Goal: Task Accomplishment & Management: Manage account settings

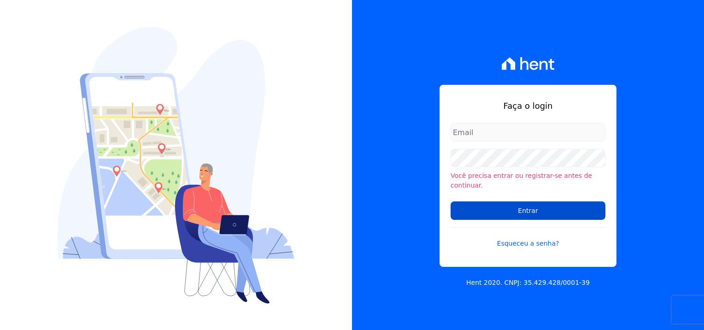
type input "[PERSON_NAME][EMAIL_ADDRESS][PERSON_NAME][DOMAIN_NAME]"
click at [528, 205] on input "Entrar" at bounding box center [528, 210] width 155 height 18
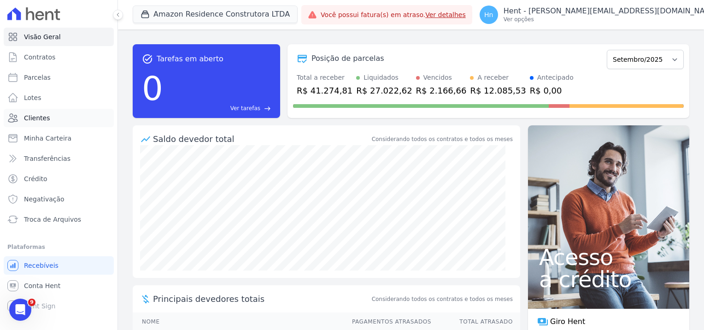
click at [52, 123] on link "Clientes" at bounding box center [59, 118] width 110 height 18
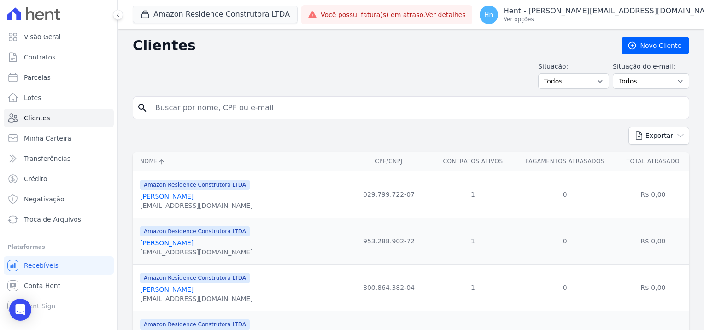
click at [192, 96] on div "search" at bounding box center [411, 107] width 557 height 23
click at [203, 111] on input "search" at bounding box center [417, 108] width 535 height 18
paste input "Segue anexo o boleto de Setembro/2025 para pagamento em [DATE]."
type input "Segue anexo o boleto de Setembro/2025 para pagamento em [DATE]."
click at [192, 112] on input "search" at bounding box center [417, 108] width 535 height 18
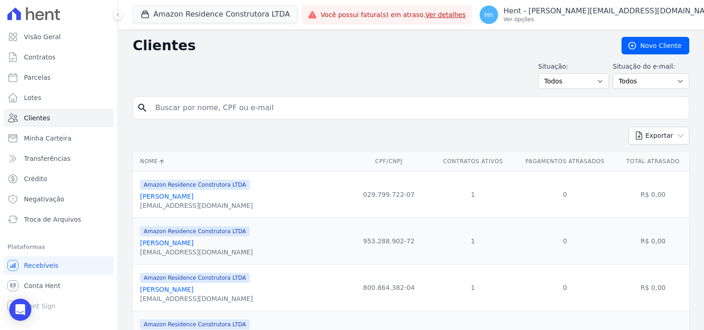
paste input "[PERSON_NAME]"
type input "[PERSON_NAME]"
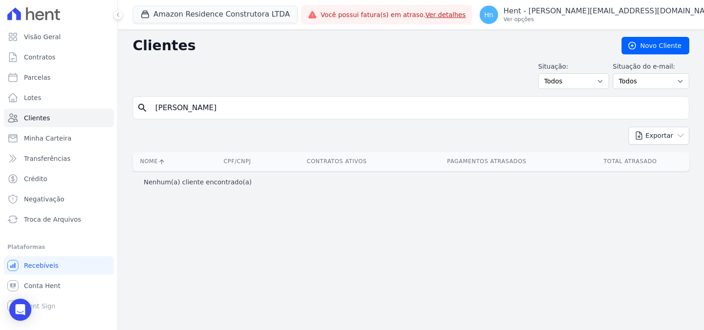
click at [326, 106] on input "[PERSON_NAME]" at bounding box center [417, 108] width 535 height 18
click at [159, 109] on input "[PERSON_NAME]" at bounding box center [417, 108] width 535 height 18
type input "[PERSON_NAME]"
click at [270, 109] on input "[PERSON_NAME]" at bounding box center [417, 108] width 535 height 18
click at [154, 106] on input "[PERSON_NAME]" at bounding box center [417, 108] width 535 height 18
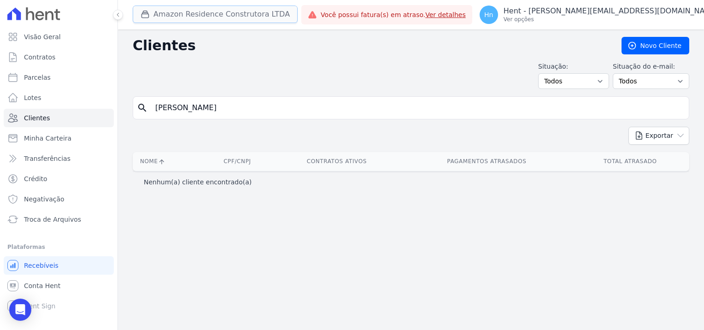
click at [206, 15] on button "Amazon Residence Construtora LTDA" at bounding box center [215, 15] width 165 height 18
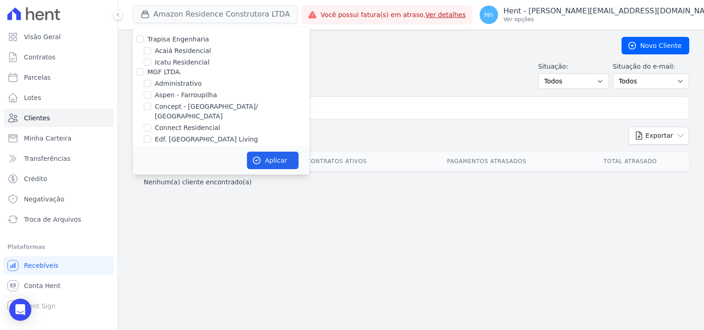
scroll to position [2033, 0]
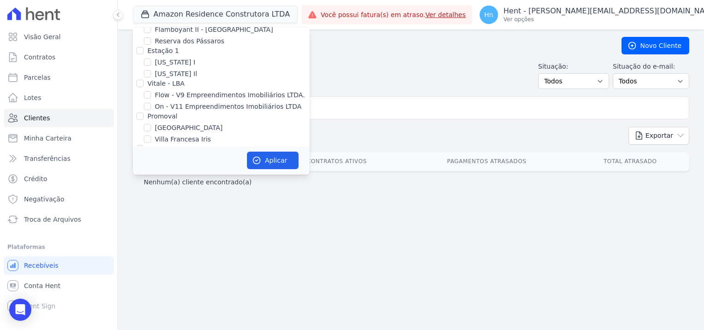
click at [153, 135] on div "Villa Francesa Iris" at bounding box center [221, 140] width 177 height 10
click at [146, 92] on div "Trapisa Engenharia Acaiá Residencial Icatu Residencial MGF LTDA. Administrativo…" at bounding box center [221, 323] width 177 height 4658
click at [141, 112] on input "Promoval" at bounding box center [139, 115] width 7 height 7
checkbox input "true"
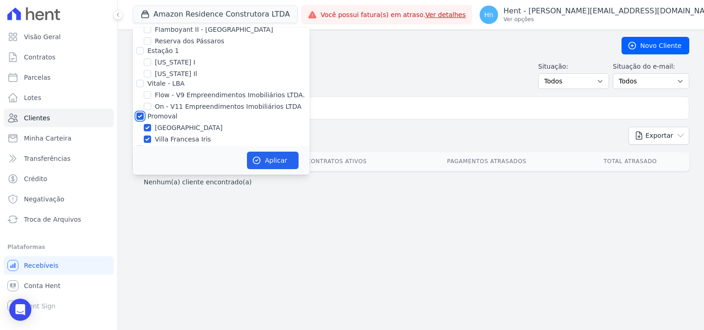
checkbox input "true"
click at [280, 153] on button "Aplicar" at bounding box center [273, 161] width 52 height 18
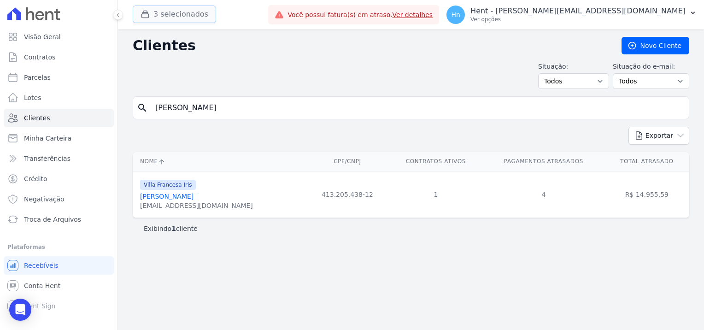
click at [170, 13] on button "3 selecionados" at bounding box center [174, 15] width 83 height 18
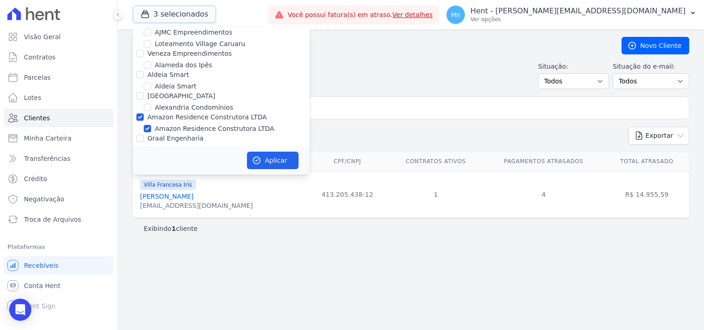
scroll to position [369, 0]
click at [158, 113] on label "Amazon Residence Construtora LTDA" at bounding box center [206, 116] width 119 height 7
click at [144, 113] on input "Amazon Residence Construtora LTDA" at bounding box center [139, 116] width 7 height 7
checkbox input "false"
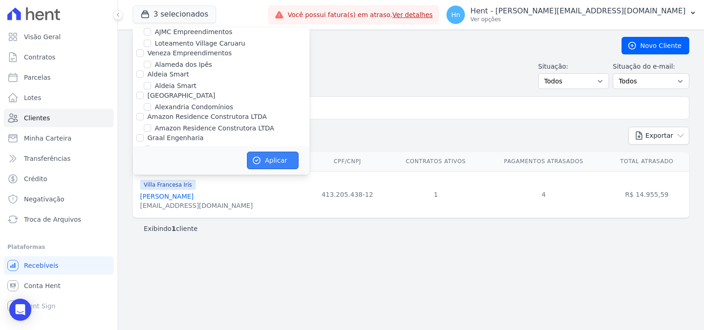
click at [281, 163] on button "Aplicar" at bounding box center [273, 161] width 52 height 18
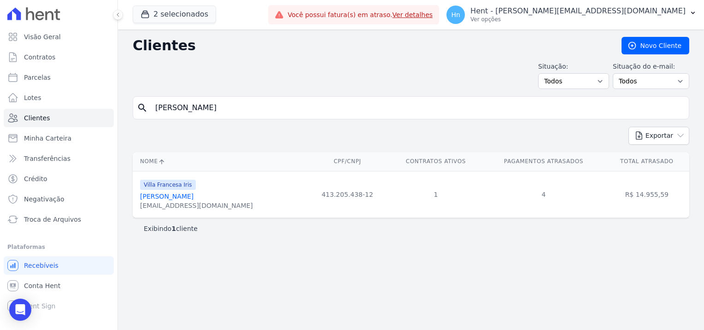
click at [265, 112] on input "[PERSON_NAME]" at bounding box center [417, 108] width 535 height 18
click at [169, 201] on div "[EMAIL_ADDRESS][DOMAIN_NAME]" at bounding box center [196, 205] width 113 height 9
click at [168, 197] on link "[PERSON_NAME]" at bounding box center [166, 196] width 53 height 7
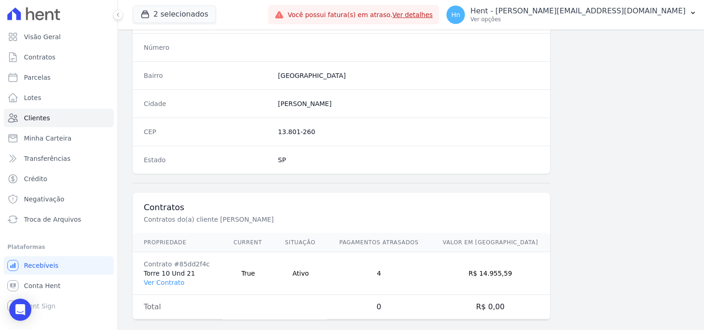
scroll to position [529, 0]
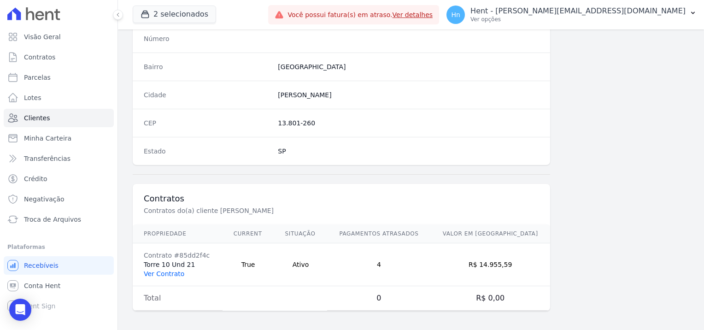
click at [158, 271] on link "Ver Contrato" at bounding box center [164, 273] width 41 height 7
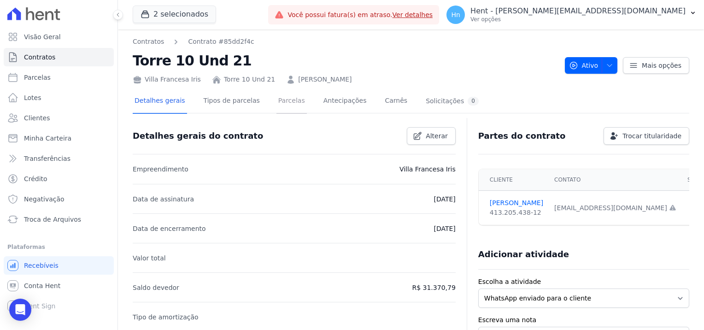
click at [278, 105] on link "Parcelas" at bounding box center [291, 101] width 30 height 24
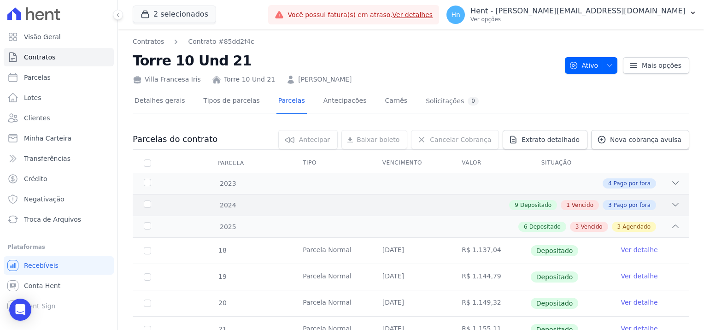
click at [579, 200] on div "1 Vencido" at bounding box center [580, 205] width 38 height 10
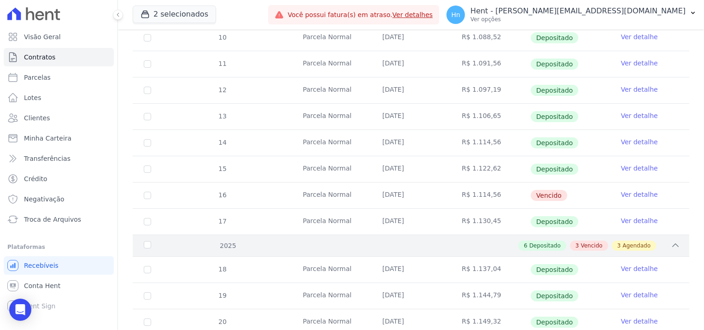
click at [587, 243] on span "Vencido" at bounding box center [592, 245] width 22 height 8
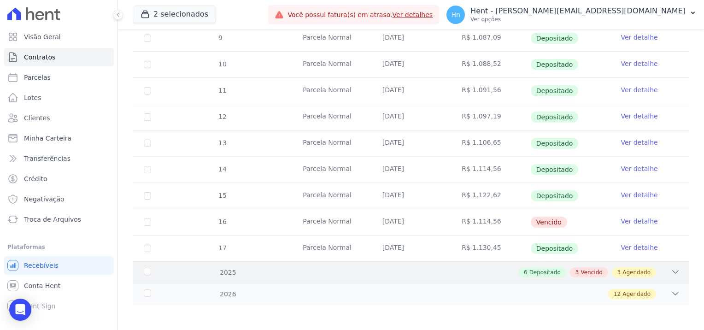
click at [584, 267] on div "3 Vencido" at bounding box center [589, 272] width 38 height 10
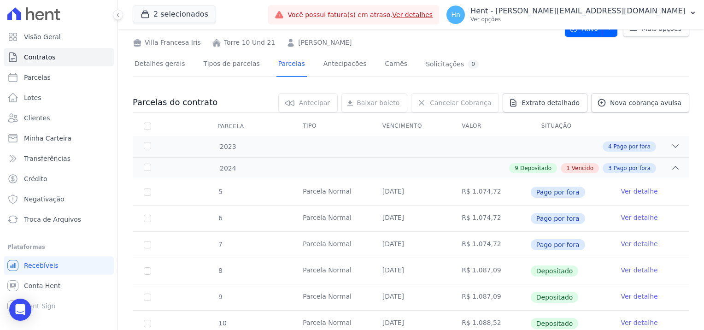
scroll to position [0, 0]
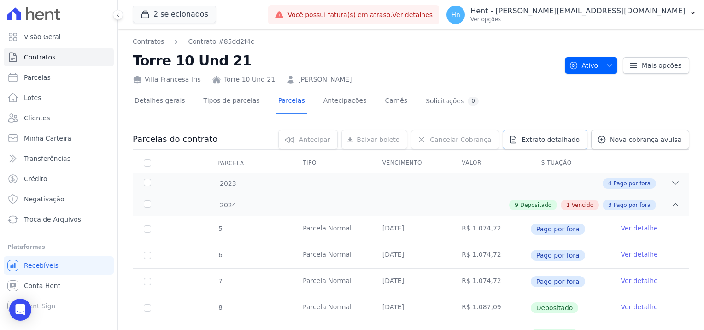
click at [544, 137] on span "Extrato detalhado" at bounding box center [551, 139] width 58 height 9
click at [683, 140] on span "Exportar PDF" at bounding box center [674, 139] width 48 height 9
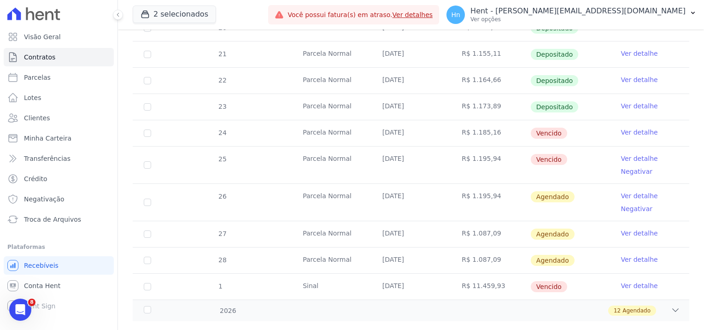
scroll to position [632, 0]
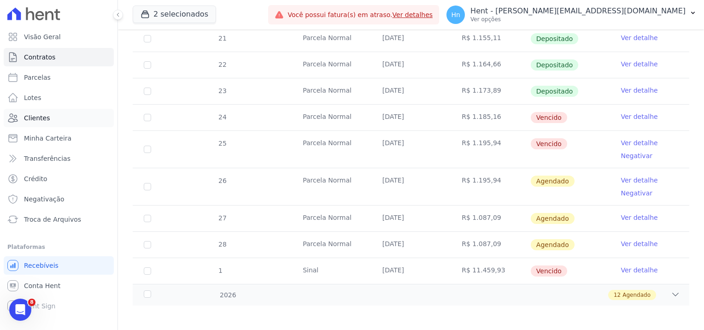
click at [42, 122] on span "Clientes" at bounding box center [37, 117] width 26 height 9
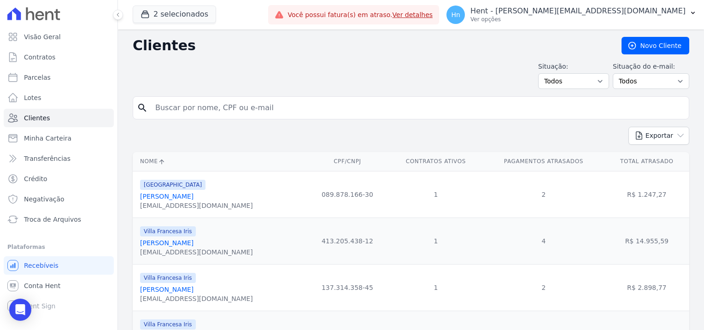
click at [245, 112] on input "search" at bounding box center [417, 108] width 535 height 18
type input "[PERSON_NAME]"
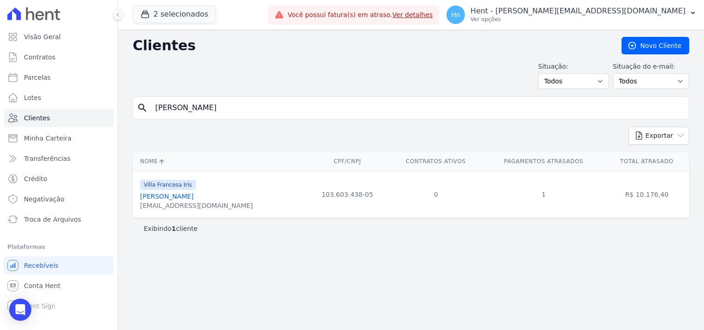
click at [165, 189] on span "Villa Francesa Iris" at bounding box center [168, 185] width 56 height 10
click at [165, 185] on span "Villa Francesa Iris" at bounding box center [168, 185] width 56 height 10
click at [185, 196] on link "[PERSON_NAME]" at bounding box center [166, 196] width 53 height 7
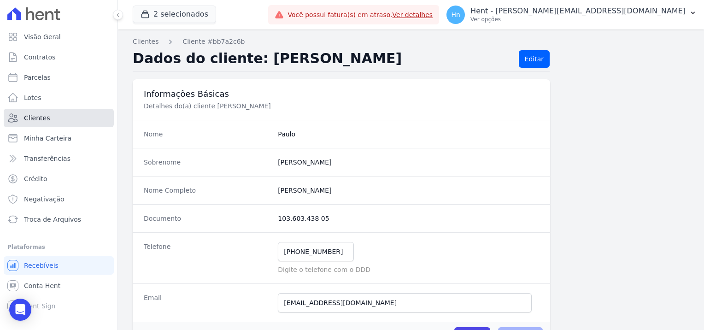
click at [50, 118] on link "Clientes" at bounding box center [59, 118] width 110 height 18
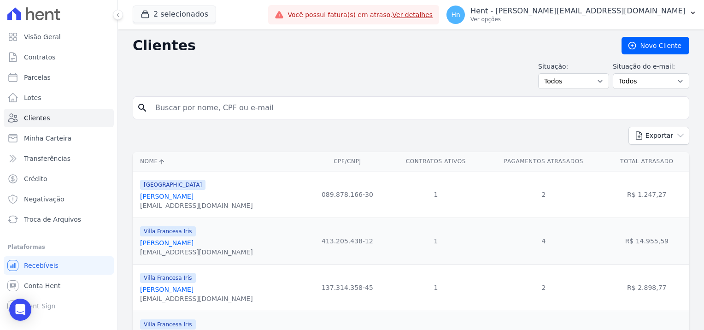
click at [212, 109] on input "search" at bounding box center [417, 108] width 535 height 18
type input "[PERSON_NAME]"
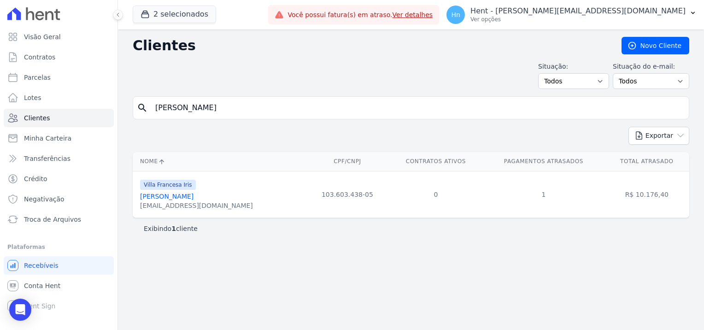
click at [176, 194] on link "[PERSON_NAME]" at bounding box center [166, 196] width 53 height 7
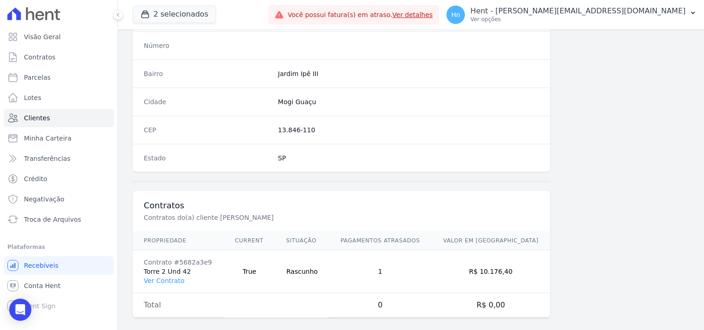
scroll to position [529, 0]
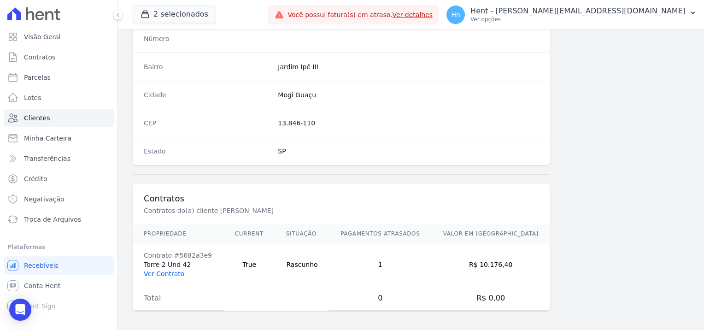
click at [158, 271] on link "Ver Contrato" at bounding box center [164, 273] width 41 height 7
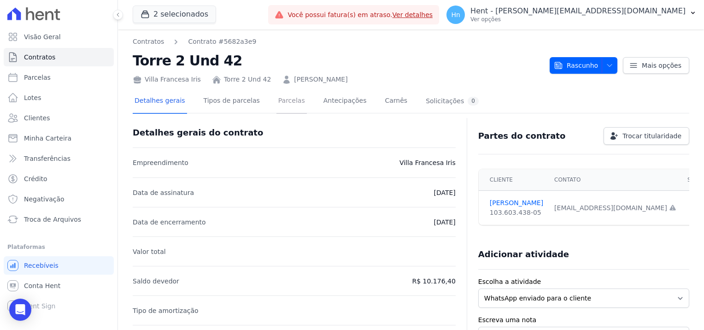
click at [280, 101] on link "Parcelas" at bounding box center [291, 101] width 30 height 24
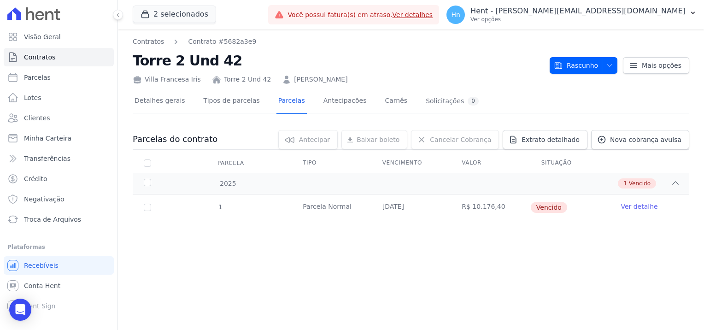
click at [550, 208] on span "Vencido" at bounding box center [549, 207] width 36 height 11
click at [469, 206] on td "R$ 10.176,40" at bounding box center [491, 207] width 80 height 26
click at [650, 202] on link "Ver detalhe" at bounding box center [639, 206] width 37 height 9
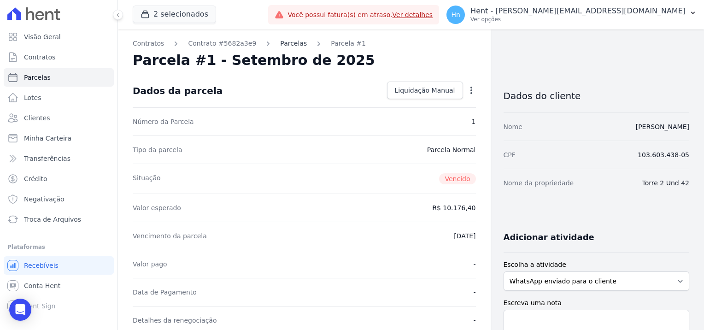
click at [286, 42] on link "Parcelas" at bounding box center [293, 44] width 27 height 10
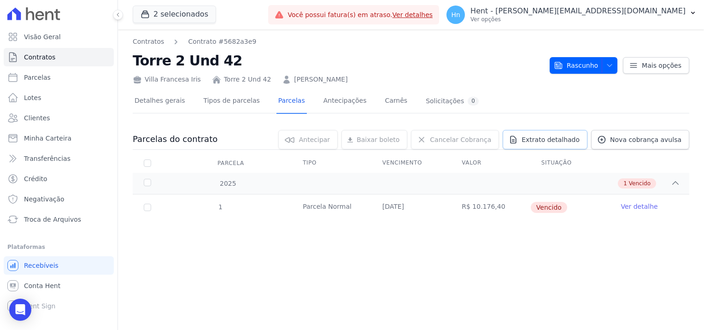
click at [549, 136] on span "Extrato detalhado" at bounding box center [551, 139] width 58 height 9
click at [676, 144] on span "Exportar PDF" at bounding box center [674, 139] width 48 height 9
click at [55, 122] on link "Clientes" at bounding box center [59, 118] width 110 height 18
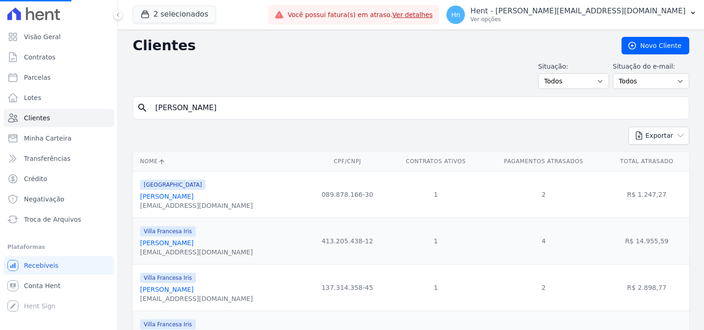
click at [219, 108] on input "[PERSON_NAME]" at bounding box center [417, 108] width 535 height 18
drag, startPoint x: 219, startPoint y: 109, endPoint x: 117, endPoint y: 109, distance: 101.8
click at [117, 109] on div "Visão Geral Contratos [GEOGRAPHIC_DATA] Lotes Clientes Minha Carteira Transferê…" at bounding box center [352, 165] width 704 height 330
click at [245, 112] on input "search" at bounding box center [417, 108] width 535 height 18
paste input "[PERSON_NAME]"
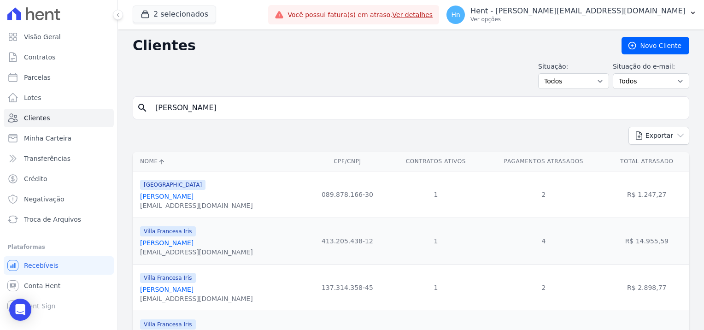
type input "[PERSON_NAME]"
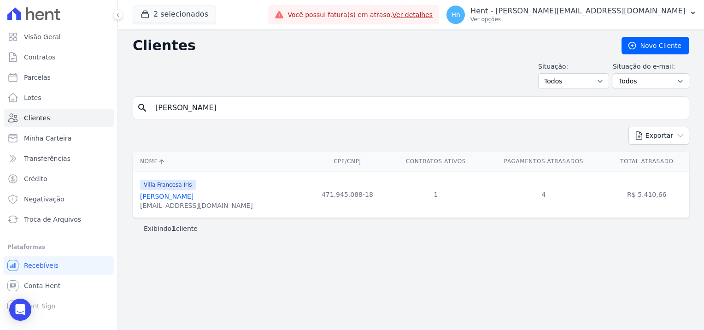
click at [154, 196] on link "[PERSON_NAME]" at bounding box center [166, 196] width 53 height 7
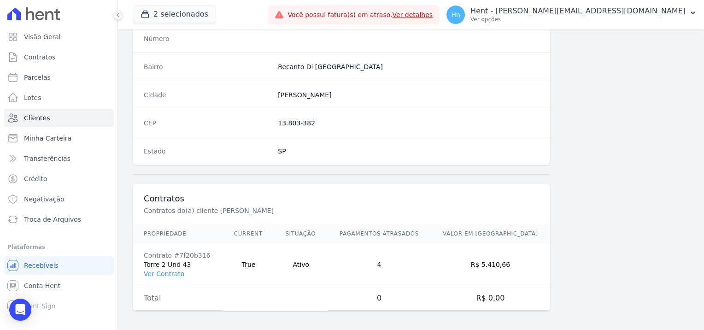
scroll to position [529, 0]
click at [155, 273] on link "Ver Contrato" at bounding box center [164, 273] width 41 height 7
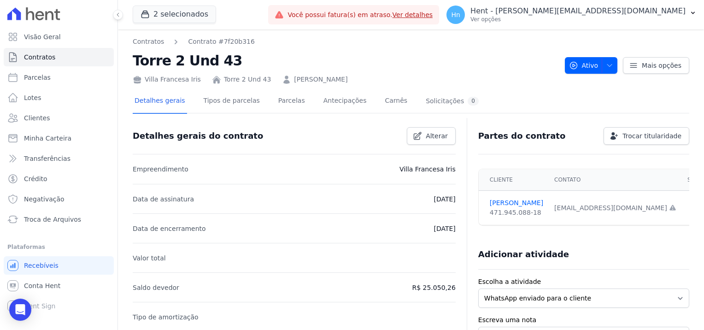
click at [293, 100] on div "Detalhes gerais Tipos de parcelas [GEOGRAPHIC_DATA] Antecipações Carnês Solicit…" at bounding box center [307, 101] width 348 height 24
click at [280, 100] on link "Parcelas" at bounding box center [291, 101] width 30 height 24
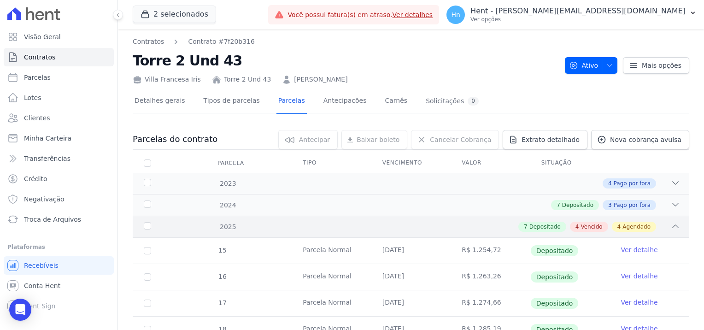
click at [587, 227] on span "Vencido" at bounding box center [592, 227] width 22 height 8
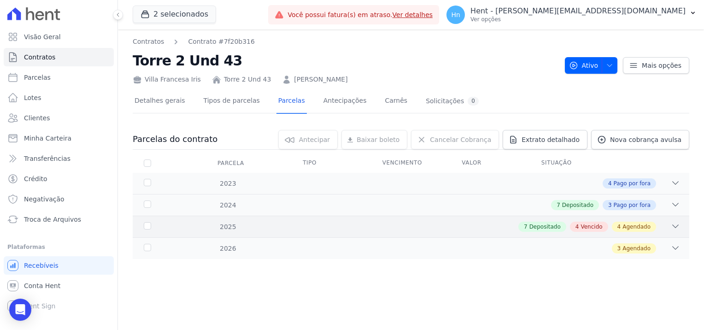
click at [587, 228] on span "Vencido" at bounding box center [592, 227] width 22 height 8
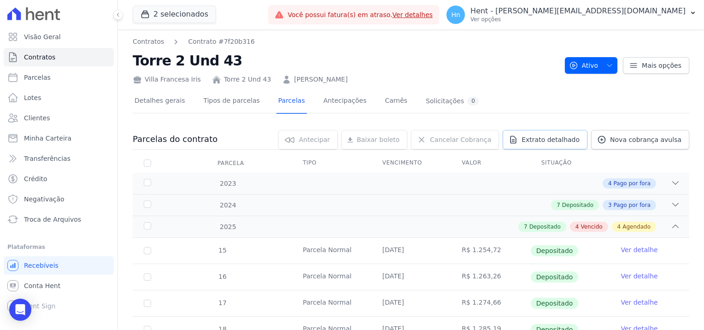
click at [540, 142] on span "Extrato detalhado" at bounding box center [551, 139] width 58 height 9
click at [676, 139] on span "Exportar PDF" at bounding box center [674, 139] width 48 height 9
click at [53, 115] on link "Clientes" at bounding box center [59, 118] width 110 height 18
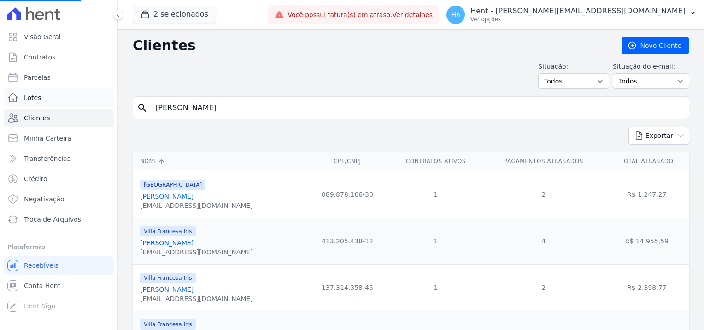
drag, startPoint x: 271, startPoint y: 108, endPoint x: 91, endPoint y: 106, distance: 180.2
click at [91, 106] on div "Visão Geral Contratos [GEOGRAPHIC_DATA] Lotes Clientes Minha Carteira Transferê…" at bounding box center [352, 165] width 704 height 330
click at [170, 111] on input "search" at bounding box center [417, 108] width 535 height 18
paste input "[PERSON_NAME]"
type input "[PERSON_NAME]"
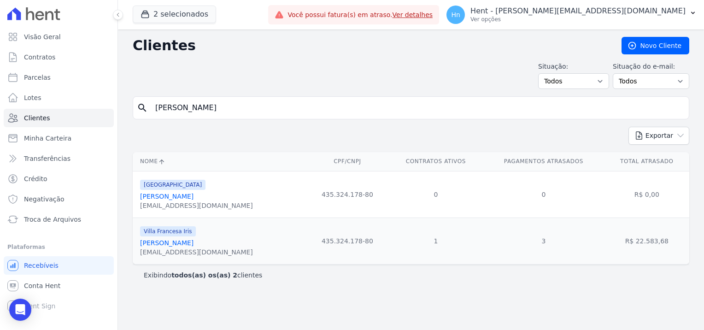
click at [165, 242] on link "[PERSON_NAME]" at bounding box center [166, 242] width 53 height 7
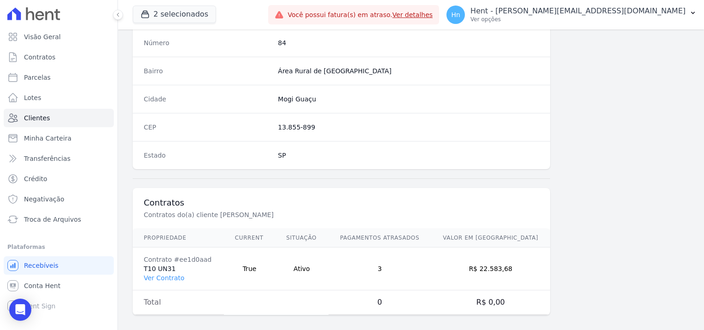
scroll to position [529, 0]
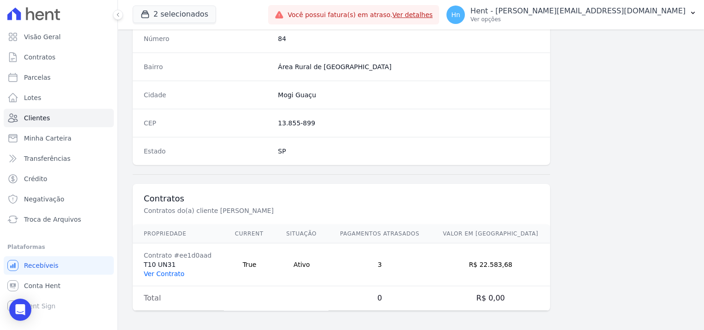
click at [166, 274] on link "Ver Contrato" at bounding box center [164, 273] width 41 height 7
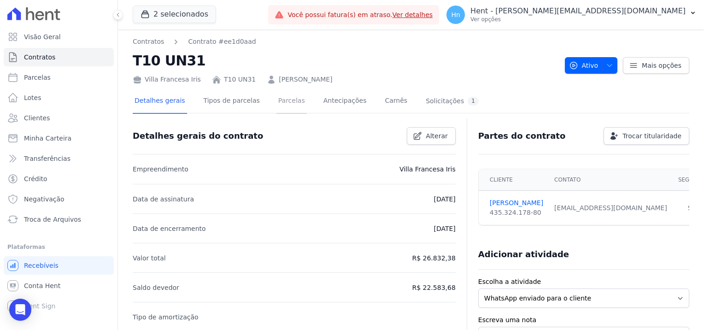
click at [281, 107] on link "Parcelas" at bounding box center [291, 101] width 30 height 24
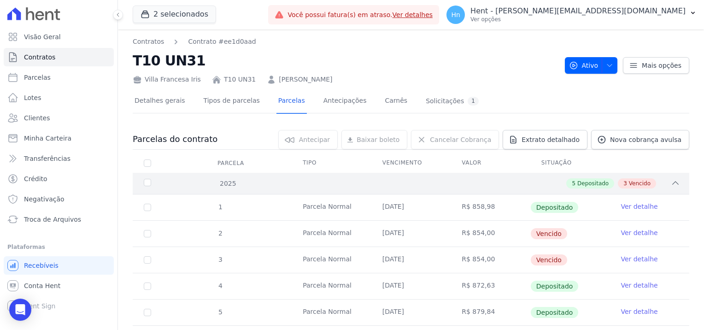
click at [632, 184] on span "Vencido" at bounding box center [640, 183] width 22 height 8
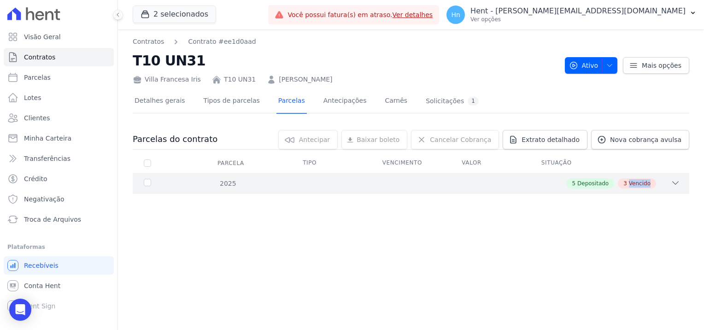
click at [632, 184] on span "Vencido" at bounding box center [640, 183] width 22 height 8
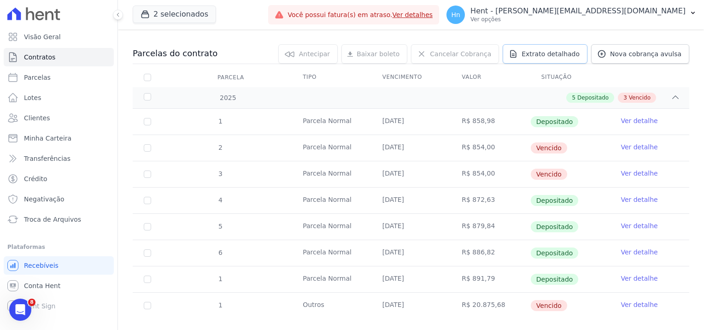
click at [549, 35] on div "Detalhes gerais Tipos de parcelas [GEOGRAPHIC_DATA] Antecipações Carnês Solicit…" at bounding box center [411, 171] width 557 height 335
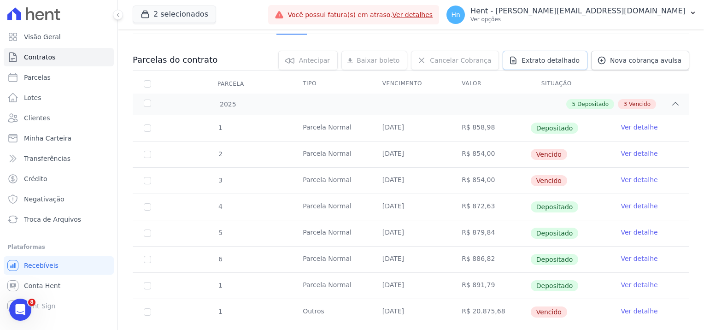
click at [546, 65] on link "Extrato detalhado" at bounding box center [545, 60] width 85 height 19
click at [683, 62] on span "Exportar PDF" at bounding box center [674, 60] width 48 height 9
click at [36, 121] on span "Clientes" at bounding box center [37, 117] width 26 height 9
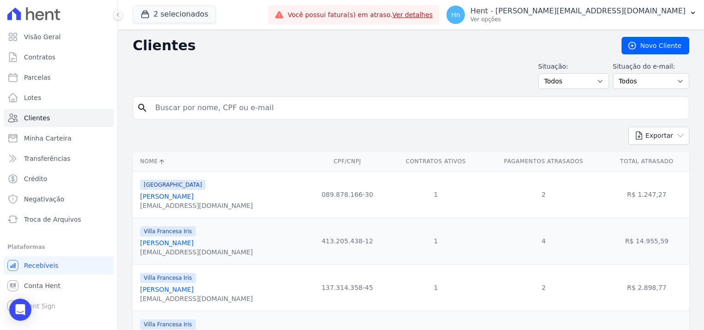
click at [271, 108] on input "search" at bounding box center [417, 108] width 535 height 18
paste input "[PERSON_NAME] Sinic"
type input "[PERSON_NAME] Sinic"
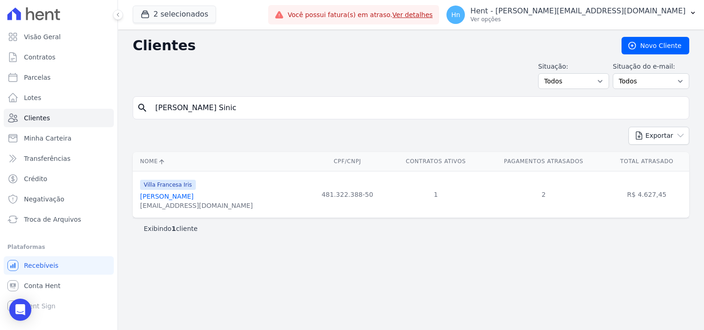
click at [163, 194] on link "[PERSON_NAME]" at bounding box center [166, 196] width 53 height 7
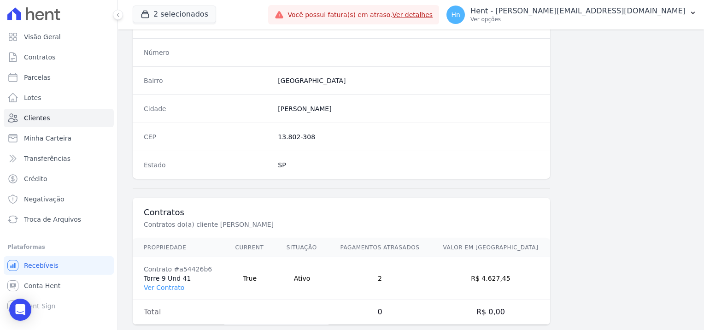
scroll to position [529, 0]
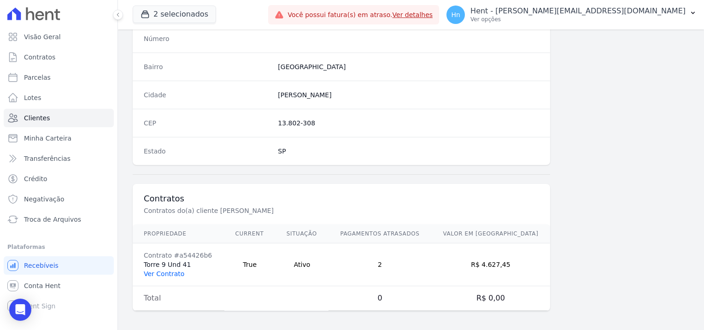
click at [164, 272] on link "Ver Contrato" at bounding box center [164, 273] width 41 height 7
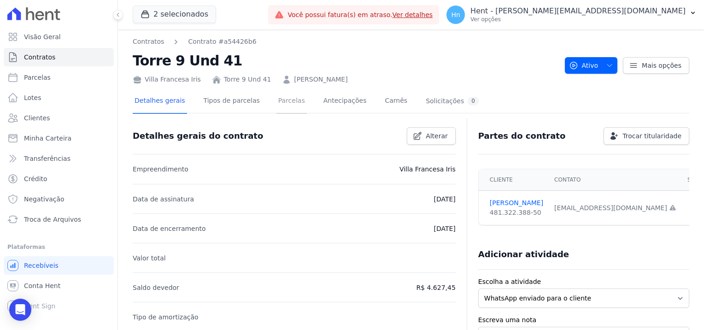
click at [276, 105] on link "Parcelas" at bounding box center [291, 101] width 30 height 24
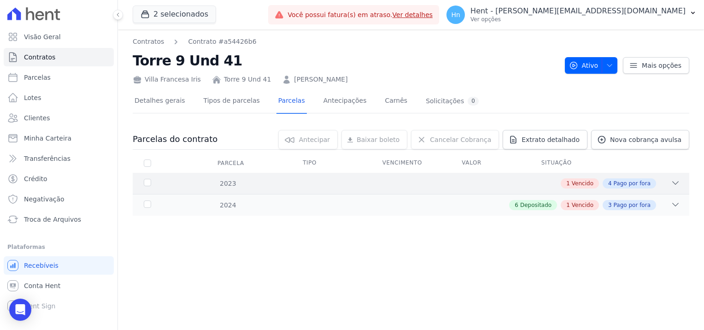
click at [563, 187] on div "1 Vencido 4 Pago por fora" at bounding box center [438, 183] width 484 height 10
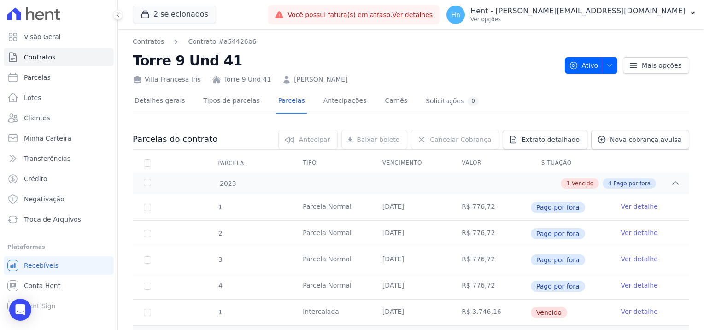
scroll to position [43, 0]
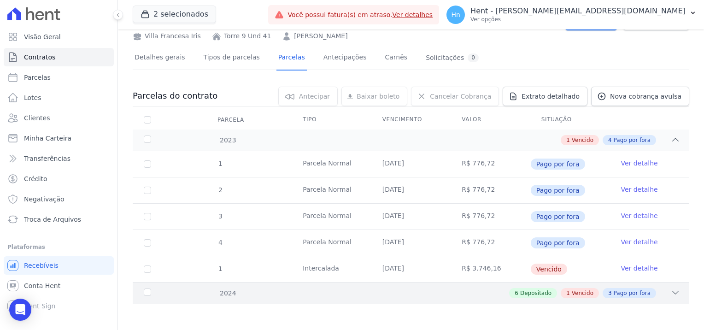
click at [577, 295] on span "Vencido" at bounding box center [583, 293] width 22 height 8
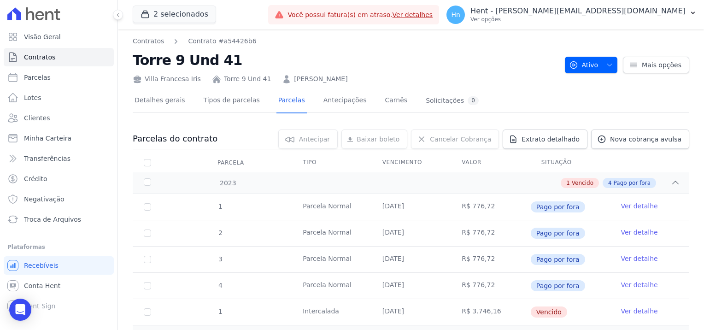
scroll to position [0, 0]
click at [559, 142] on span "Extrato detalhado" at bounding box center [551, 139] width 58 height 9
click at [677, 143] on span "Exportar PDF" at bounding box center [674, 139] width 48 height 9
click at [24, 123] on link "Clientes" at bounding box center [59, 118] width 110 height 18
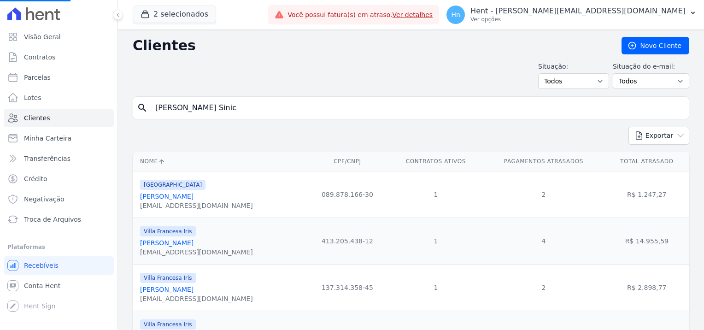
click at [234, 105] on input "[PERSON_NAME] Sinic" at bounding box center [417, 108] width 535 height 18
drag, startPoint x: 232, startPoint y: 106, endPoint x: 149, endPoint y: 98, distance: 83.3
click at [150, 99] on input "[PERSON_NAME] Sinic" at bounding box center [417, 108] width 535 height 18
click at [175, 103] on input "search" at bounding box center [417, 108] width 535 height 18
paste input "[PERSON_NAME]"
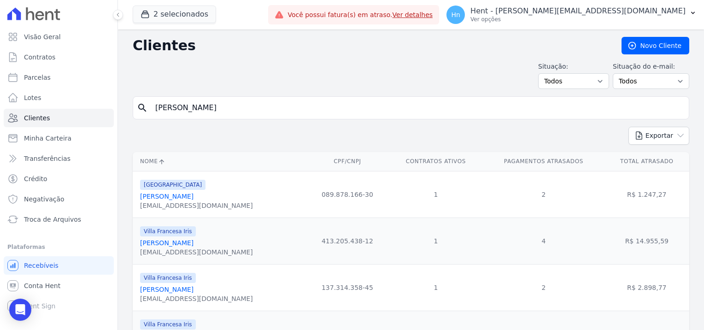
type input "[PERSON_NAME]"
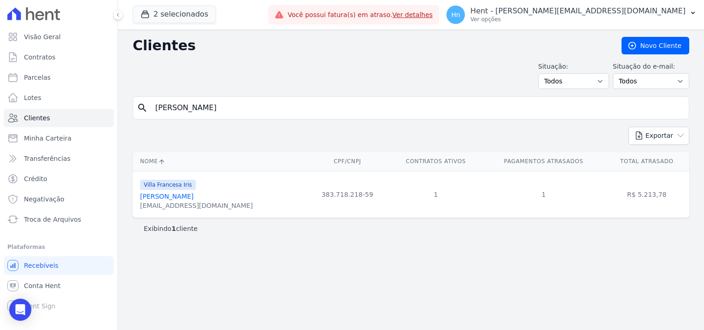
click at [189, 200] on link "[PERSON_NAME]" at bounding box center [166, 196] width 53 height 7
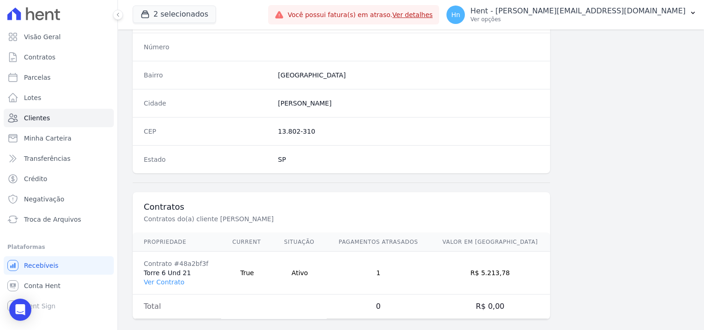
scroll to position [529, 0]
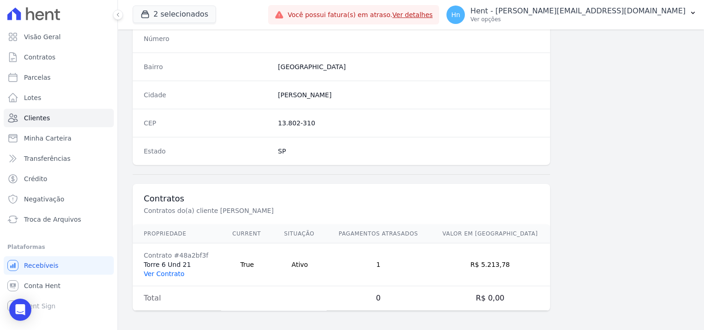
click at [178, 270] on link "Ver Contrato" at bounding box center [164, 273] width 41 height 7
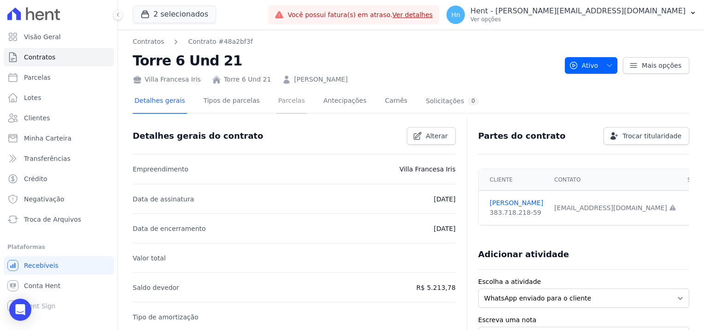
click at [276, 104] on link "Parcelas" at bounding box center [291, 101] width 30 height 24
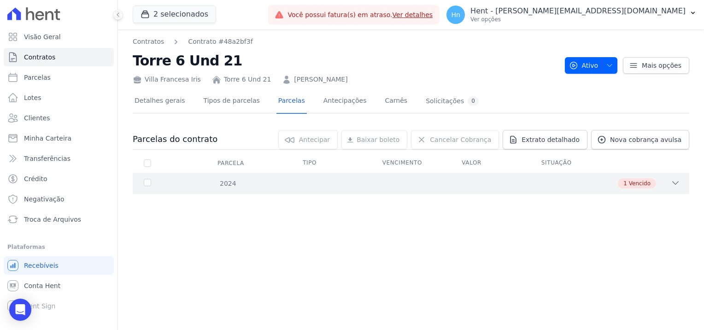
click at [648, 179] on span "Vencido" at bounding box center [640, 183] width 22 height 8
drag, startPoint x: 337, startPoint y: 79, endPoint x: 281, endPoint y: 78, distance: 56.7
click at [281, 78] on div "Villa Francesa Iris Torre 6 Und 21 [PERSON_NAME]" at bounding box center [345, 77] width 425 height 13
copy link "[PERSON_NAME]"
drag, startPoint x: 152, startPoint y: 78, endPoint x: 193, endPoint y: 79, distance: 40.6
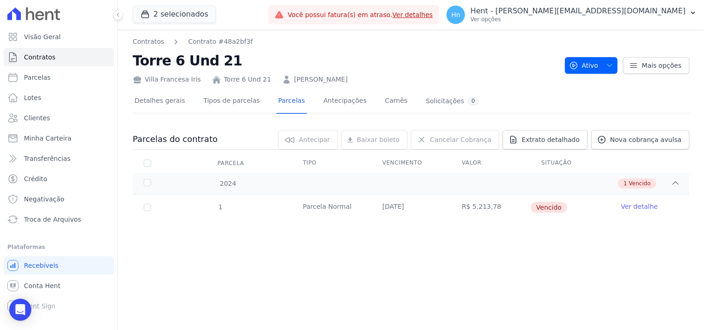
click at [193, 79] on div "Villa Francesa Iris" at bounding box center [167, 80] width 68 height 10
copy div "Villa Francesa Iris"
click at [477, 269] on div "Contratos Contrato #48a2bf3f Torre 6 Und 21 [GEOGRAPHIC_DATA] Torre 6 Und 21 [P…" at bounding box center [411, 179] width 586 height 300
click at [647, 210] on link "Ver detalhe" at bounding box center [639, 206] width 37 height 9
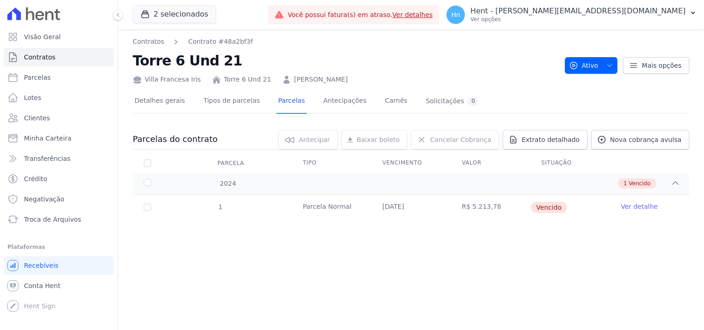
click at [639, 204] on link "Ver detalhe" at bounding box center [639, 206] width 37 height 9
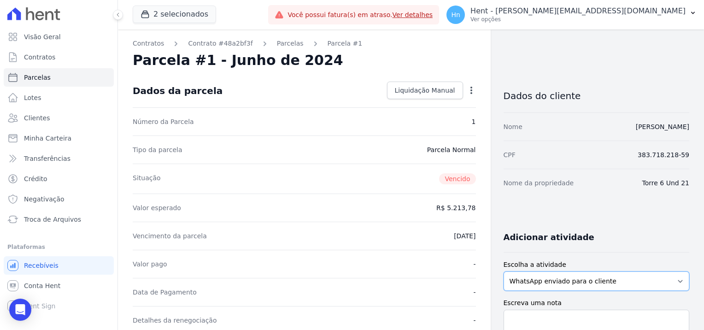
click at [637, 284] on select "WhatsApp enviado para o cliente Adicionar um comentário Ligação feita para o cl…" at bounding box center [597, 280] width 186 height 19
select select "note"
click at [504, 271] on select "WhatsApp enviado para o cliente Adicionar um comentário Ligação feita para o cl…" at bounding box center [597, 280] width 186 height 19
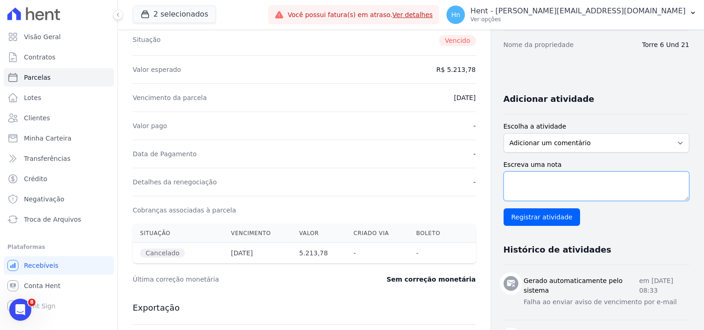
click at [573, 195] on textarea "Escreva uma nota" at bounding box center [597, 185] width 186 height 29
paste textarea "Em contato com a cliente [PERSON_NAME] - T6-21 - Villa Francesa Iris, a mesma a…"
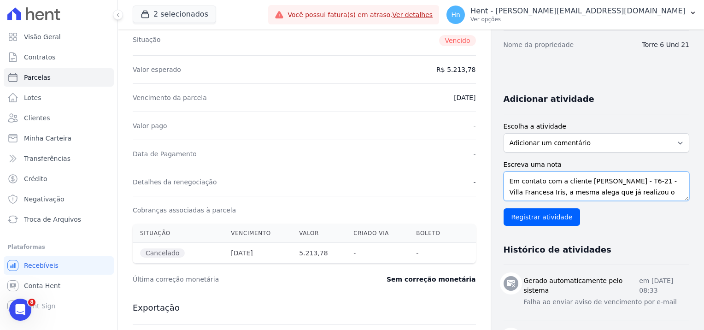
scroll to position [29, 0]
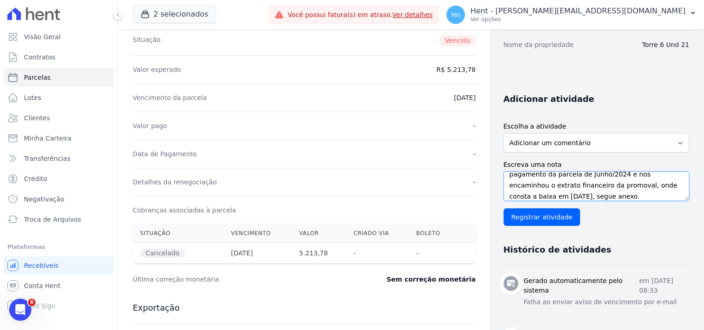
drag, startPoint x: 578, startPoint y: 183, endPoint x: 608, endPoint y: 201, distance: 35.3
click at [608, 200] on div "Escreva uma nota Em contato com a cliente Vanessa Pinheiro Aguiar - T6-21 - Vil…" at bounding box center [597, 193] width 186 height 66
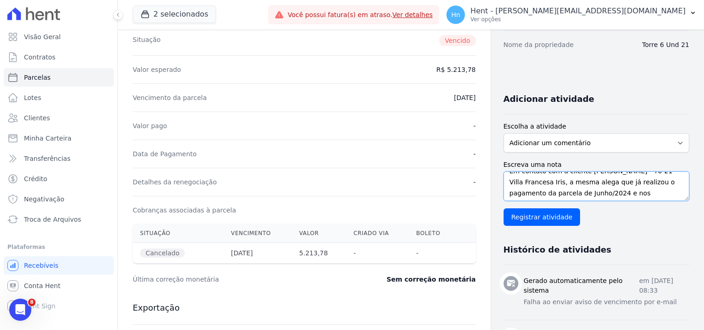
scroll to position [0, 0]
drag, startPoint x: 557, startPoint y: 192, endPoint x: 647, endPoint y: 177, distance: 91.1
click at [647, 177] on textarea "Em contato com a cliente [PERSON_NAME] - T6-21 - Villa Francesa Iris, a mesma a…" at bounding box center [597, 185] width 186 height 29
drag, startPoint x: 539, startPoint y: 192, endPoint x: 609, endPoint y: 195, distance: 70.1
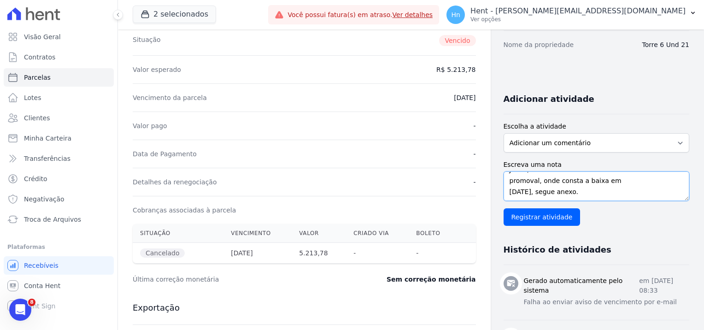
click at [609, 195] on textarea "Em contato com a cliente [PERSON_NAME], a mesma alega que já realizou o pagamen…" at bounding box center [597, 185] width 186 height 29
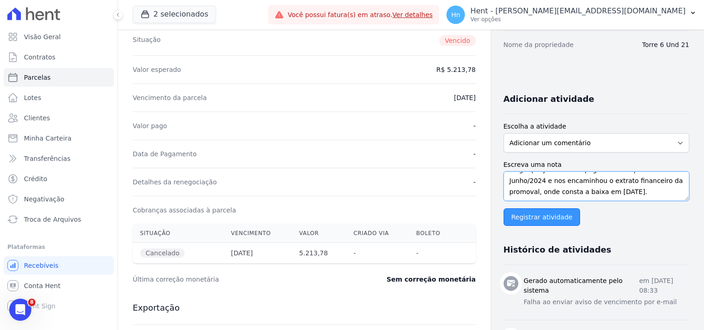
type textarea "Em contato com a cliente [PERSON_NAME], a mesma alega que já realizou o pagamen…"
click at [541, 213] on input "Registrar atividade" at bounding box center [542, 217] width 77 height 18
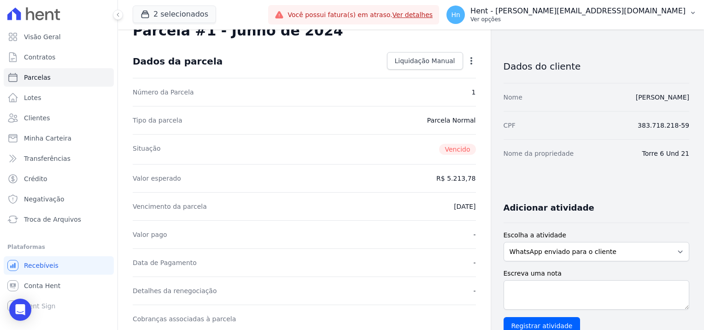
scroll to position [46, 0]
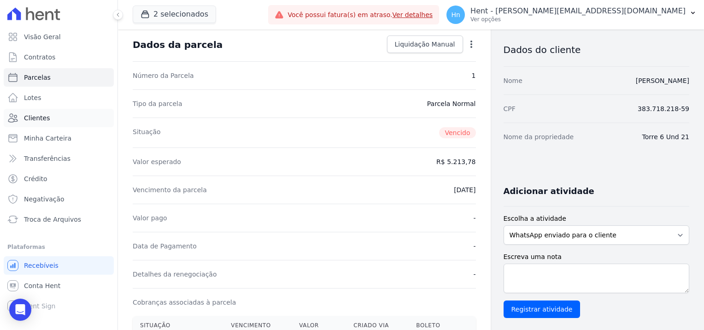
click at [26, 126] on link "Clientes" at bounding box center [59, 118] width 110 height 18
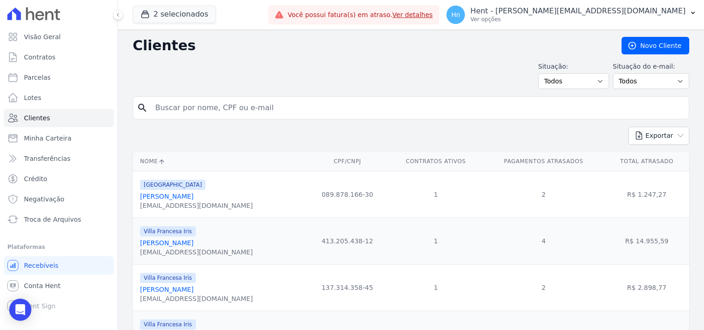
click at [230, 120] on form "search" at bounding box center [411, 111] width 557 height 30
click at [216, 114] on input "search" at bounding box center [417, 108] width 535 height 18
paste input "[PERSON_NAME]"
type input "[PERSON_NAME]"
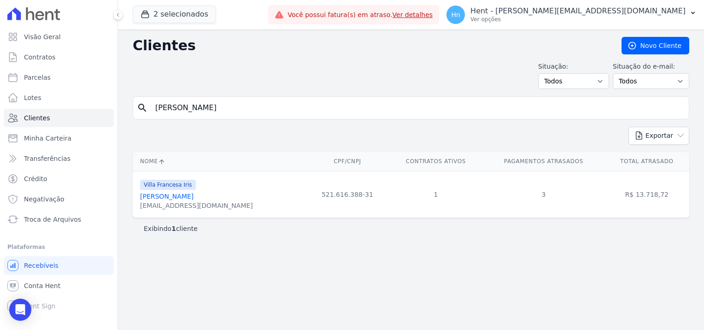
click at [189, 201] on div "[EMAIL_ADDRESS][DOMAIN_NAME]" at bounding box center [196, 205] width 113 height 9
click at [186, 197] on link "[PERSON_NAME]" at bounding box center [166, 196] width 53 height 7
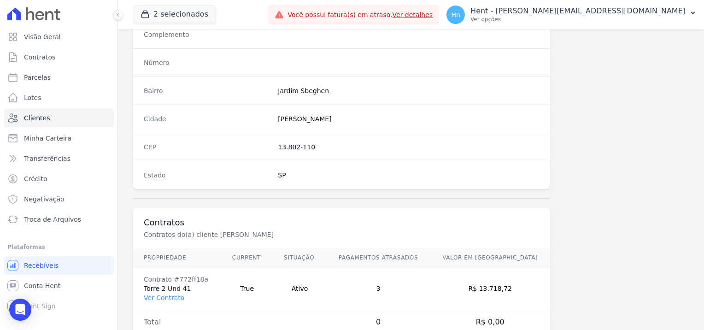
scroll to position [483, 0]
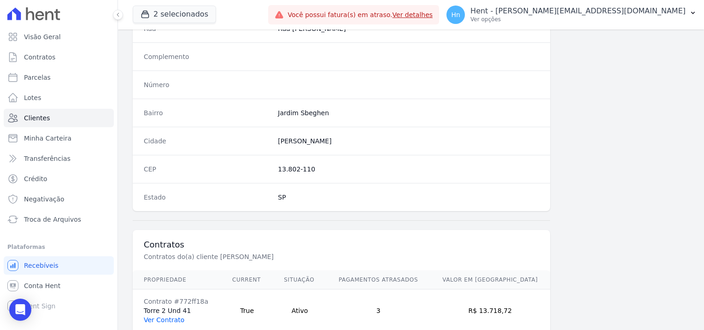
click at [170, 316] on link "Ver Contrato" at bounding box center [164, 319] width 41 height 7
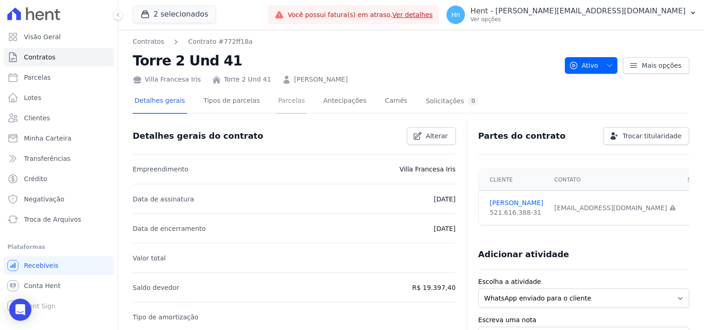
click at [283, 100] on link "Parcelas" at bounding box center [291, 101] width 30 height 24
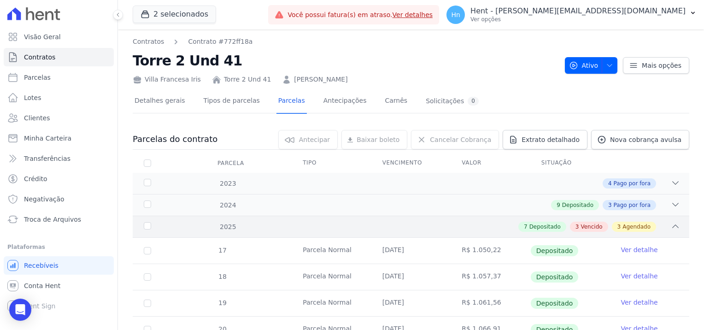
click at [594, 232] on div "2025 7 Depositado 3 Vencido 3 Agendado" at bounding box center [411, 227] width 557 height 22
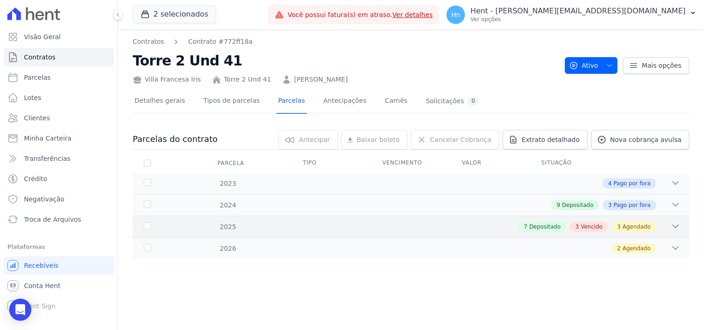
click at [583, 227] on div "3 Vencido" at bounding box center [589, 227] width 38 height 10
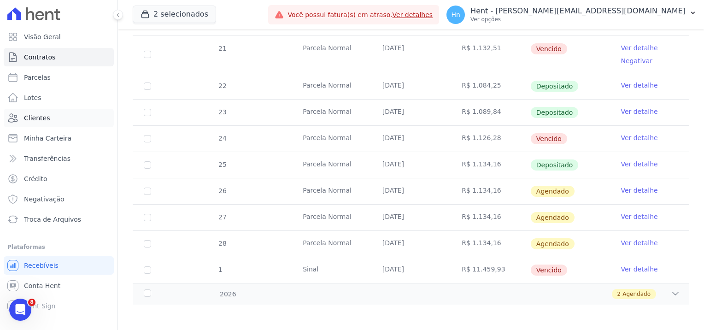
click at [42, 114] on span "Clientes" at bounding box center [37, 117] width 26 height 9
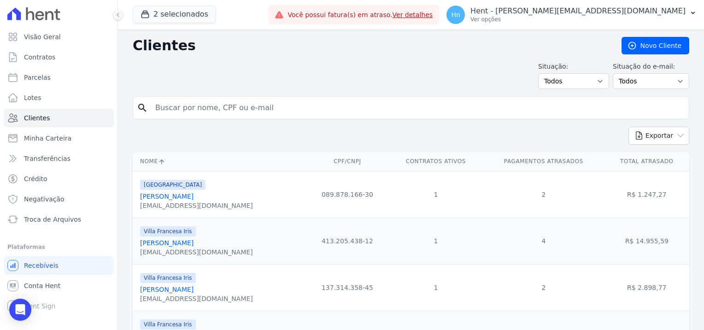
click at [197, 100] on input "search" at bounding box center [417, 108] width 535 height 18
paste input "Lidia"
type input "Lidia"
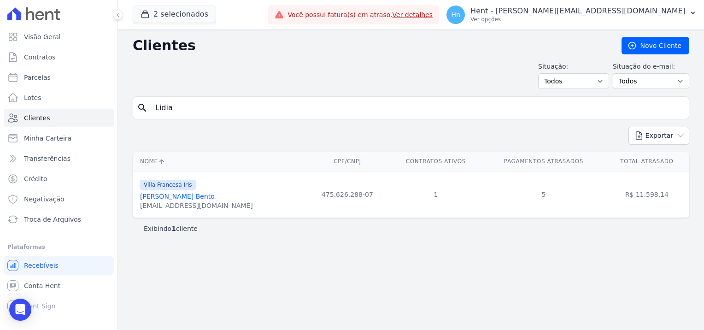
click at [173, 200] on link "[PERSON_NAME] Bento" at bounding box center [177, 196] width 75 height 7
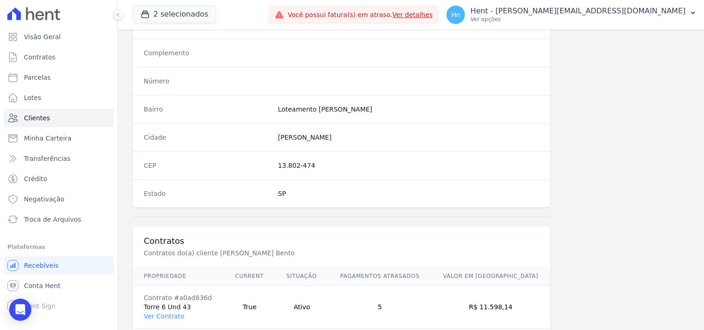
scroll to position [483, 0]
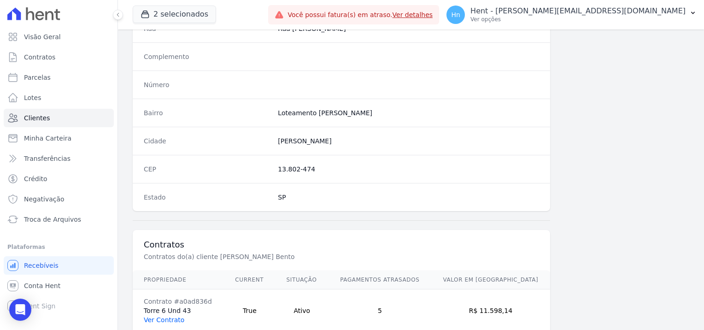
click at [174, 316] on link "Ver Contrato" at bounding box center [164, 319] width 41 height 7
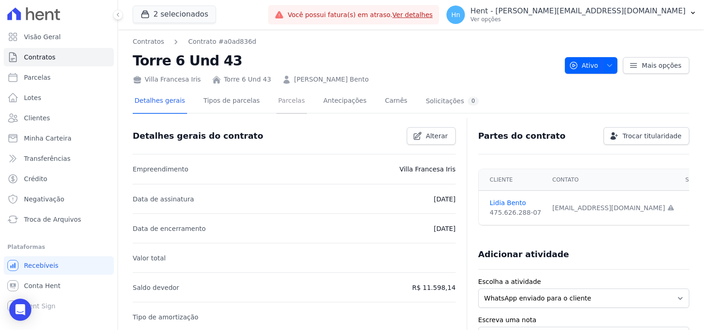
click at [276, 106] on link "Parcelas" at bounding box center [291, 101] width 30 height 24
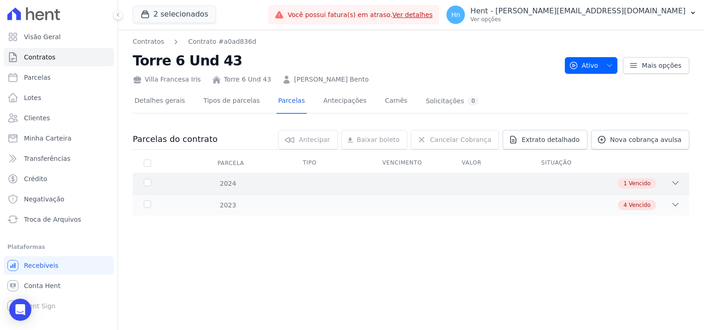
click at [640, 182] on span "Vencido" at bounding box center [640, 183] width 22 height 8
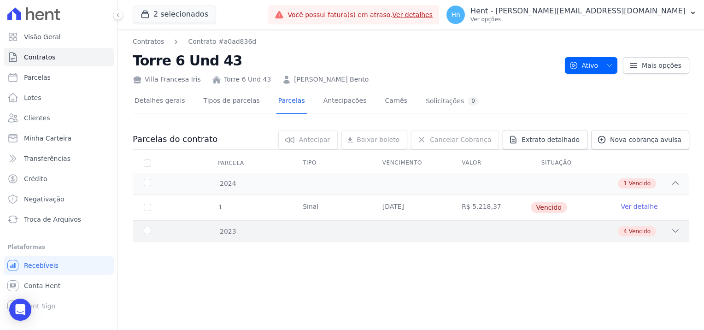
click at [648, 237] on div "2023 4 Vencido" at bounding box center [411, 231] width 557 height 22
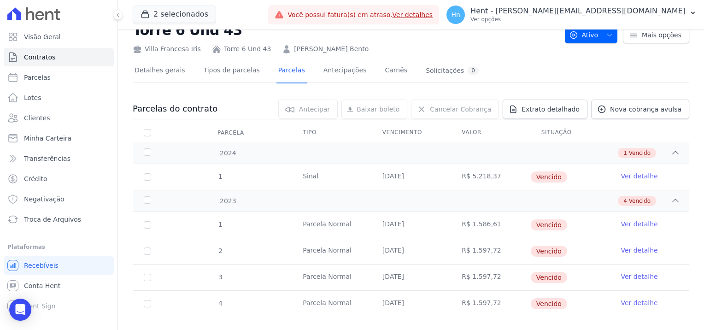
scroll to position [20, 0]
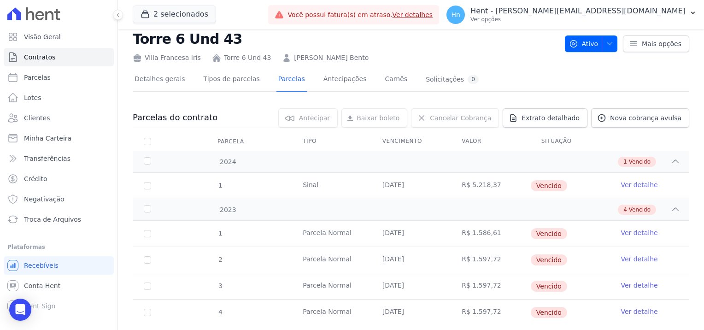
drag, startPoint x: 354, startPoint y: 36, endPoint x: 280, endPoint y: 35, distance: 74.2
click at [280, 35] on div "Contratos Contrato #a0ad836d Torre 6 Und 43 [GEOGRAPHIC_DATA] Torre 6 Und 43 Li…" at bounding box center [345, 38] width 425 height 47
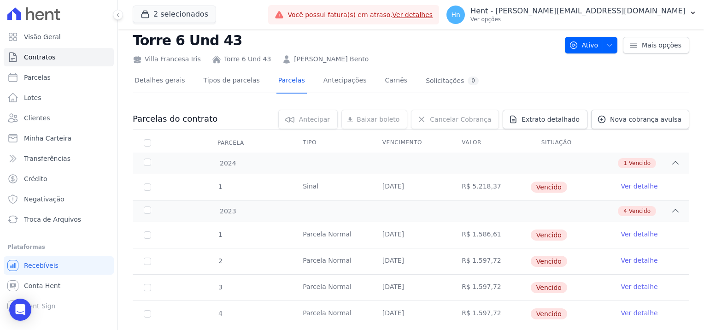
drag, startPoint x: 280, startPoint y: 35, endPoint x: 299, endPoint y: 63, distance: 33.4
click at [299, 63] on link "[PERSON_NAME] Bento" at bounding box center [331, 59] width 75 height 10
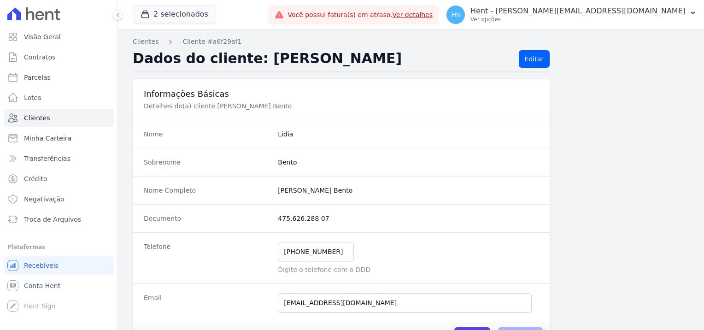
click at [365, 64] on h2 "Dados do cliente: [PERSON_NAME]" at bounding box center [322, 59] width 379 height 18
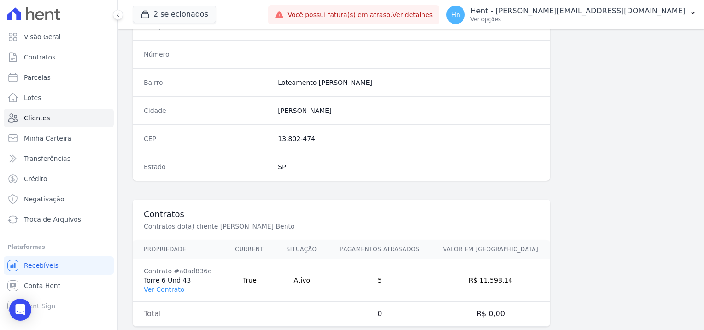
scroll to position [529, 0]
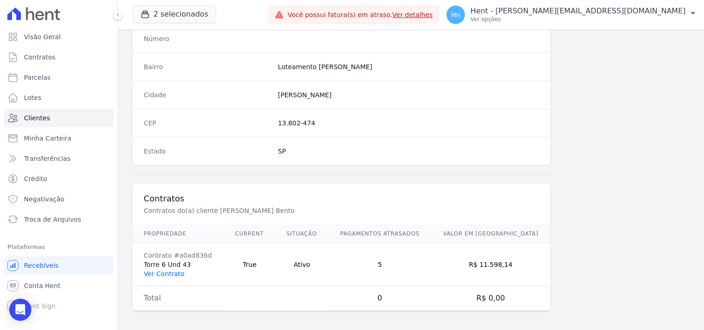
click at [165, 270] on link "Ver Contrato" at bounding box center [164, 273] width 41 height 7
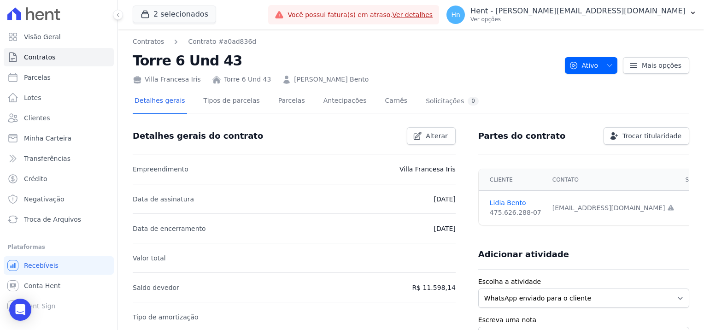
drag, startPoint x: 359, startPoint y: 77, endPoint x: 280, endPoint y: 78, distance: 78.8
click at [280, 78] on div "Villa Francesa Iris Torre 6 Und 43 Lidia Laís Penteado Bento" at bounding box center [345, 77] width 425 height 13
copy link "[PERSON_NAME] Bento"
click at [276, 100] on link "Parcelas" at bounding box center [291, 101] width 30 height 24
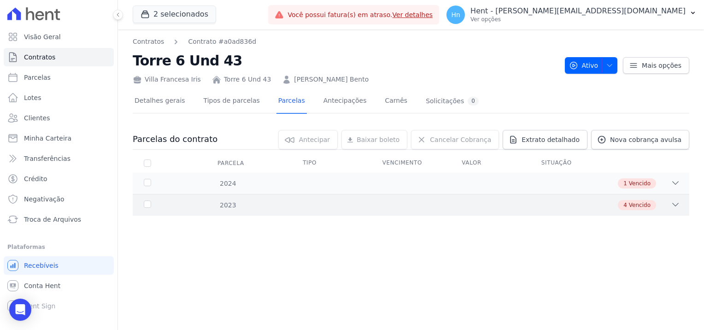
click at [640, 201] on span "Vencido" at bounding box center [640, 205] width 22 height 8
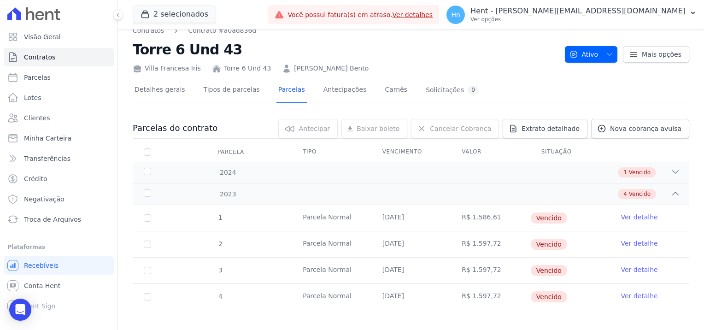
scroll to position [17, 0]
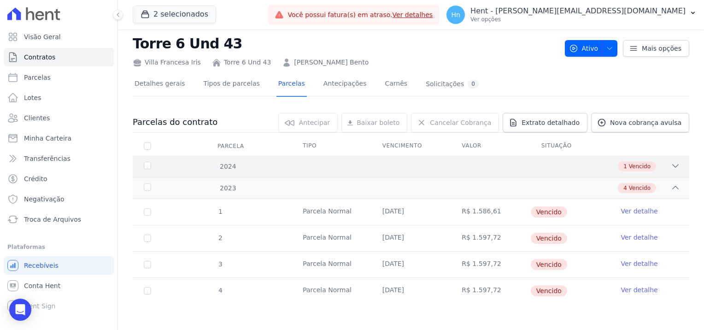
click at [641, 168] on span "Vencido" at bounding box center [640, 166] width 22 height 8
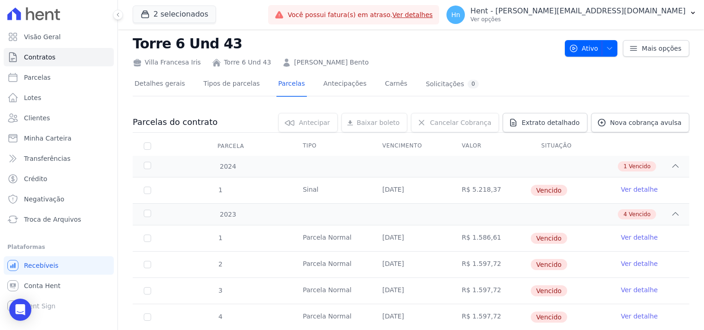
click at [632, 189] on link "Ver detalhe" at bounding box center [639, 189] width 37 height 9
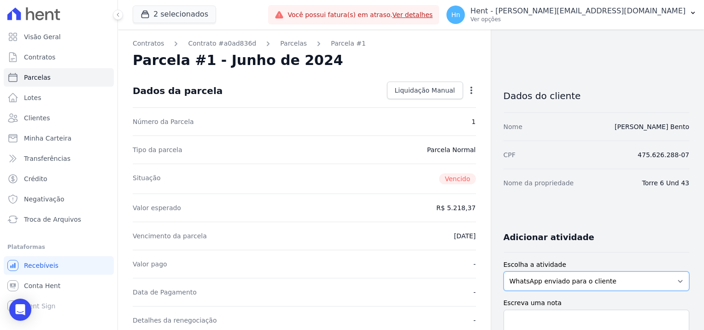
click at [582, 278] on select "WhatsApp enviado para o cliente Adicionar um comentário Ligação feita para o cl…" at bounding box center [597, 280] width 186 height 19
select select "note"
click at [504, 271] on select "WhatsApp enviado para o cliente Adicionar um comentário Ligação feita para o cl…" at bounding box center [597, 280] width 186 height 19
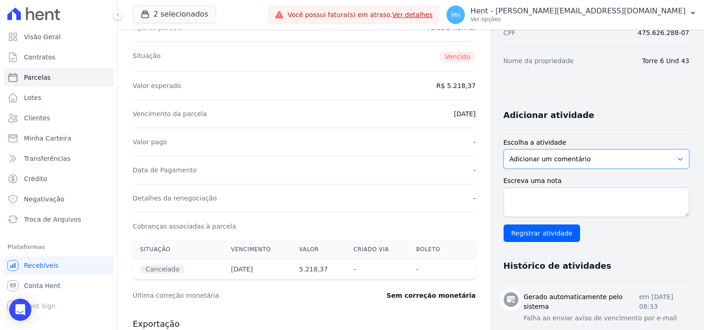
scroll to position [138, 0]
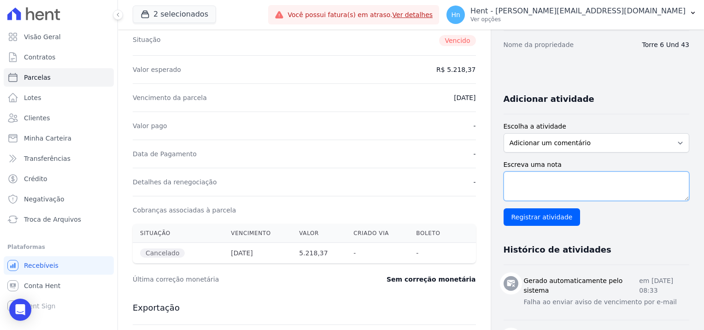
paste textarea "Em contato com a cliente [PERSON_NAME] Bento - T6-43 - Villa Francesa Iris, a m…"
click at [545, 188] on textarea "Escreva uma nota" at bounding box center [597, 185] width 186 height 29
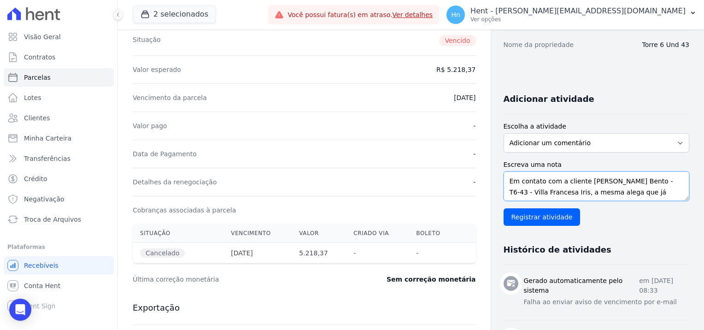
drag, startPoint x: 577, startPoint y: 180, endPoint x: 567, endPoint y: 187, distance: 12.4
click at [567, 187] on textarea "Em contato com a cliente [PERSON_NAME] Bento - T6-43 - Villa Francesa Iris, a m…" at bounding box center [597, 185] width 186 height 29
click at [649, 183] on textarea "Em contato com a cliente a mesma alega que já realizou o pagamento das parcelas…" at bounding box center [597, 185] width 186 height 29
click at [625, 183] on textarea "Em contato com a cliente a mesma alega que já realizou o pagamento das parcelas…" at bounding box center [597, 185] width 186 height 29
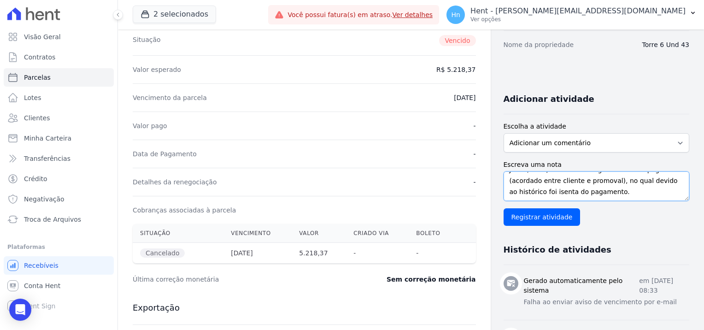
click at [589, 187] on textarea "Em contato com a cliente a mesma alega que já realizou o pagamento das parcelas…" at bounding box center [597, 185] width 186 height 29
drag, startPoint x: 662, startPoint y: 193, endPoint x: 485, endPoint y: 163, distance: 179.5
type textarea "Em contato com a cliente a mesma alega que já realizou o pagamento das parcelas…"
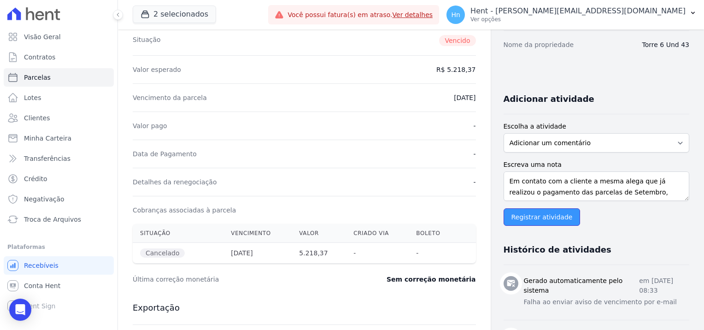
click at [544, 217] on input "Registrar atividade" at bounding box center [542, 217] width 77 height 18
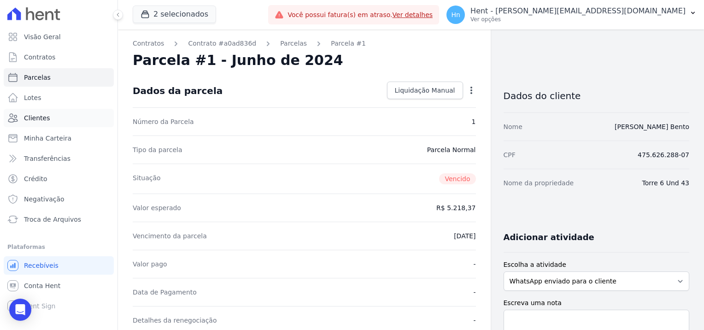
click at [54, 120] on link "Clientes" at bounding box center [59, 118] width 110 height 18
click at [28, 120] on span "Clientes" at bounding box center [37, 117] width 26 height 9
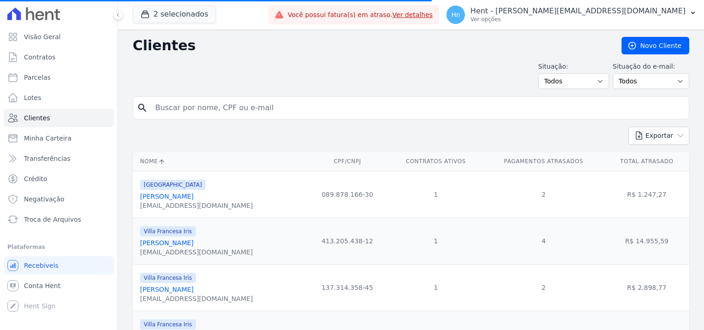
click at [235, 111] on input "search" at bounding box center [417, 108] width 535 height 18
paste input "Derik Dos [PERSON_NAME]"
type input "Derik Dos [PERSON_NAME]"
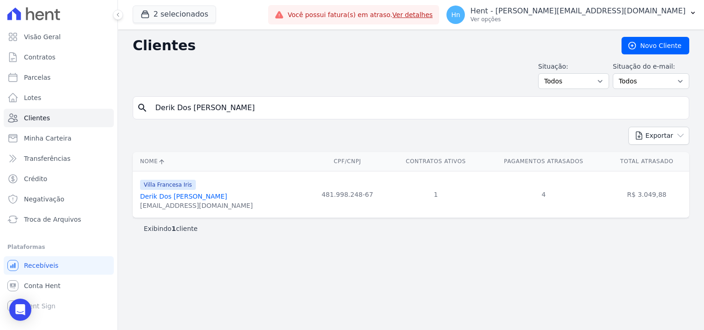
click at [197, 199] on link "Derik Dos [PERSON_NAME]" at bounding box center [183, 196] width 87 height 7
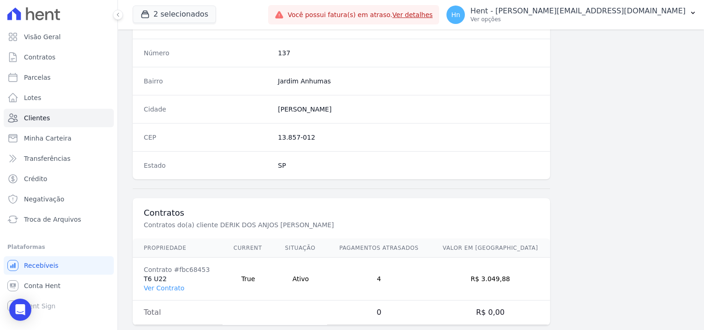
scroll to position [529, 0]
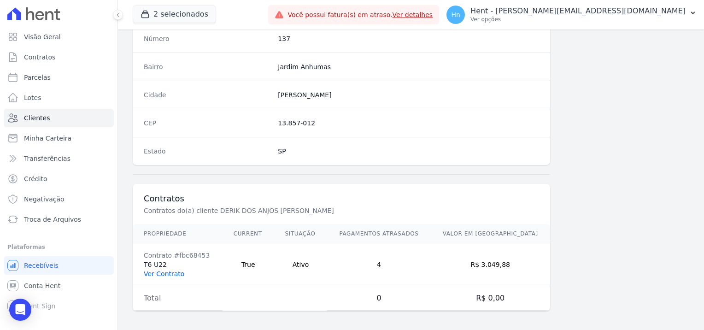
click at [172, 271] on link "Ver Contrato" at bounding box center [164, 273] width 41 height 7
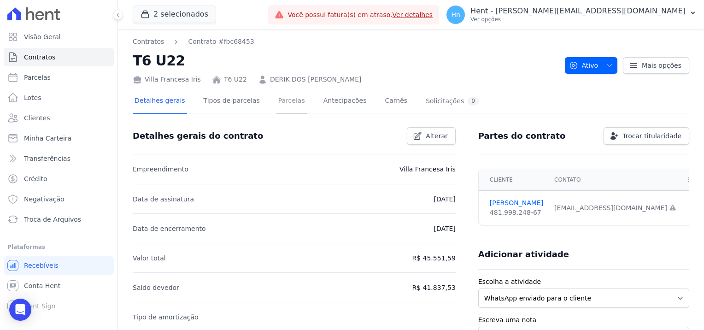
click at [276, 105] on link "Parcelas" at bounding box center [291, 101] width 30 height 24
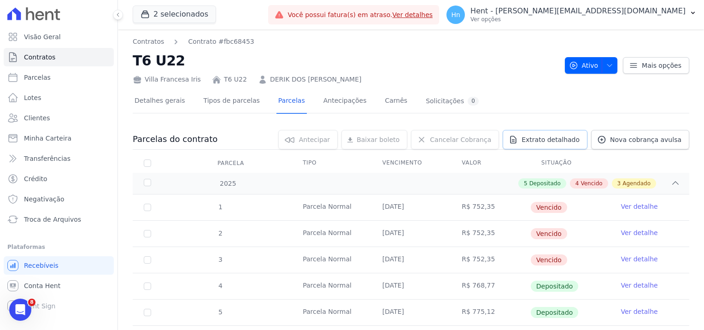
click at [531, 139] on span "Extrato detalhado" at bounding box center [551, 139] width 58 height 9
click at [682, 142] on span "Exportar PDF" at bounding box center [674, 139] width 48 height 9
click at [37, 120] on span "Clientes" at bounding box center [37, 117] width 26 height 9
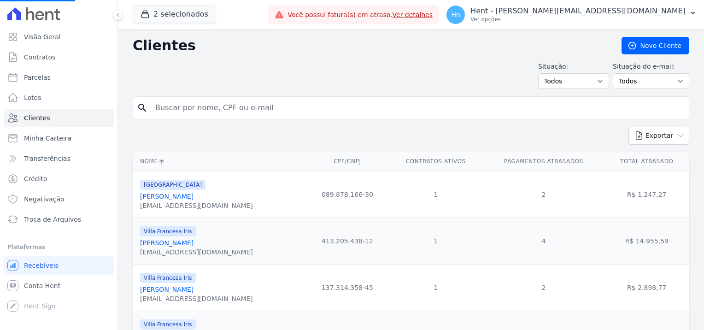
click at [267, 108] on input "search" at bounding box center [417, 108] width 535 height 18
paste input "[PERSON_NAME]"
type input "[PERSON_NAME]"
click at [263, 107] on input "search" at bounding box center [417, 108] width 535 height 18
paste input "[PERSON_NAME]"
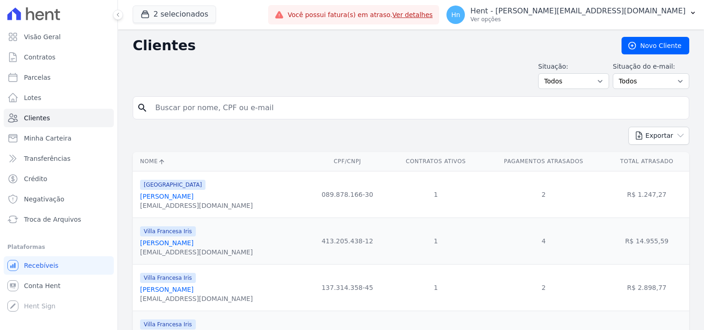
type input "[PERSON_NAME]"
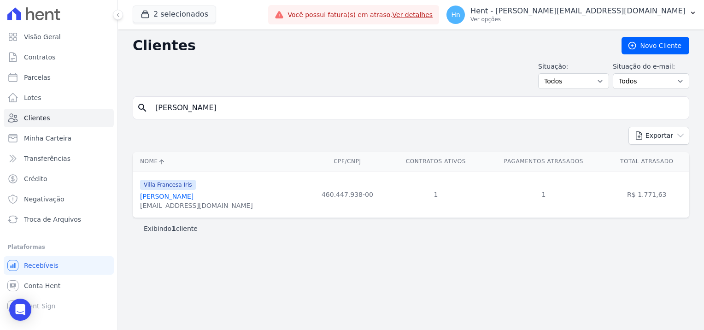
click at [168, 197] on link "[PERSON_NAME]" at bounding box center [166, 196] width 53 height 7
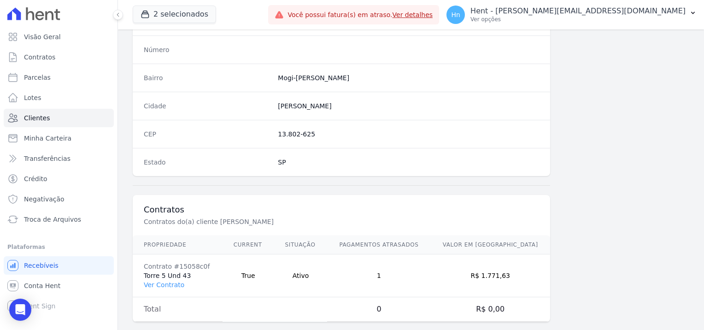
scroll to position [529, 0]
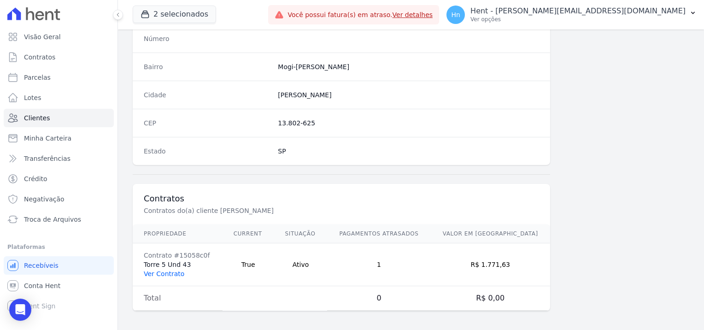
click at [168, 270] on link "Ver Contrato" at bounding box center [164, 273] width 41 height 7
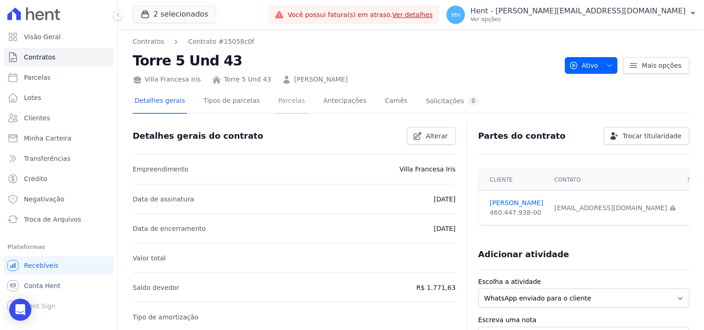
click at [276, 107] on link "Parcelas" at bounding box center [291, 101] width 30 height 24
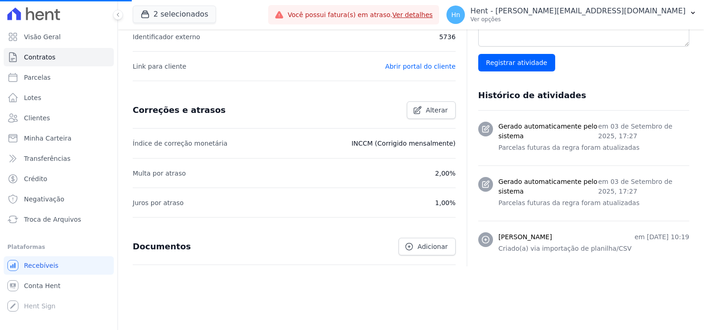
scroll to position [311, 0]
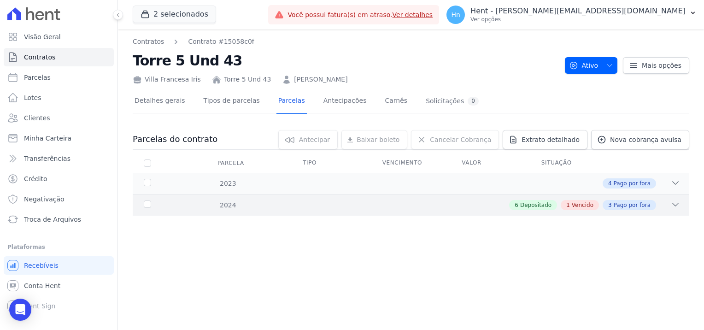
click at [618, 206] on span "Pago por fora" at bounding box center [632, 205] width 37 height 8
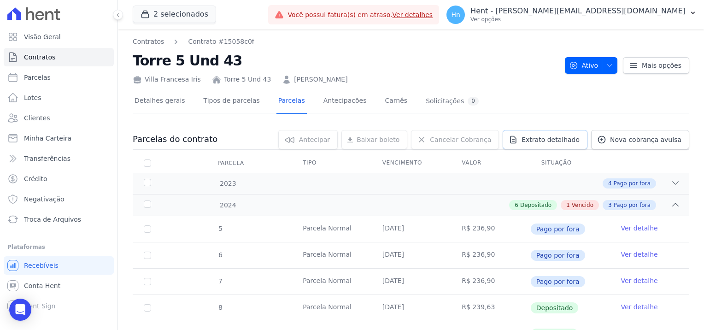
click at [544, 140] on span "Extrato detalhado" at bounding box center [551, 139] width 58 height 9
click at [669, 144] on span "Exportar PDF" at bounding box center [674, 139] width 48 height 9
click at [71, 117] on link "Clientes" at bounding box center [59, 118] width 110 height 18
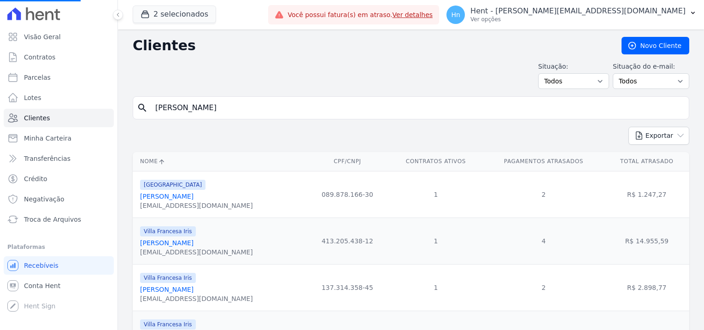
click at [226, 109] on input "[PERSON_NAME]" at bounding box center [417, 108] width 535 height 18
drag, startPoint x: 225, startPoint y: 110, endPoint x: 155, endPoint y: 117, distance: 70.4
click at [155, 117] on div "search [PERSON_NAME]" at bounding box center [411, 107] width 557 height 23
paste input "[PERSON_NAME] Porto Santana"
type input "[PERSON_NAME] Porto Santana"
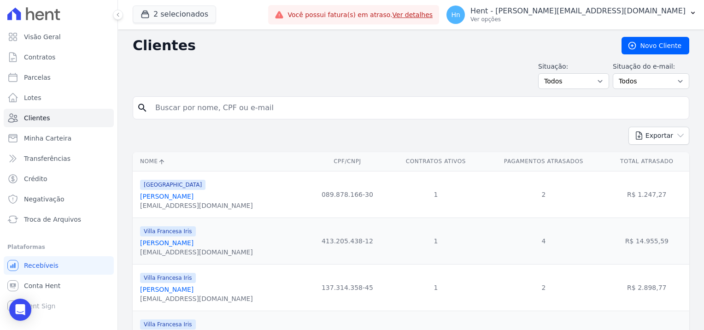
click at [188, 108] on input "search" at bounding box center [417, 108] width 535 height 18
paste input "[PERSON_NAME] Porto Santana"
type input "[PERSON_NAME] Porto Santana"
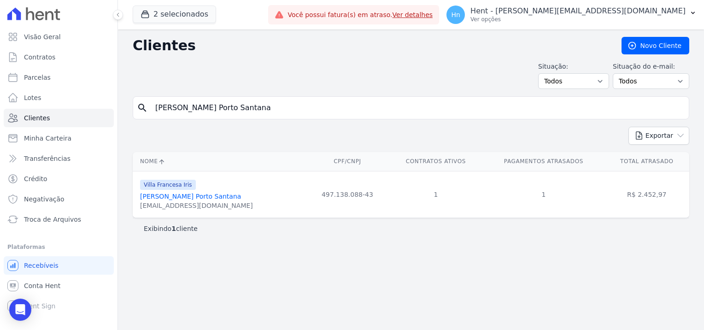
click at [157, 107] on input "[PERSON_NAME] Porto Santana" at bounding box center [417, 108] width 535 height 18
type input "[PERSON_NAME] Porto Santana"
click at [273, 112] on input "[PERSON_NAME] Porto Santana" at bounding box center [417, 108] width 535 height 18
click at [211, 195] on link "[PERSON_NAME] Porto Santana" at bounding box center [190, 196] width 101 height 7
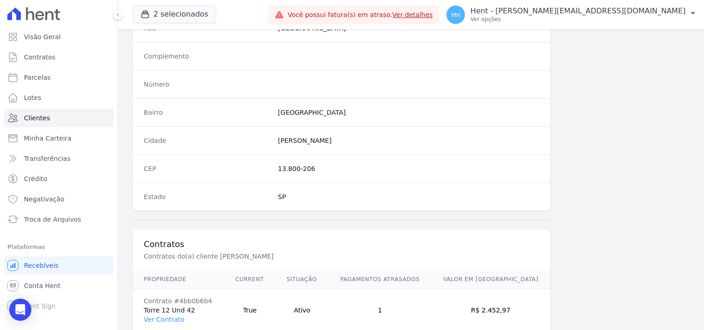
scroll to position [483, 0]
click at [176, 318] on link "Ver Contrato" at bounding box center [164, 319] width 41 height 7
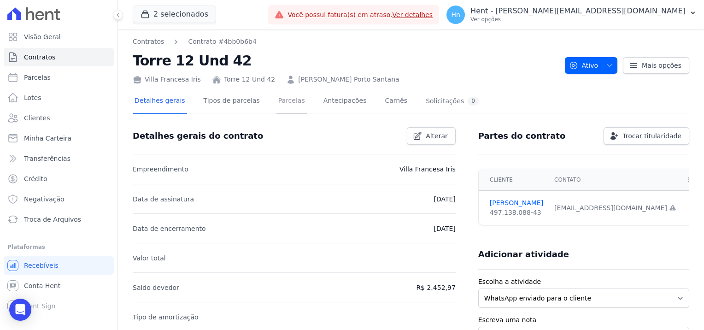
click at [283, 101] on link "Parcelas" at bounding box center [291, 101] width 30 height 24
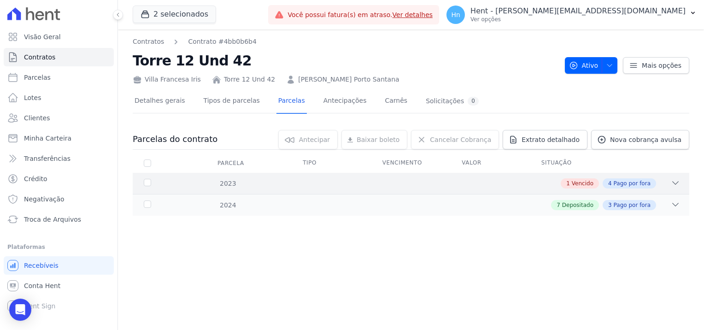
click at [674, 182] on icon at bounding box center [675, 182] width 9 height 9
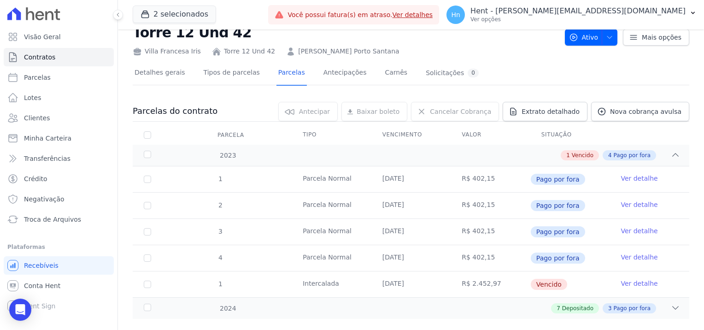
scroll to position [43, 0]
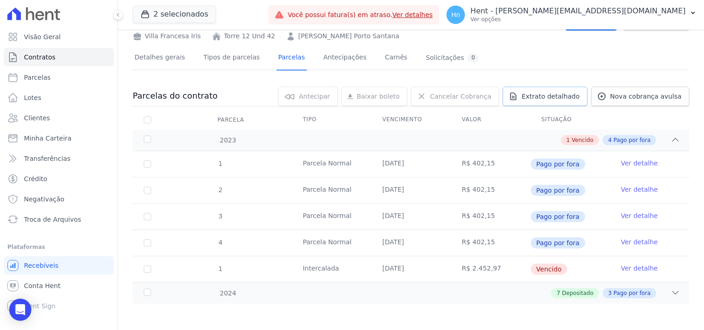
click at [554, 98] on span "Extrato detalhado" at bounding box center [551, 96] width 58 height 9
click at [676, 100] on span "Exportar PDF" at bounding box center [674, 96] width 48 height 9
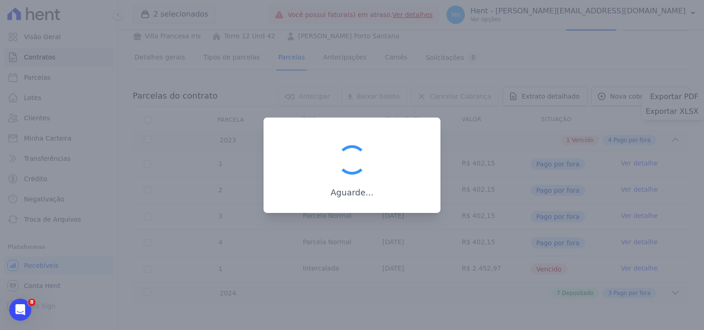
scroll to position [0, 0]
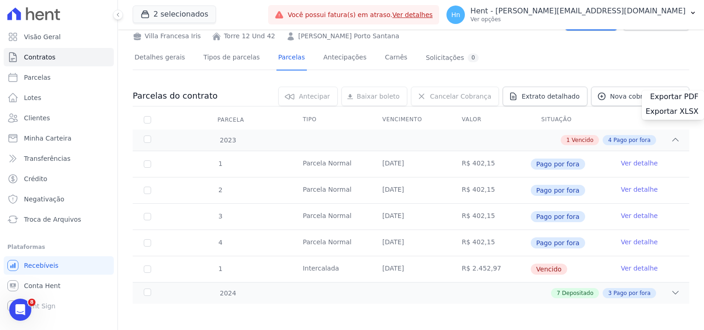
click at [494, 323] on div "Contratos Contrato #4bb0b6b4 Torre 12 Und 42 [GEOGRAPHIC_DATA] Torre 12 Und 42 …" at bounding box center [411, 158] width 586 height 345
click at [35, 120] on span "Clientes" at bounding box center [37, 117] width 26 height 9
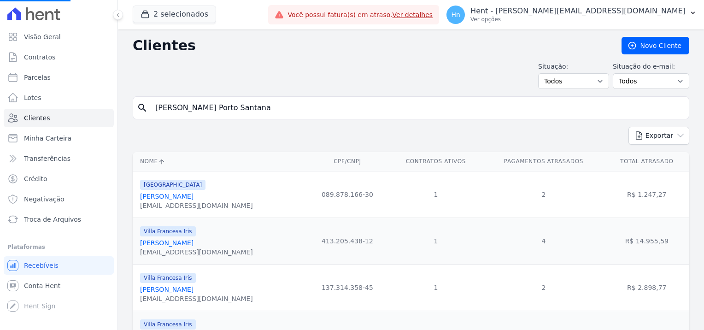
click at [280, 109] on input "[PERSON_NAME] Porto Santana" at bounding box center [417, 108] width 535 height 18
click at [258, 107] on input "search" at bounding box center [417, 108] width 535 height 18
type input "V"
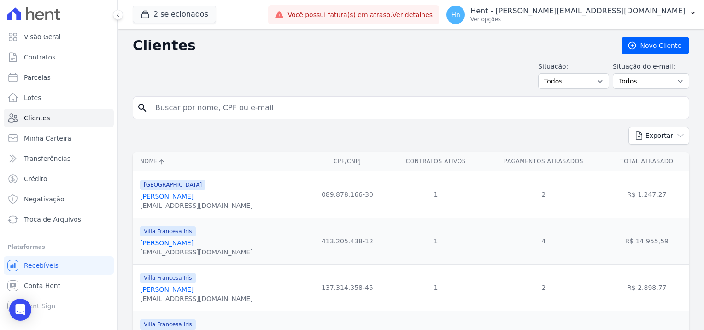
click at [346, 105] on input "search" at bounding box center [417, 108] width 535 height 18
paste input "[PERSON_NAME]"
click at [156, 109] on input "[PERSON_NAME]" at bounding box center [417, 108] width 535 height 18
type input "[PERSON_NAME]"
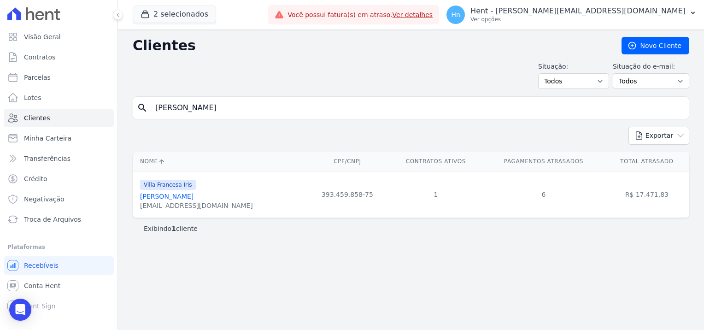
click at [185, 199] on link "[PERSON_NAME]" at bounding box center [166, 196] width 53 height 7
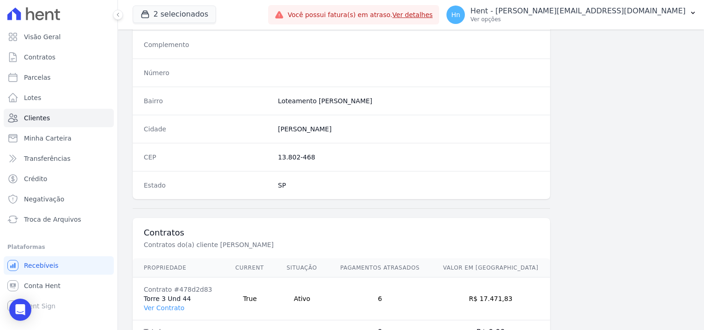
scroll to position [529, 0]
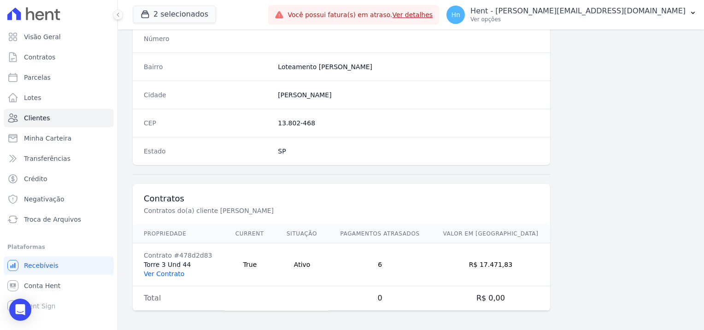
click at [168, 270] on link "Ver Contrato" at bounding box center [164, 273] width 41 height 7
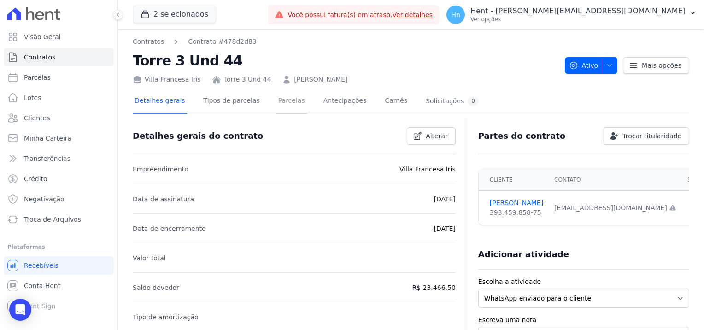
click at [278, 100] on link "Parcelas" at bounding box center [291, 101] width 30 height 24
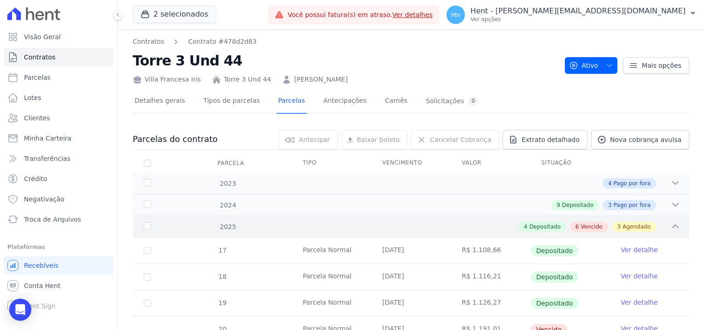
click at [587, 224] on span "Vencido" at bounding box center [592, 227] width 22 height 8
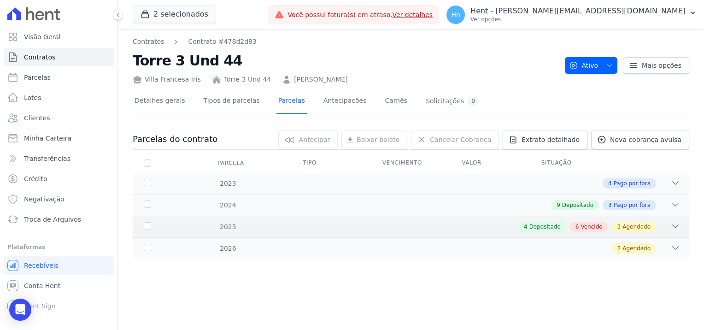
click at [602, 227] on span "Vencido" at bounding box center [592, 227] width 22 height 8
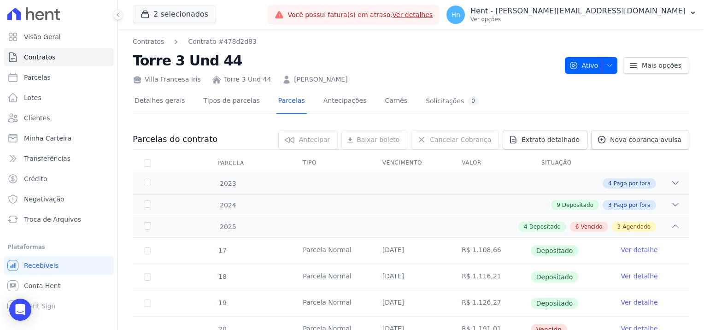
drag, startPoint x: 353, startPoint y: 78, endPoint x: 281, endPoint y: 76, distance: 72.4
click at [281, 76] on div "Villa Francesa Iris Torre 3 Und 44 [PERSON_NAME]" at bounding box center [345, 77] width 425 height 13
copy link "[PERSON_NAME]"
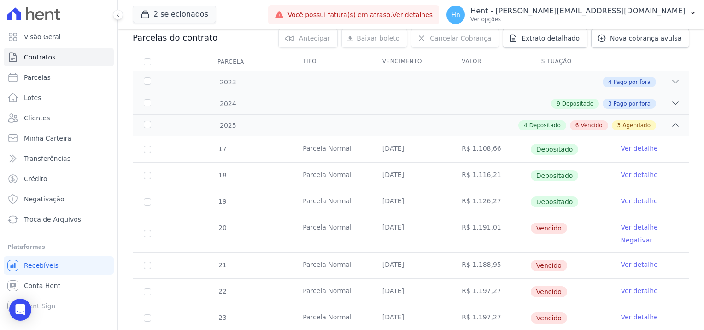
scroll to position [76, 0]
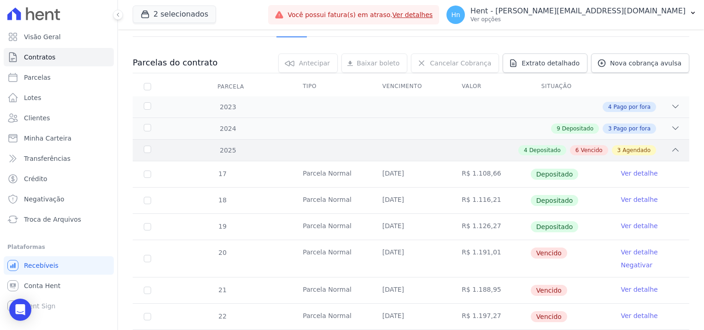
click at [582, 152] on span "Vencido" at bounding box center [592, 150] width 22 height 8
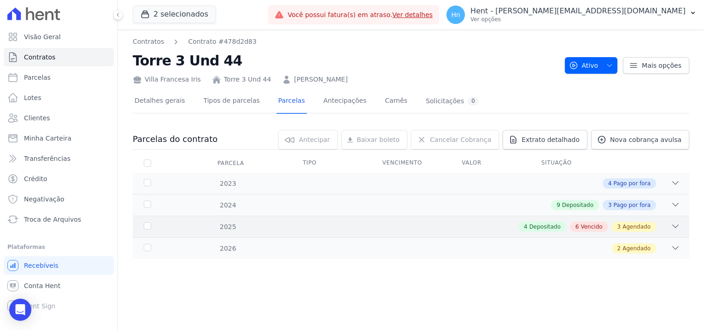
scroll to position [0, 0]
click at [588, 228] on span "Vencido" at bounding box center [592, 227] width 22 height 8
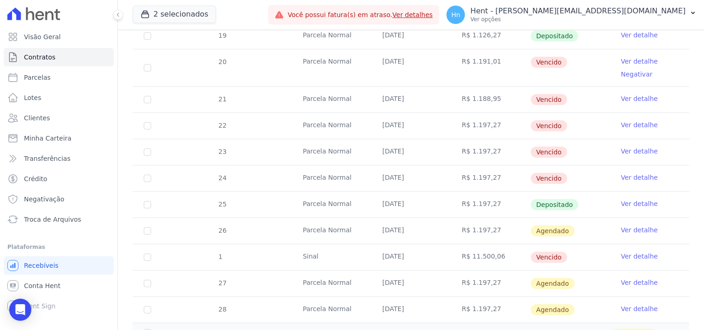
scroll to position [307, 0]
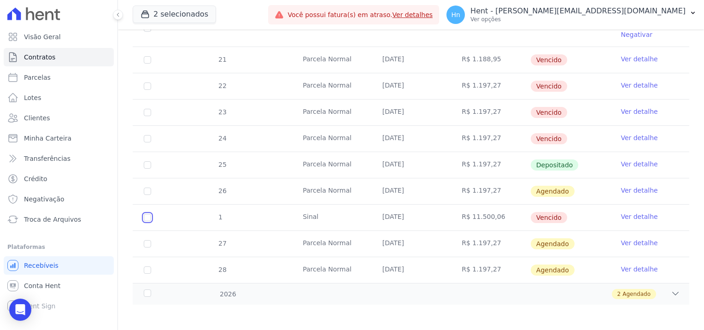
click at [148, 214] on input "checkbox" at bounding box center [147, 217] width 7 height 7
checkbox input "true"
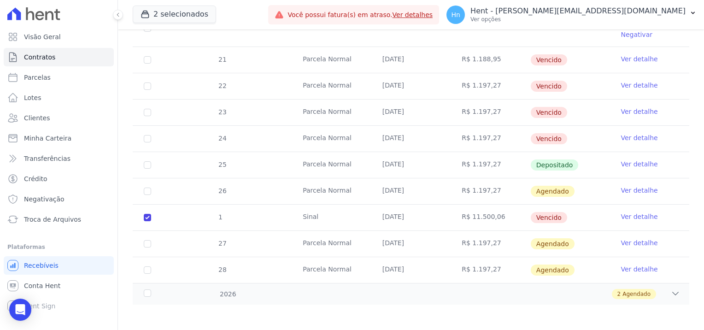
click at [641, 214] on link "Ver detalhe" at bounding box center [639, 216] width 37 height 9
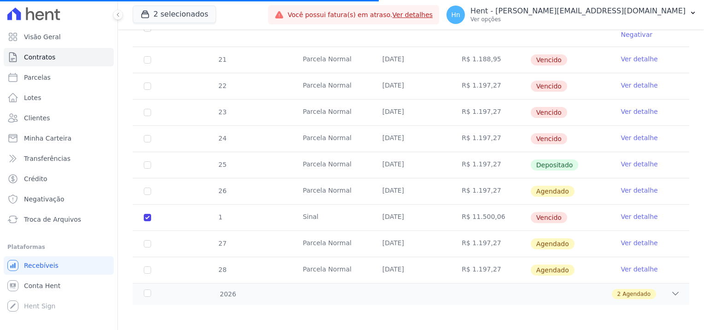
click at [626, 215] on link "Ver detalhe" at bounding box center [639, 216] width 37 height 9
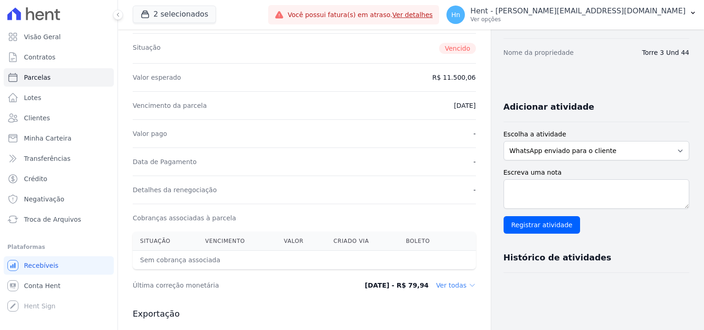
scroll to position [138, 0]
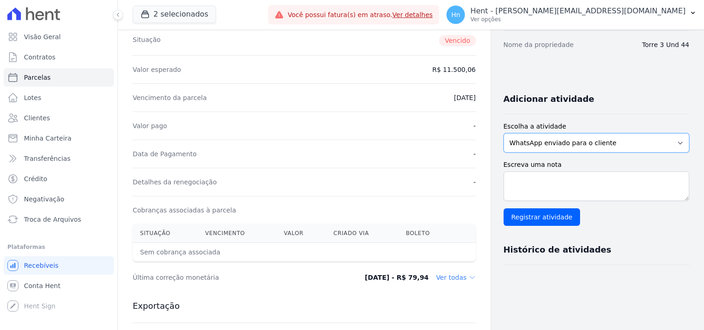
click at [598, 145] on select "WhatsApp enviado para o cliente Adicionar um comentário Ligação feita para o cl…" at bounding box center [597, 142] width 186 height 19
select select "note"
click at [504, 133] on select "WhatsApp enviado para o cliente Adicionar um comentário Ligação feita para o cl…" at bounding box center [597, 142] width 186 height 19
click at [541, 185] on textarea "Escreva uma nota" at bounding box center [597, 185] width 186 height 29
paste textarea "Em contato com o cliente [PERSON_NAME] - [MEDICAL_DATA]-44 - Villa Francesa Iri…"
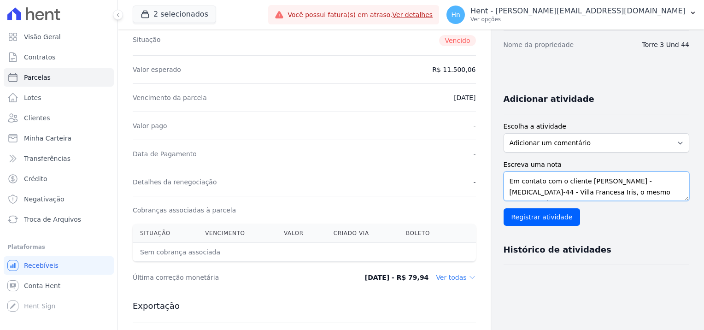
scroll to position [51, 0]
click at [542, 194] on textarea "Em contato com o cliente [PERSON_NAME] - [MEDICAL_DATA]-44 - Villa Francesa Iri…" at bounding box center [597, 185] width 186 height 29
click at [504, 190] on textarea "Em contato com o cliente [PERSON_NAME] - [MEDICAL_DATA]-44 - Villa Francesa Iri…" at bounding box center [597, 185] width 186 height 29
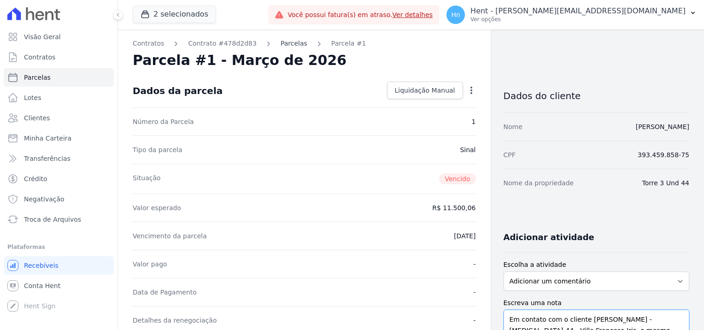
type textarea "Em contato com o cliente [PERSON_NAME] - [MEDICAL_DATA]-44 - Villa Francesa Iri…"
click at [281, 41] on link "Parcelas" at bounding box center [294, 44] width 27 height 10
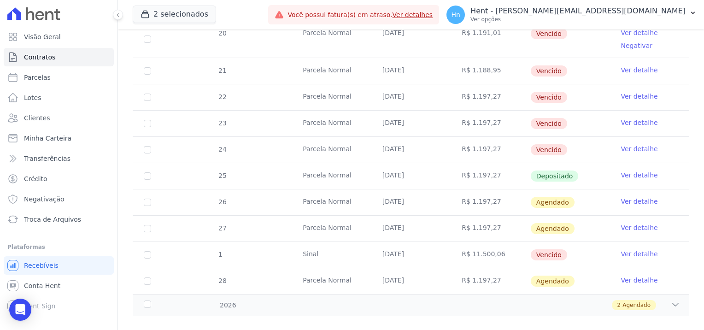
scroll to position [307, 0]
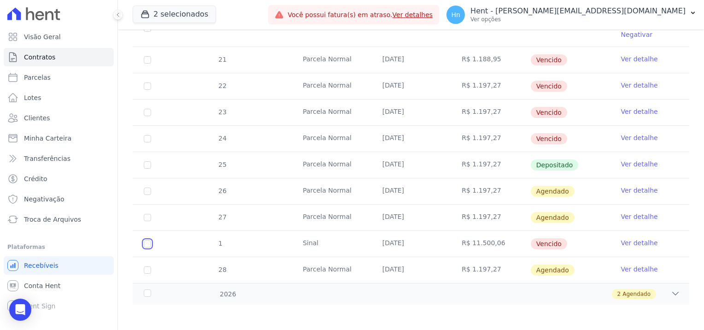
click at [147, 243] on input "checkbox" at bounding box center [147, 243] width 7 height 7
checkbox input "true"
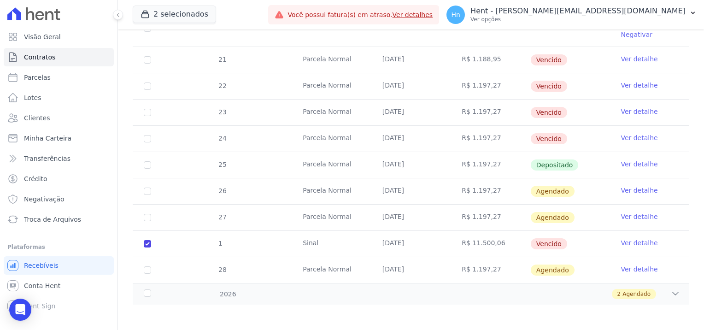
click at [622, 241] on link "Ver detalhe" at bounding box center [639, 242] width 37 height 9
select select "note"
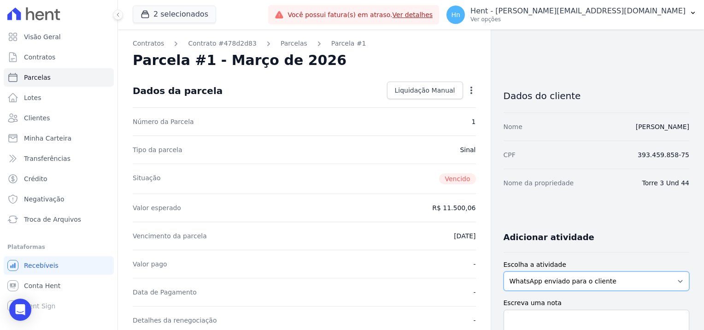
click at [629, 276] on select "WhatsApp enviado para o cliente Adicionar um comentário Ligação feita para o cl…" at bounding box center [597, 280] width 186 height 19
select select "note"
click at [504, 271] on select "WhatsApp enviado para o cliente Adicionar um comentário Ligação feita para o cl…" at bounding box center [597, 280] width 186 height 19
click at [526, 315] on textarea "Escreva uma nota" at bounding box center [597, 324] width 186 height 29
paste textarea "Em contato com o cliente [PERSON_NAME] - [MEDICAL_DATA]-44 - Villa Francesa Iri…"
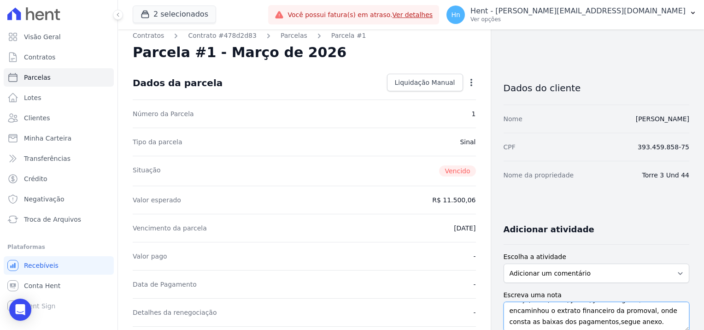
scroll to position [54, 0]
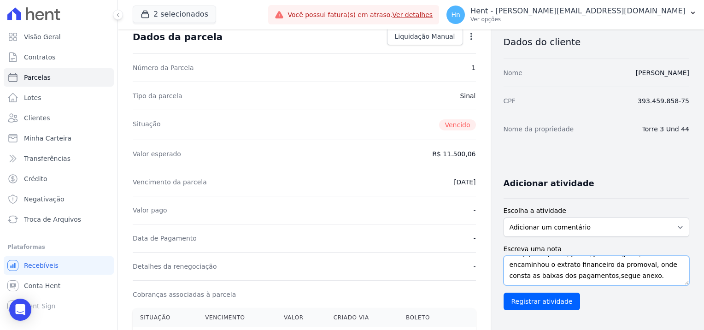
click at [541, 281] on textarea "Em contato com o cliente [PERSON_NAME] - [MEDICAL_DATA]-44 - Villa Francesa Iri…" at bounding box center [597, 270] width 186 height 29
click at [504, 271] on textarea "Em contato com o cliente [PERSON_NAME] - [MEDICAL_DATA]-44 - Villa Francesa Iri…" at bounding box center [597, 270] width 186 height 29
type textarea "Em contato com o cliente [PERSON_NAME] - [MEDICAL_DATA]-44 - Villa Francesa Iri…"
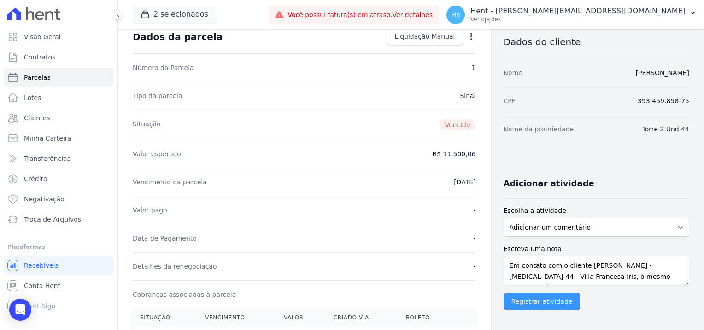
click at [546, 300] on input "Registrar atividade" at bounding box center [542, 302] width 77 height 18
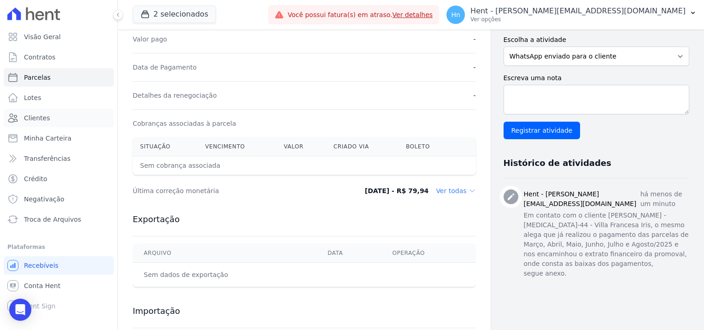
scroll to position [230, 0]
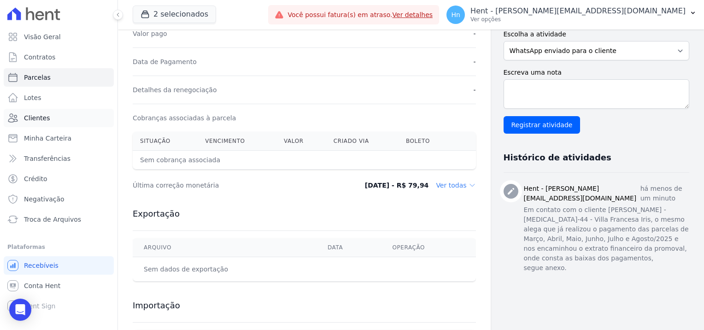
click at [42, 124] on link "Clientes" at bounding box center [59, 118] width 110 height 18
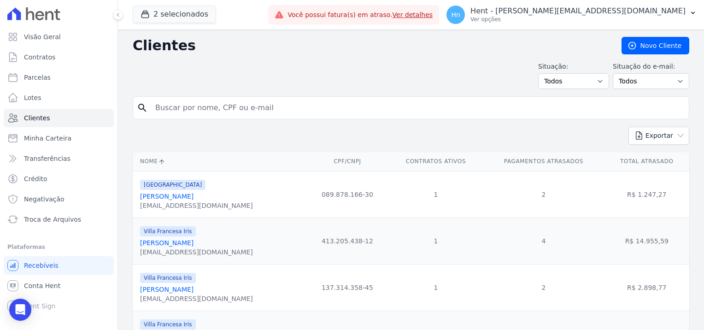
click at [210, 106] on input "search" at bounding box center [417, 108] width 535 height 18
paste input "[PERSON_NAME]"
type input "[PERSON_NAME]"
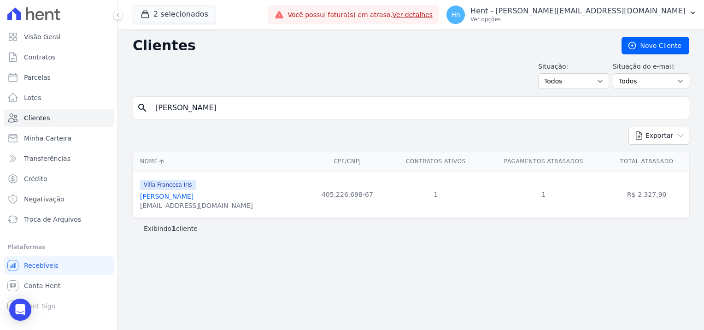
click at [189, 197] on link "[PERSON_NAME]" at bounding box center [166, 196] width 53 height 7
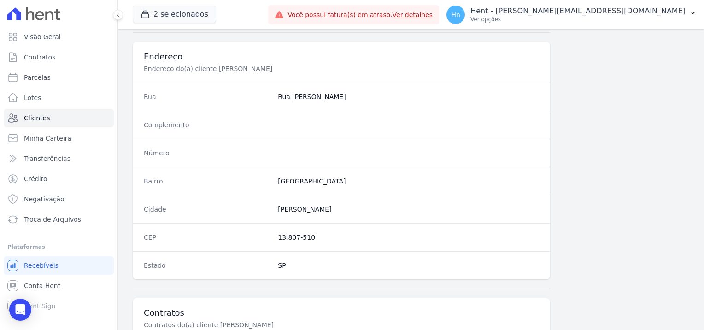
scroll to position [529, 0]
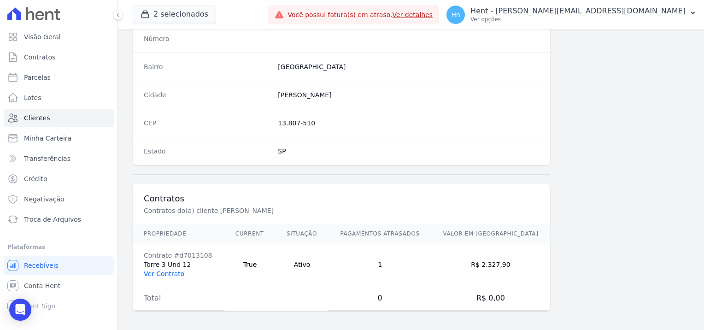
click at [169, 270] on link "Ver Contrato" at bounding box center [164, 273] width 41 height 7
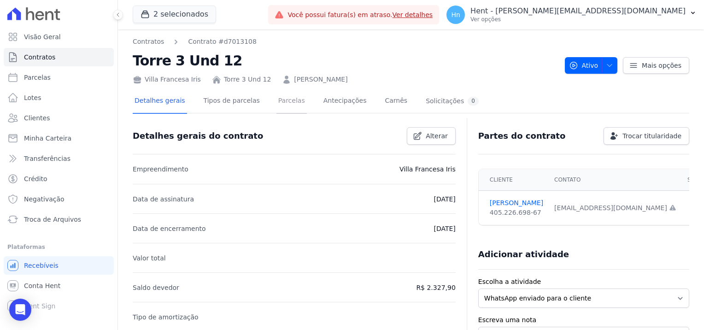
click at [280, 100] on link "Parcelas" at bounding box center [291, 101] width 30 height 24
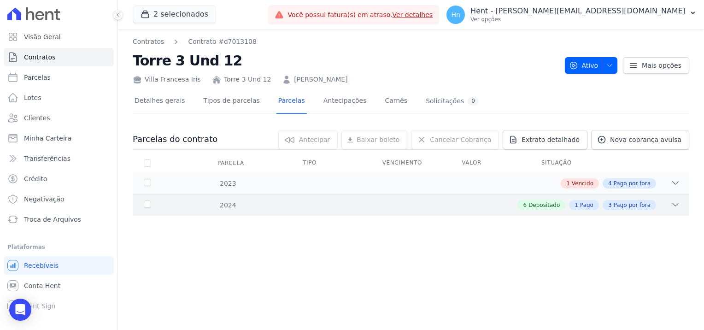
click at [447, 200] on div "6 Depositado 1 Pago 3 Pago por fora" at bounding box center [438, 205] width 484 height 10
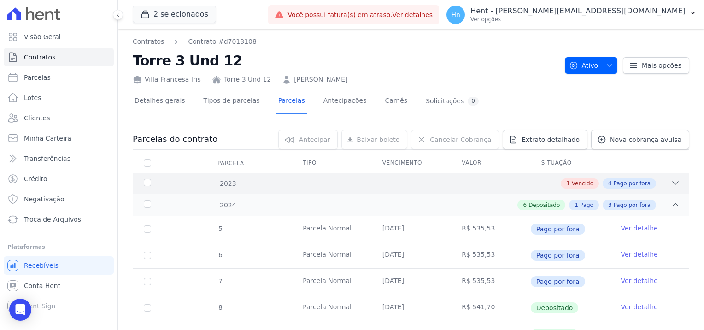
click at [511, 175] on div "2023 1 Vencido 4 Pago por fora" at bounding box center [411, 183] width 557 height 21
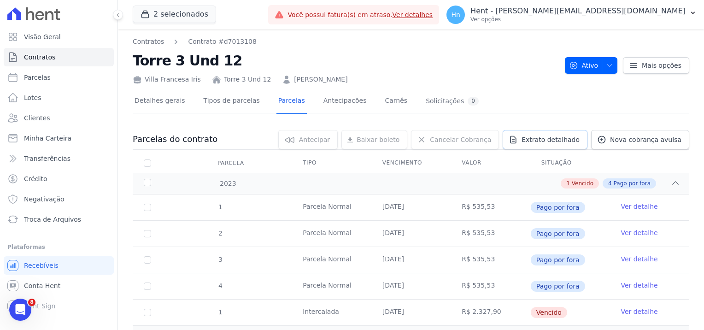
drag, startPoint x: 564, startPoint y: 140, endPoint x: 606, endPoint y: 124, distance: 44.5
click at [564, 140] on span "Extrato detalhado" at bounding box center [551, 139] width 58 height 9
click at [659, 143] on span "Exportar PDF" at bounding box center [674, 139] width 48 height 9
click at [53, 122] on link "Clientes" at bounding box center [59, 118] width 110 height 18
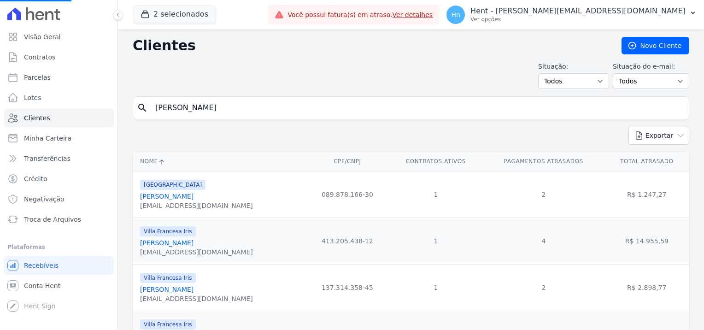
click at [234, 110] on input "[PERSON_NAME]" at bounding box center [417, 108] width 535 height 18
drag, startPoint x: 237, startPoint y: 109, endPoint x: 136, endPoint y: 97, distance: 101.2
click at [136, 97] on div "search [PERSON_NAME]" at bounding box center [411, 107] width 557 height 23
paste input "[PERSON_NAME]"
type input "[PERSON_NAME]"
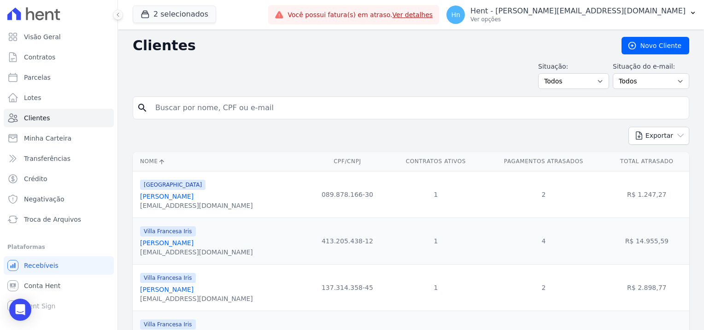
click at [216, 112] on input "search" at bounding box center [417, 108] width 535 height 18
paste input "[PERSON_NAME]"
type input "[PERSON_NAME]"
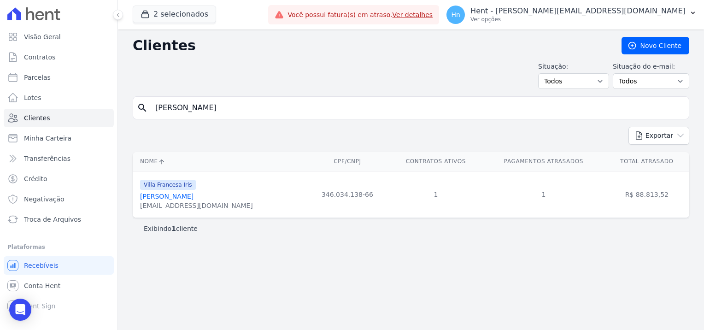
click at [164, 200] on link "[PERSON_NAME]" at bounding box center [166, 196] width 53 height 7
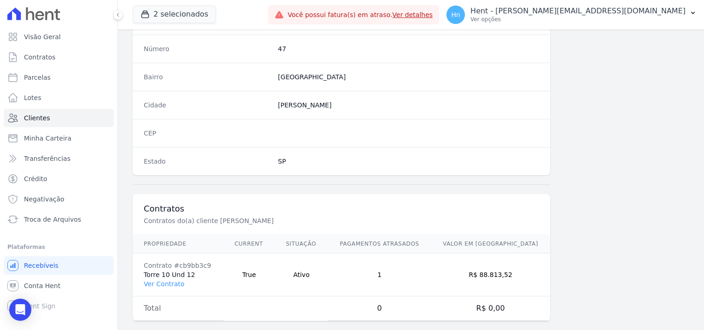
scroll to position [529, 0]
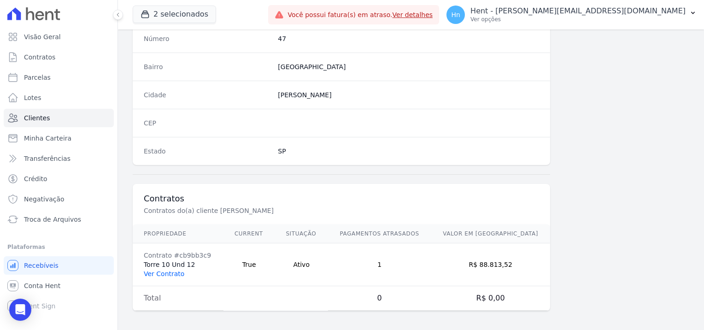
click at [161, 273] on link "Ver Contrato" at bounding box center [164, 273] width 41 height 7
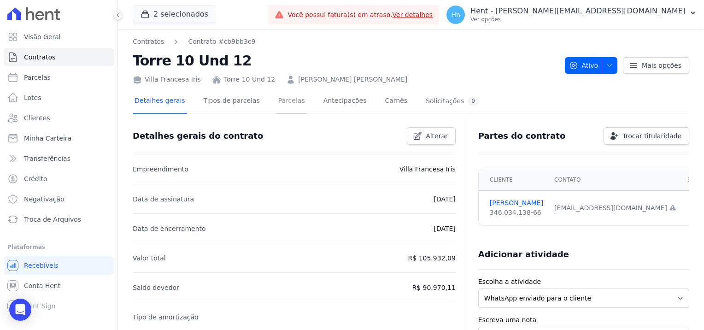
click at [278, 105] on link "Parcelas" at bounding box center [291, 101] width 30 height 24
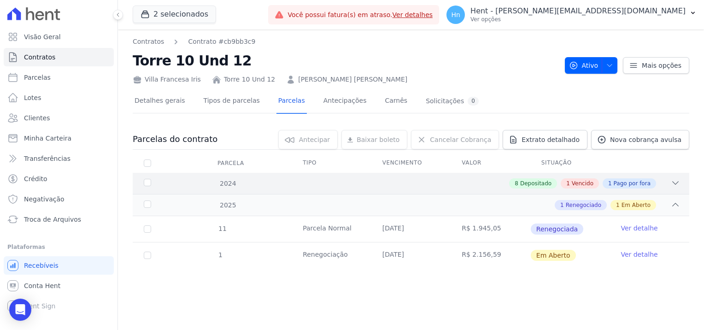
click at [593, 181] on span "Vencido" at bounding box center [583, 183] width 22 height 8
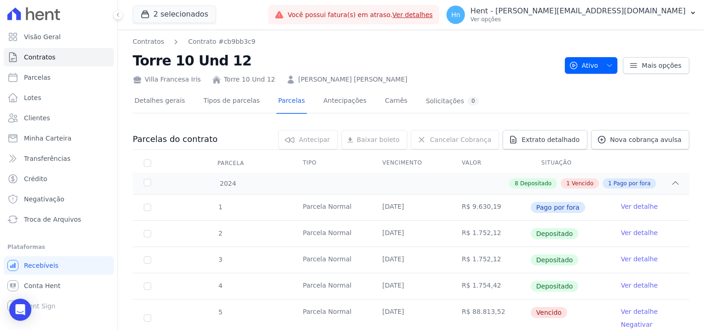
drag, startPoint x: 395, startPoint y: 74, endPoint x: 283, endPoint y: 81, distance: 111.8
click at [283, 81] on div "Villa Francesa Iris Torre 10 Und 12 [PERSON_NAME]" at bounding box center [345, 77] width 425 height 13
copy link "[PERSON_NAME] [PERSON_NAME]"
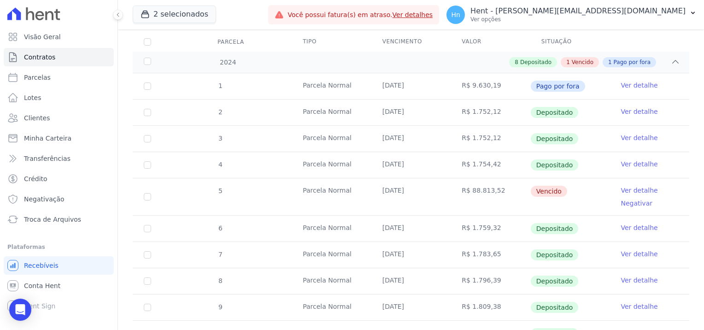
scroll to position [138, 0]
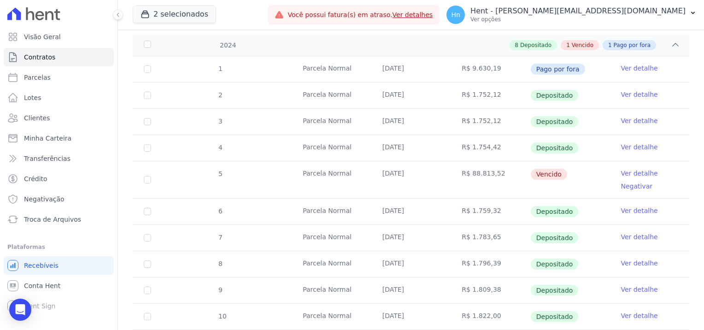
click at [631, 171] on link "Ver detalhe" at bounding box center [639, 173] width 37 height 9
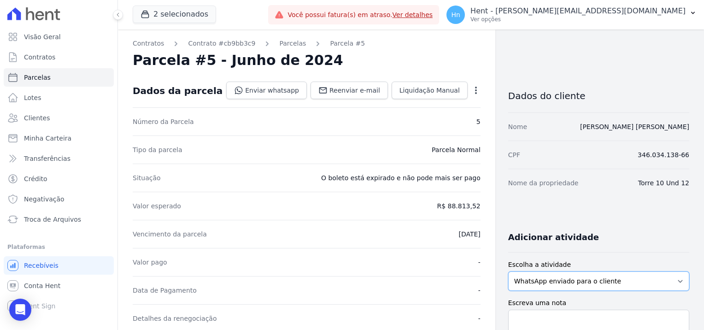
click at [585, 285] on select "WhatsApp enviado para o cliente Adicionar um comentário Ligação feita para o cl…" at bounding box center [598, 280] width 181 height 19
click at [508, 271] on select "WhatsApp enviado para o cliente Adicionar um comentário Ligação feita para o cl…" at bounding box center [598, 280] width 181 height 19
drag, startPoint x: 574, startPoint y: 270, endPoint x: 579, endPoint y: 274, distance: 6.5
click at [575, 272] on div "Escolha a atividade WhatsApp enviado para o cliente Adicionar um comentário Lig…" at bounding box center [598, 275] width 181 height 31
click at [586, 279] on select "WhatsApp enviado para o cliente Adicionar um comentário Ligação feita para o cl…" at bounding box center [598, 280] width 181 height 19
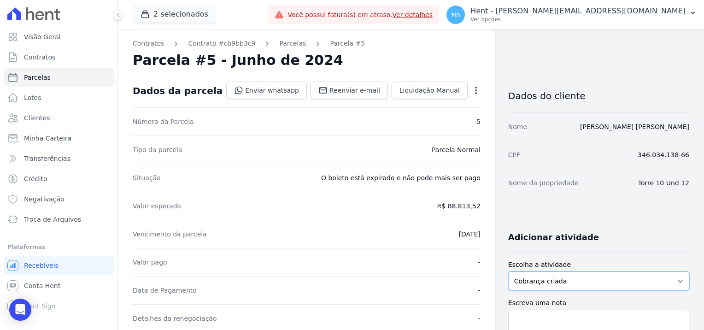
select select "note"
click at [508, 271] on select "WhatsApp enviado para o cliente Adicionar um comentário Ligação feita para o cl…" at bounding box center [598, 280] width 181 height 19
click at [547, 313] on textarea "Escreva uma nota" at bounding box center [598, 324] width 181 height 29
paste textarea "Em contato com a cliente [PERSON_NAME] [PERSON_NAME] - T10-12 - Villa Francesa …"
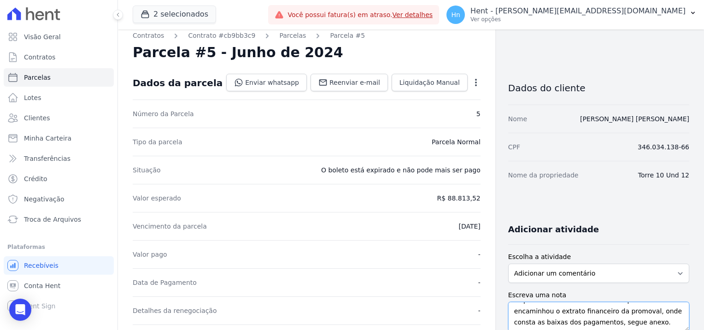
scroll to position [54, 0]
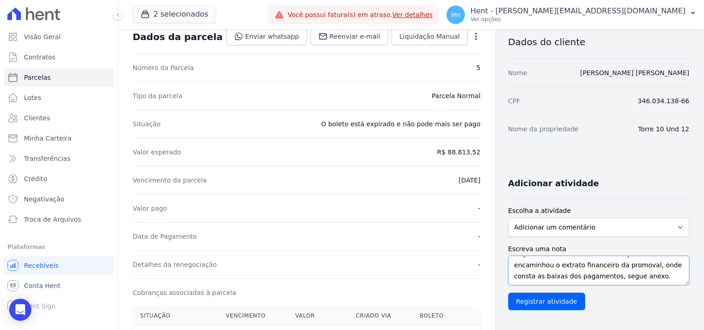
drag, startPoint x: 541, startPoint y: 277, endPoint x: 613, endPoint y: 276, distance: 72.3
click at [613, 276] on textarea "Em contato com a cliente [PERSON_NAME] [PERSON_NAME] - T10-12 - Villa Francesa …" at bounding box center [598, 270] width 181 height 29
drag, startPoint x: 522, startPoint y: 275, endPoint x: 488, endPoint y: 283, distance: 34.8
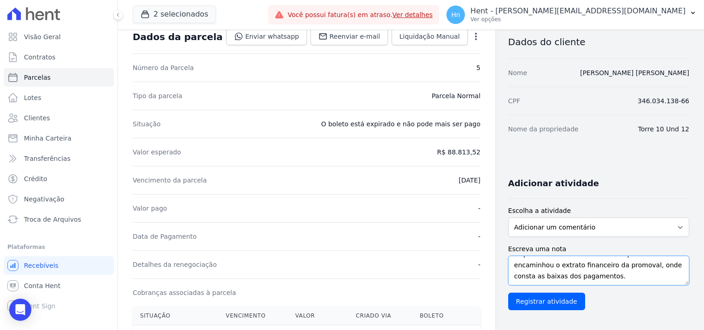
click at [571, 273] on textarea "Em contato com a cliente [PERSON_NAME] [PERSON_NAME] - T10-12 - Villa Francesa …" at bounding box center [598, 270] width 181 height 29
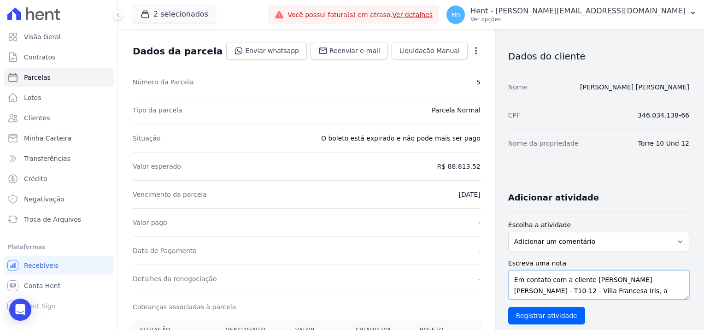
scroll to position [100, 0]
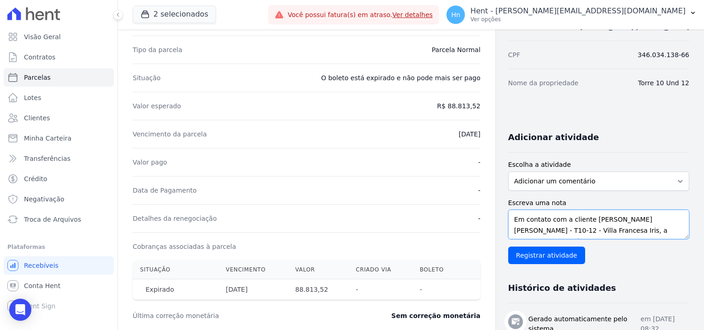
drag, startPoint x: 606, startPoint y: 228, endPoint x: 578, endPoint y: 216, distance: 29.9
click at [578, 216] on textarea "Em contato com a cliente [PERSON_NAME] [PERSON_NAME] - T10-12 - Villa Francesa …" at bounding box center [598, 224] width 181 height 29
drag, startPoint x: 507, startPoint y: 220, endPoint x: 661, endPoint y: 238, distance: 155.0
click at [661, 238] on textarea "Em contato com a cliente, a mesma alega que já realizou o pagamento de todas as…" at bounding box center [598, 224] width 181 height 29
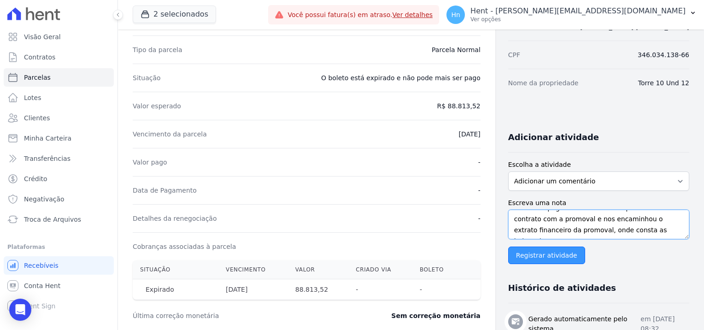
type textarea "Em contato com a cliente, a mesma alega que já realizou o pagamento de todas as…"
click at [558, 253] on input "Registrar atividade" at bounding box center [546, 256] width 77 height 18
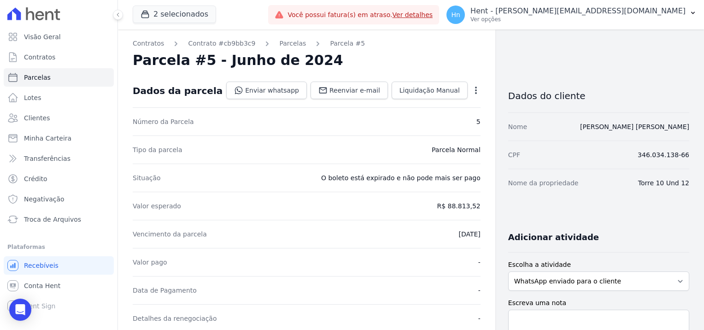
drag, startPoint x: 278, startPoint y: 318, endPoint x: 285, endPoint y: 350, distance: 32.0
click at [285, 329] on html "Visão Geral Contratos [GEOGRAPHIC_DATA] Lotes Clientes Minha Carteira Transferê…" at bounding box center [352, 165] width 704 height 330
drag, startPoint x: 50, startPoint y: 118, endPoint x: 70, endPoint y: 119, distance: 19.8
click at [50, 118] on link "Clientes" at bounding box center [59, 118] width 110 height 18
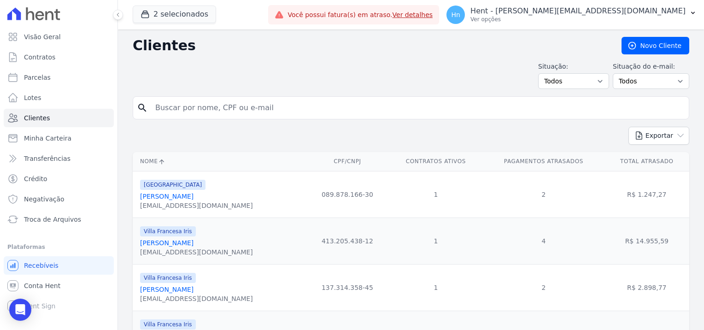
click at [168, 109] on input "search" at bounding box center [417, 108] width 535 height 18
paste input "[PERSON_NAME]"
type input "[PERSON_NAME]"
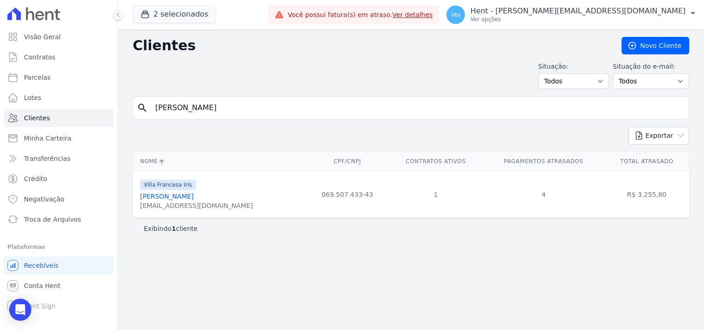
click at [190, 196] on link "[PERSON_NAME]" at bounding box center [166, 196] width 53 height 7
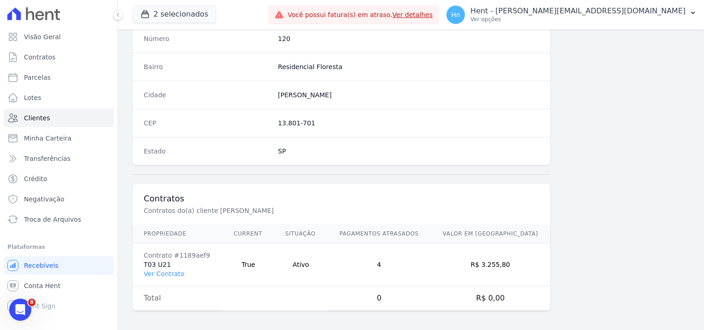
scroll to position [529, 0]
click at [173, 273] on link "Ver Contrato" at bounding box center [164, 273] width 41 height 7
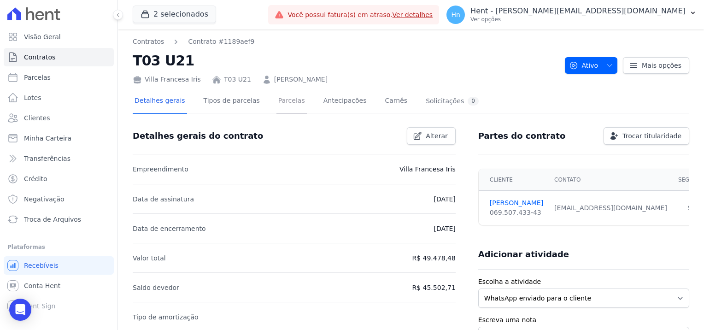
click at [277, 103] on link "Parcelas" at bounding box center [291, 101] width 30 height 24
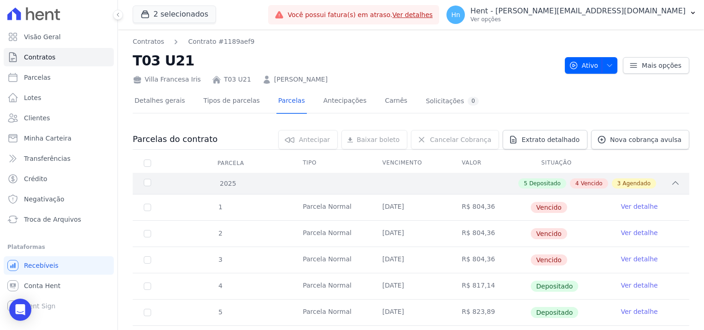
click at [590, 179] on span "Vencido" at bounding box center [592, 183] width 22 height 8
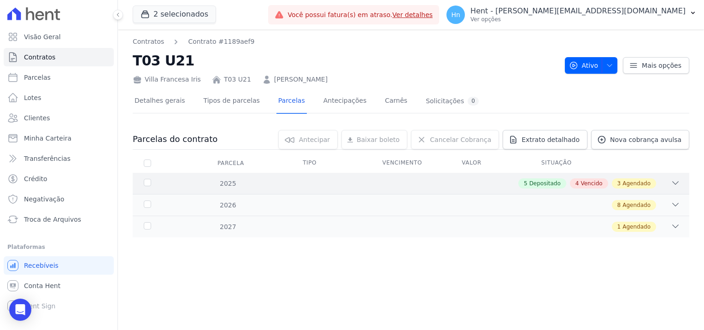
click at [595, 184] on span "Vencido" at bounding box center [592, 183] width 22 height 8
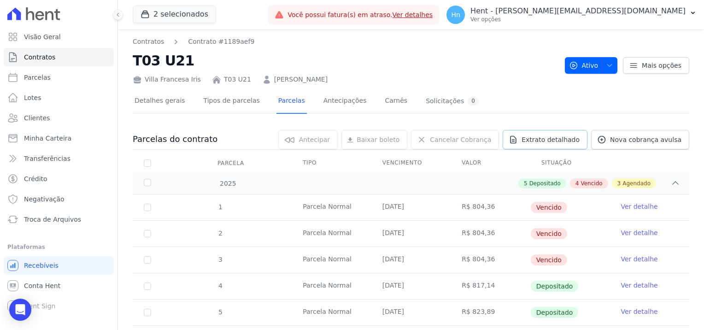
click at [542, 144] on link "Extrato detalhado" at bounding box center [545, 139] width 85 height 19
click at [672, 140] on span "Exportar PDF" at bounding box center [674, 139] width 48 height 9
click at [30, 127] on link "Clientes" at bounding box center [59, 118] width 110 height 18
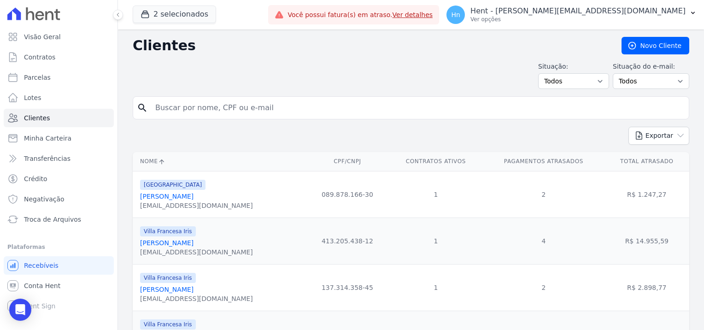
click at [248, 110] on input "search" at bounding box center [417, 108] width 535 height 18
paste input "[PERSON_NAME]"
click at [248, 110] on input "[PERSON_NAME]" at bounding box center [417, 108] width 535 height 18
type input "[PERSON_NAME]"
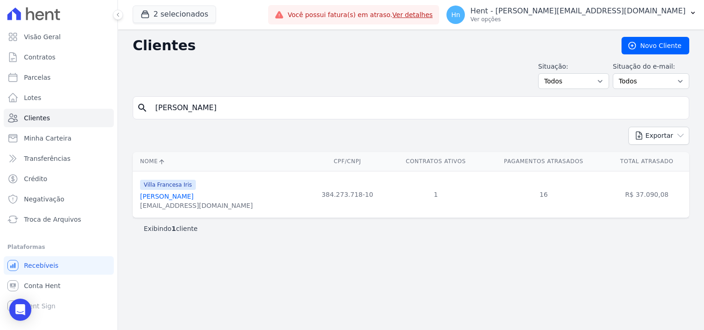
click at [170, 201] on div "[EMAIL_ADDRESS][DOMAIN_NAME]" at bounding box center [196, 205] width 113 height 9
click at [168, 197] on link "[PERSON_NAME]" at bounding box center [166, 196] width 53 height 7
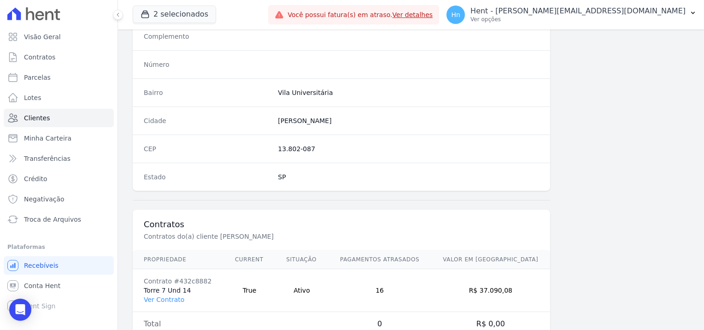
scroll to position [483, 0]
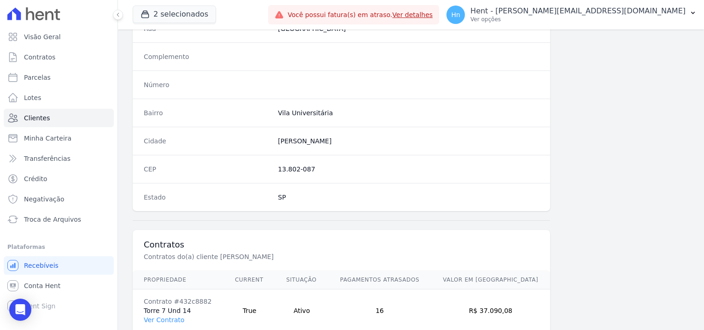
click at [173, 321] on td "Contrato #432c8882 Torre 7 Und 14 Ver Contrato" at bounding box center [178, 310] width 91 height 43
click at [168, 319] on link "Ver Contrato" at bounding box center [164, 319] width 41 height 7
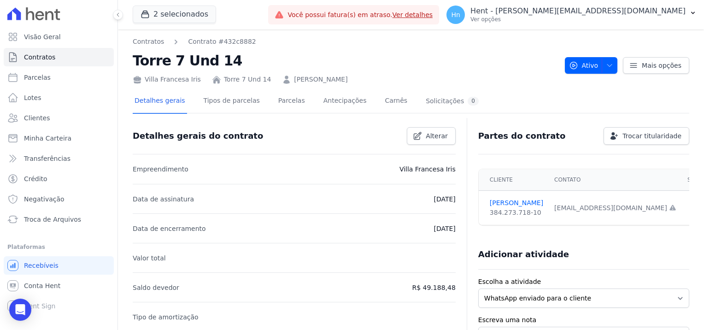
click at [263, 101] on div "Detalhes gerais Tipos de parcelas [GEOGRAPHIC_DATA] Antecipações Carnês Solicit…" at bounding box center [307, 101] width 348 height 24
click at [276, 101] on link "Parcelas" at bounding box center [291, 101] width 30 height 24
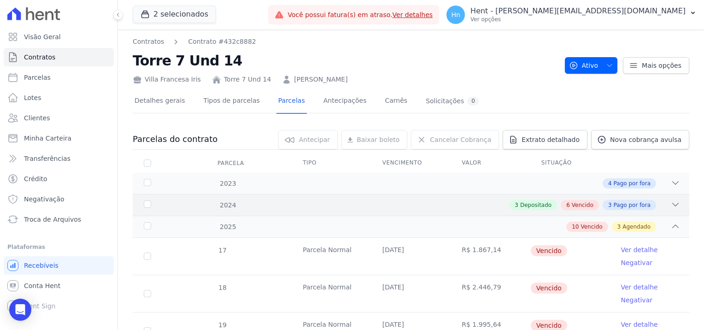
click at [573, 206] on span "Vencido" at bounding box center [583, 205] width 22 height 8
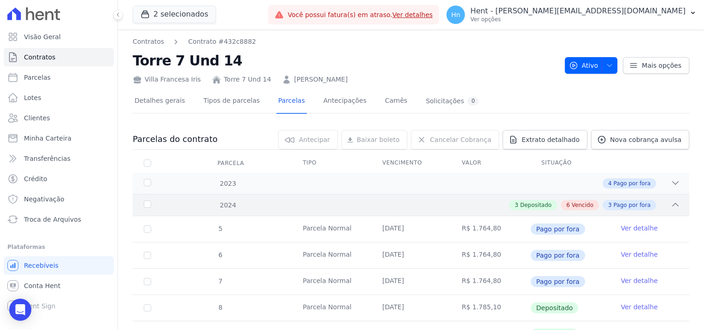
click at [573, 206] on span "Vencido" at bounding box center [583, 205] width 22 height 8
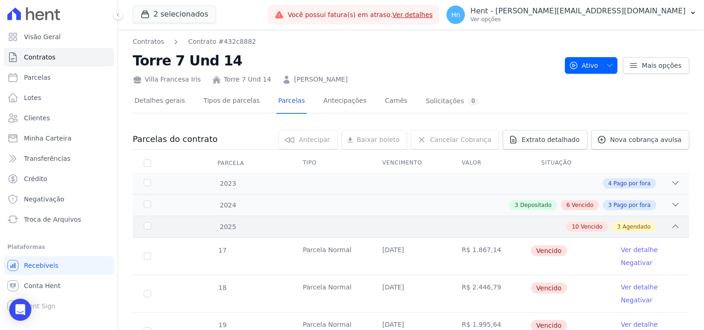
click at [592, 226] on span "Vencido" at bounding box center [592, 227] width 22 height 8
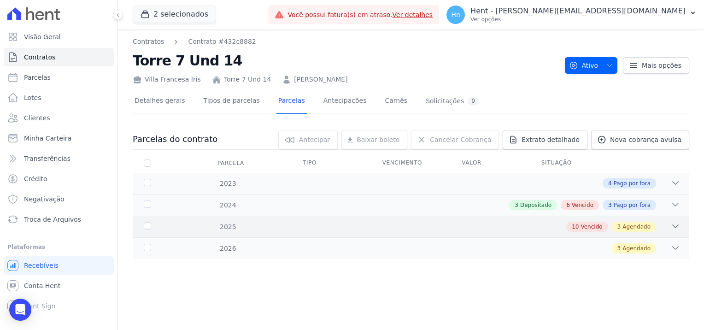
click at [592, 226] on span "Vencido" at bounding box center [592, 227] width 22 height 8
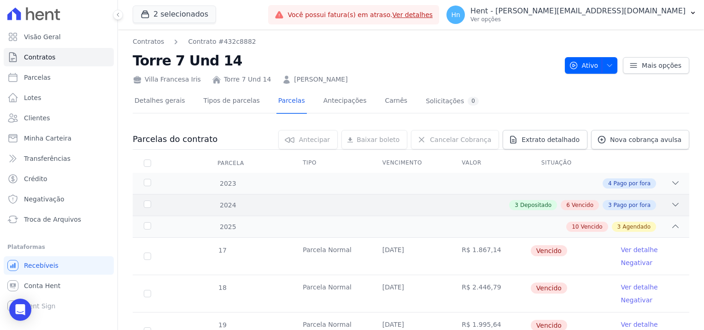
click at [579, 205] on span "Vencido" at bounding box center [583, 205] width 22 height 8
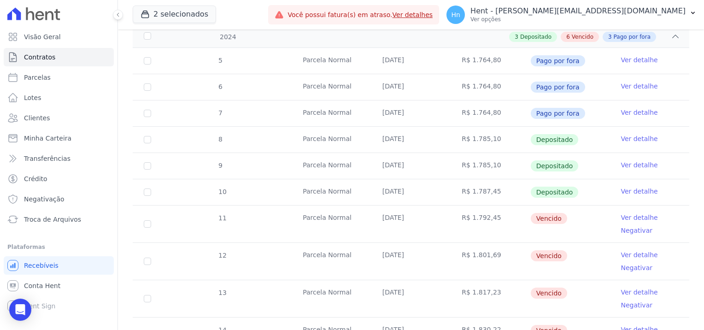
scroll to position [184, 0]
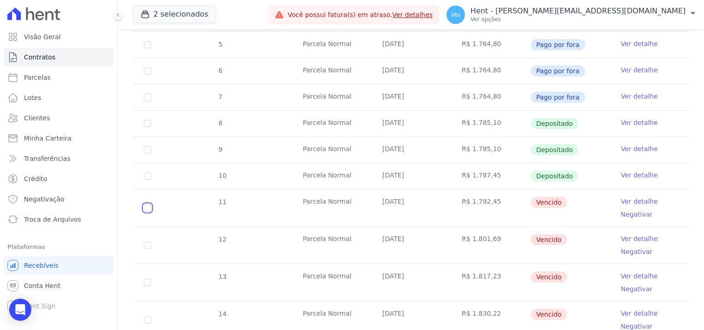
click at [147, 205] on input "checkbox" at bounding box center [147, 207] width 7 height 7
checkbox input "true"
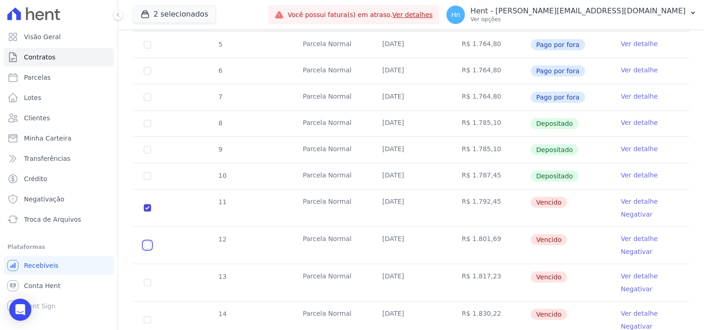
click at [148, 241] on input "checkbox" at bounding box center [147, 244] width 7 height 7
checkbox input "true"
click at [148, 280] on input "checkbox" at bounding box center [147, 282] width 7 height 7
checkbox input "true"
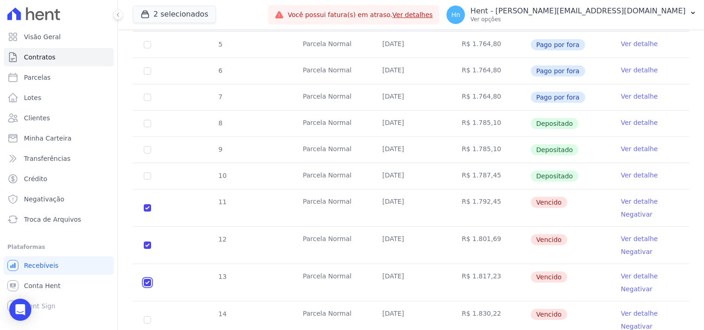
checkbox input "true"
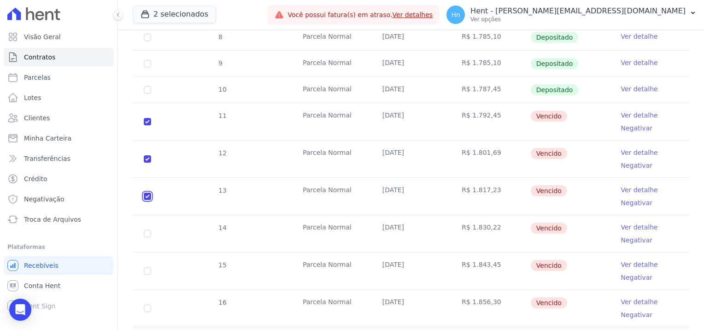
scroll to position [284, 0]
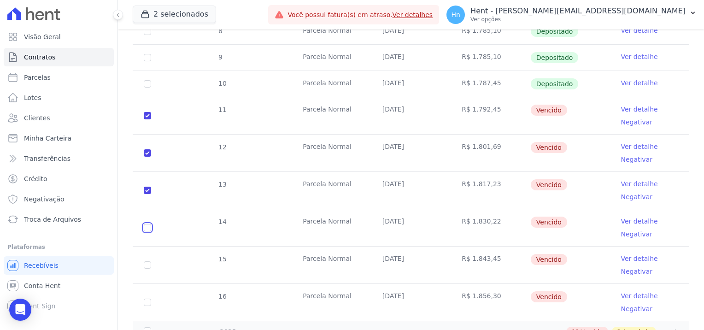
click at [147, 229] on input "checkbox" at bounding box center [147, 227] width 7 height 7
checkbox input "true"
click at [149, 258] on td "15" at bounding box center [147, 265] width 29 height 37
click at [153, 260] on td "15" at bounding box center [147, 265] width 29 height 37
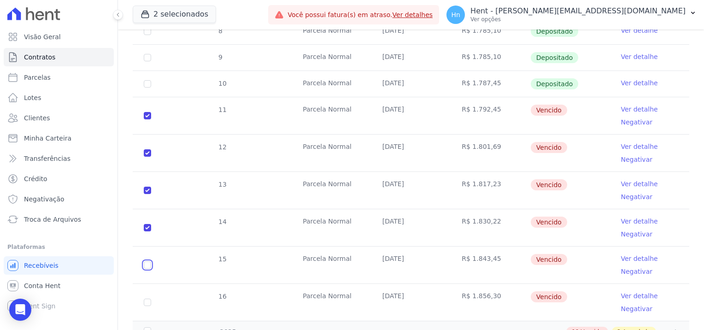
click at [149, 261] on input "checkbox" at bounding box center [147, 264] width 7 height 7
checkbox input "true"
click at [149, 302] on input "checkbox" at bounding box center [147, 302] width 7 height 7
checkbox input "true"
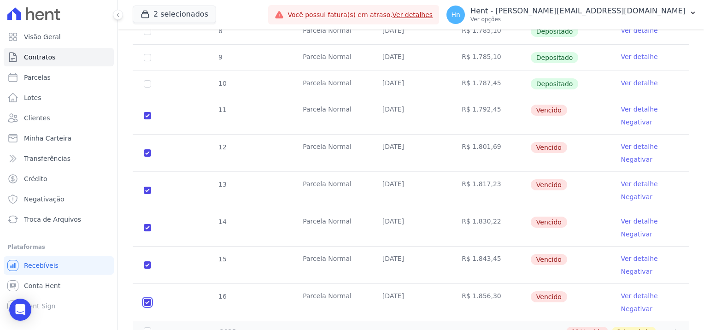
checkbox input "true"
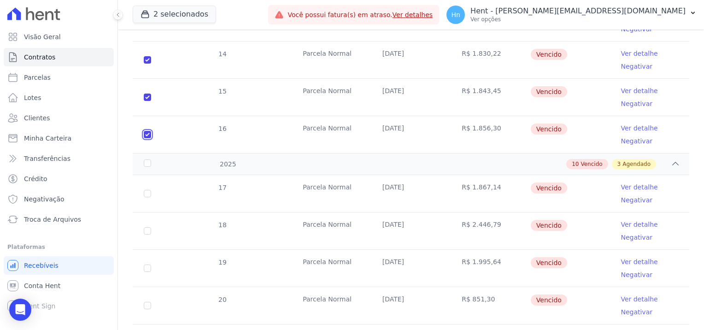
scroll to position [468, 0]
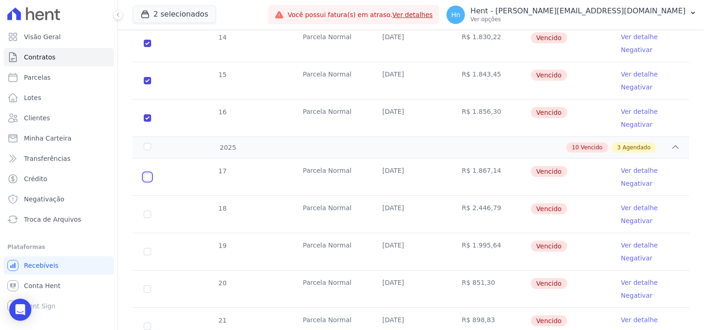
click at [147, 176] on input "checkbox" at bounding box center [147, 176] width 7 height 7
checkbox input "true"
click at [146, 217] on td "18" at bounding box center [147, 214] width 29 height 37
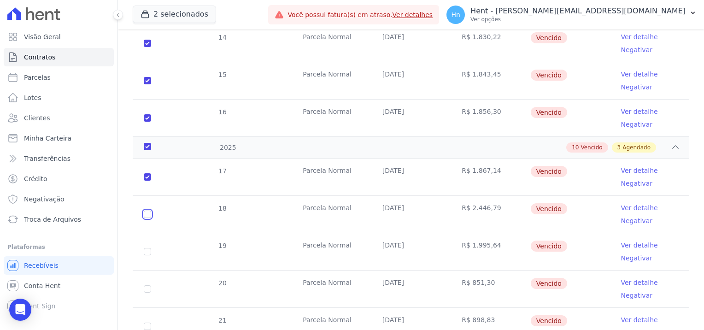
click at [150, 214] on input "checkbox" at bounding box center [147, 214] width 7 height 7
checkbox input "true"
click at [150, 248] on input "checkbox" at bounding box center [147, 251] width 7 height 7
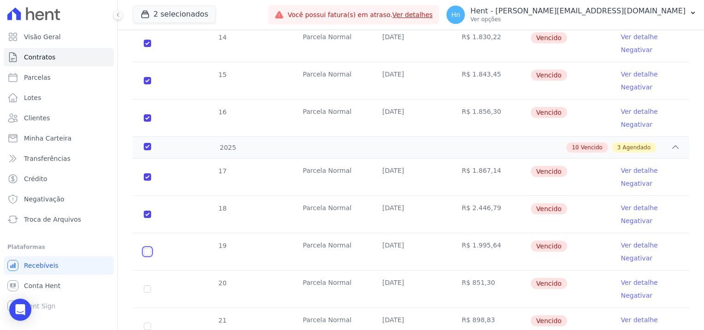
checkbox input "true"
click at [140, 288] on td "20" at bounding box center [147, 288] width 29 height 37
drag, startPoint x: 148, startPoint y: 288, endPoint x: 194, endPoint y: 309, distance: 49.5
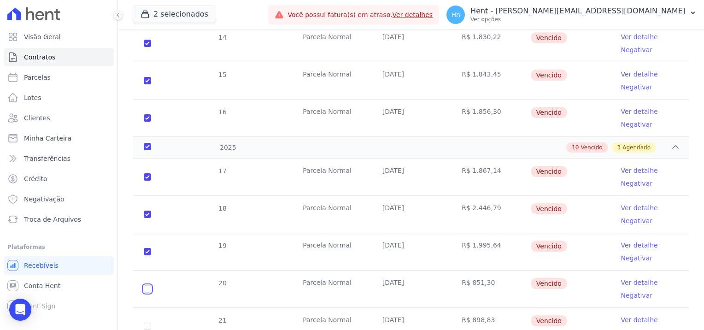
click at [150, 291] on td "20" at bounding box center [147, 288] width 29 height 37
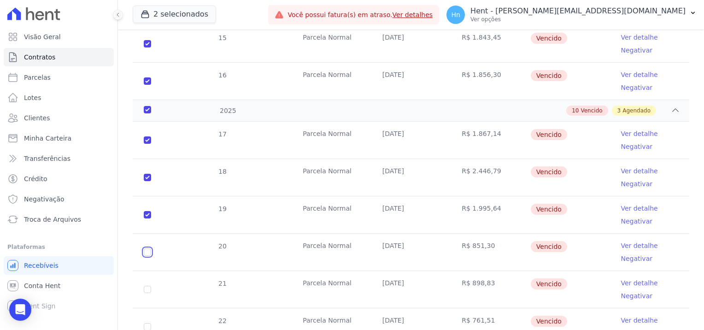
scroll to position [606, 0]
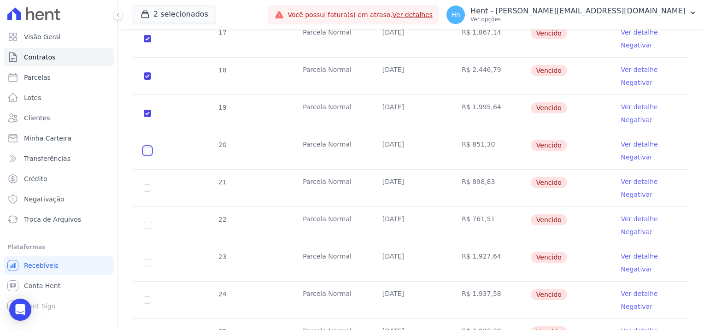
click at [147, 151] on input "checkbox" at bounding box center [147, 150] width 7 height 7
checkbox input "true"
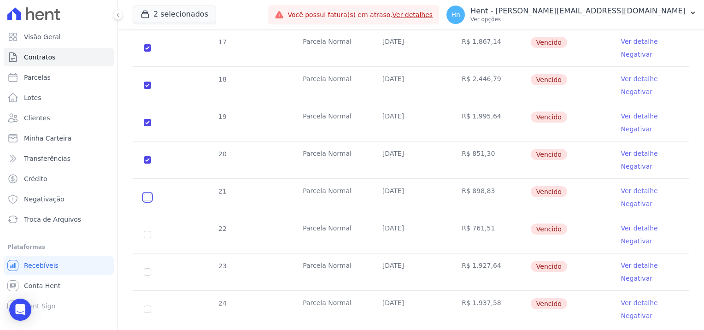
click at [145, 194] on input "checkbox" at bounding box center [147, 197] width 7 height 7
checkbox input "true"
click at [149, 227] on td "22" at bounding box center [147, 234] width 29 height 37
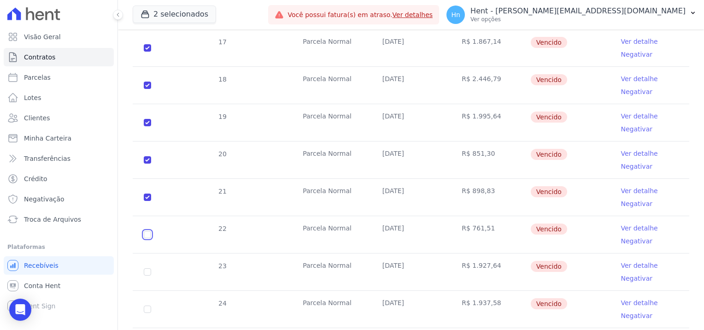
drag, startPoint x: 146, startPoint y: 224, endPoint x: 145, endPoint y: 232, distance: 8.3
click at [146, 231] on input "checkbox" at bounding box center [147, 234] width 7 height 7
checkbox input "true"
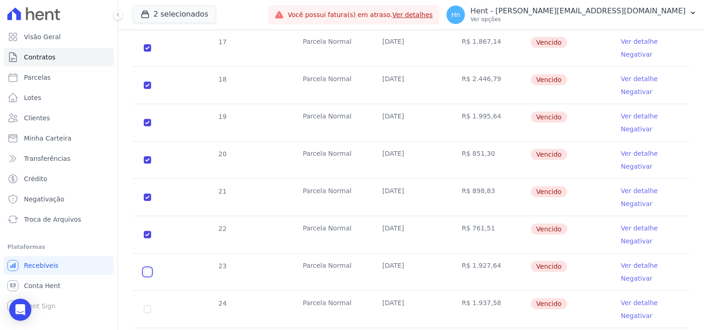
click at [147, 268] on input "checkbox" at bounding box center [147, 271] width 7 height 7
checkbox input "true"
click at [147, 306] on input "checkbox" at bounding box center [147, 309] width 7 height 7
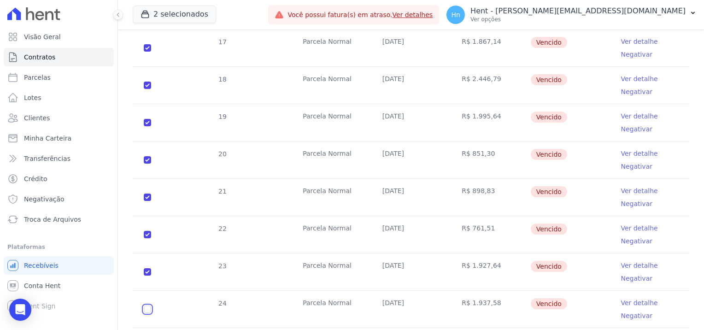
checkbox input "true"
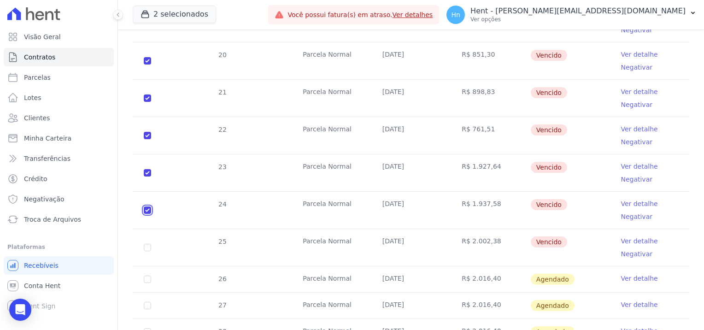
scroll to position [745, 0]
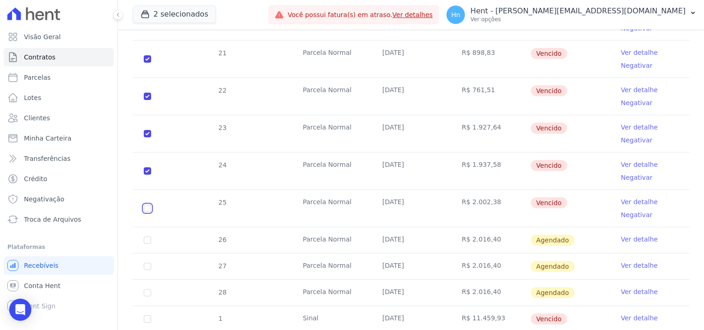
click at [148, 205] on input "checkbox" at bounding box center [147, 208] width 7 height 7
checkbox input "true"
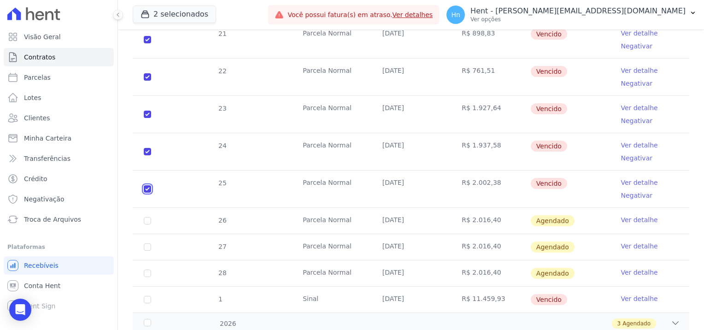
scroll to position [783, 0]
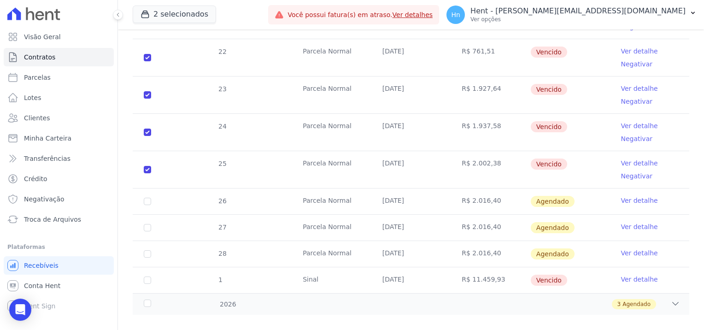
click at [143, 270] on td "1" at bounding box center [147, 280] width 29 height 26
click at [148, 276] on input "checkbox" at bounding box center [147, 279] width 7 height 7
checkbox input "true"
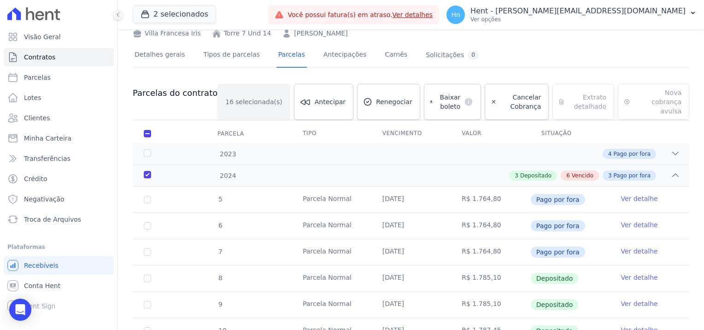
scroll to position [0, 0]
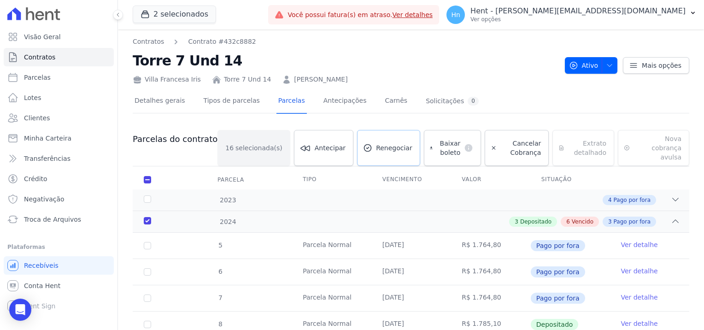
click at [377, 143] on span "Renegociar" at bounding box center [394, 147] width 36 height 9
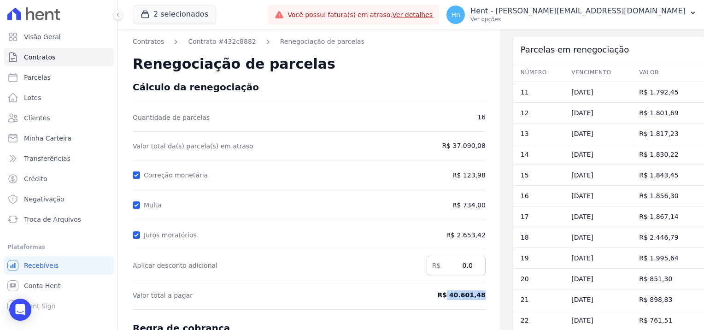
drag, startPoint x: 450, startPoint y: 295, endPoint x: 483, endPoint y: 296, distance: 32.7
click at [483, 296] on div "Contratos Contrato #432c8882 Renegociação de parcelas Renegociação de parcelas …" at bounding box center [309, 245] width 382 height 432
copy span "40.601,48"
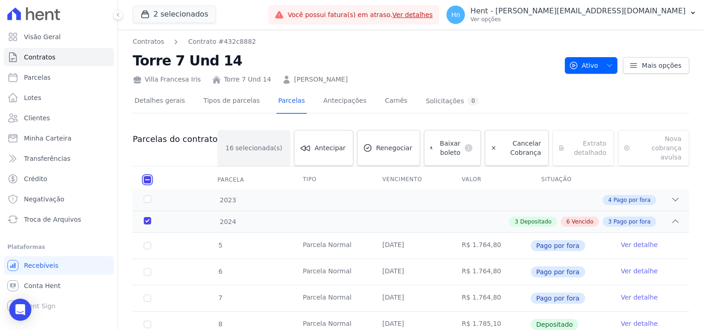
click at [150, 176] on input "checkbox" at bounding box center [147, 179] width 7 height 7
checkbox input "false"
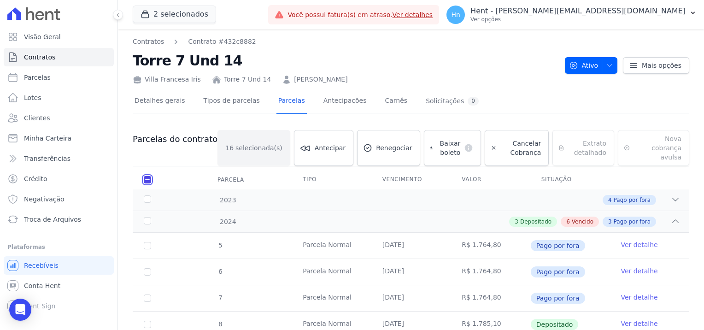
checkbox input "false"
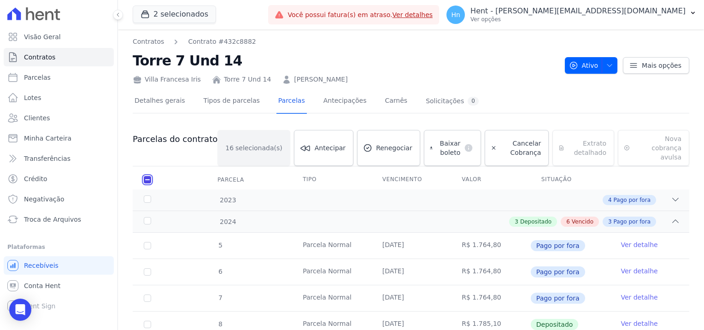
checkbox input "false"
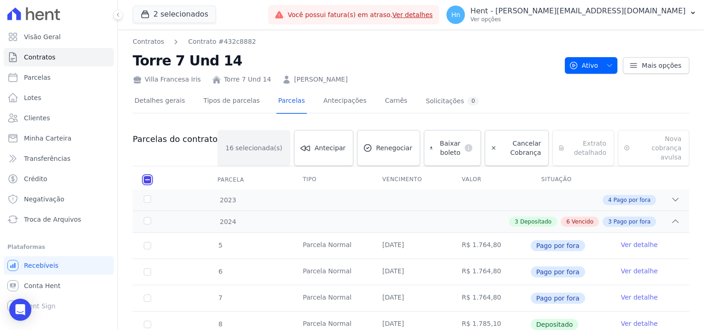
checkbox input "false"
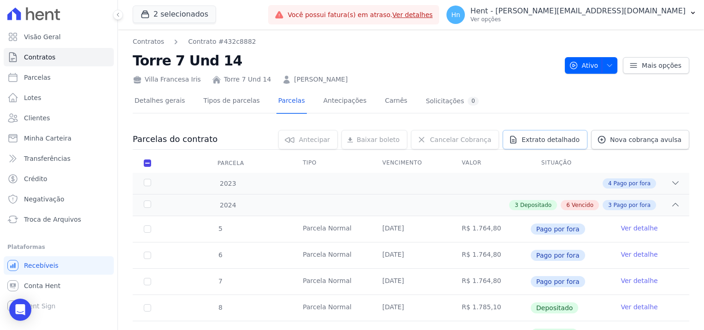
click at [544, 146] on link "Extrato detalhado" at bounding box center [545, 139] width 85 height 19
click at [675, 140] on span "Exportar PDF" at bounding box center [674, 139] width 48 height 9
click at [33, 123] on link "Clientes" at bounding box center [59, 118] width 110 height 18
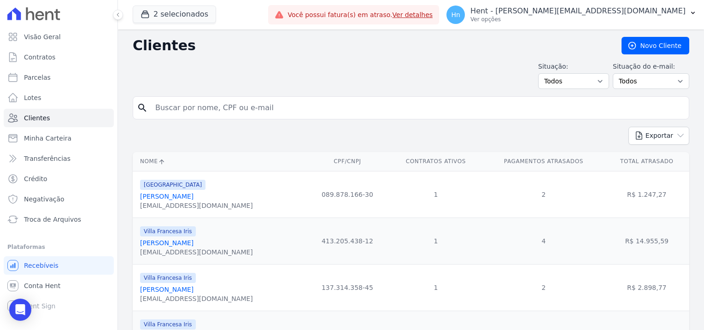
click at [190, 112] on input "search" at bounding box center [417, 108] width 535 height 18
type input "[PERSON_NAME]"
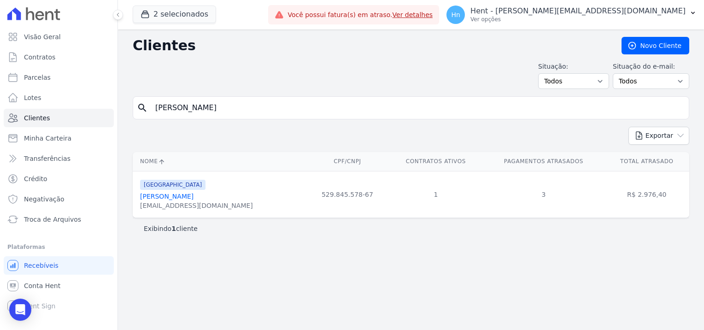
click at [194, 196] on link "[PERSON_NAME]" at bounding box center [166, 196] width 53 height 7
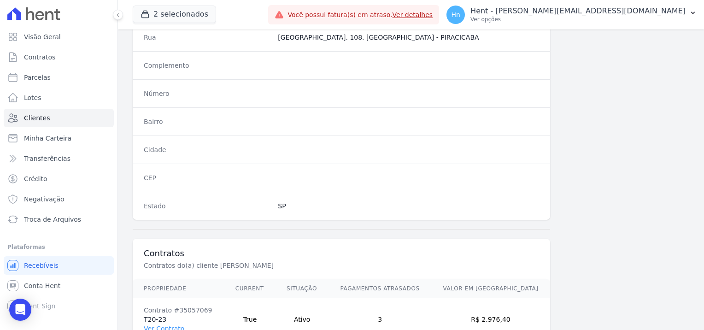
scroll to position [483, 0]
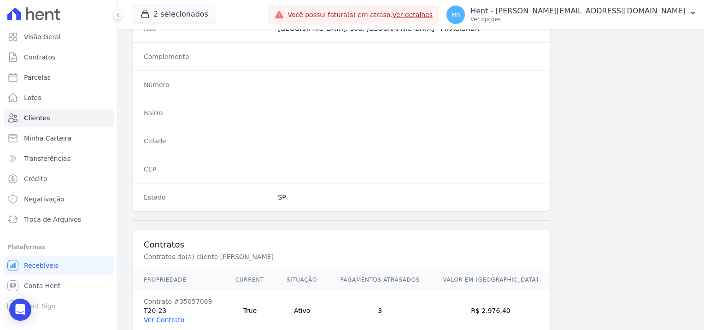
click at [169, 316] on link "Ver Contrato" at bounding box center [164, 319] width 41 height 7
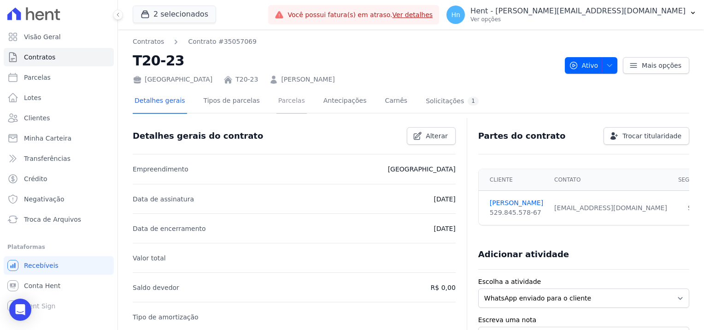
click at [276, 103] on link "Parcelas" at bounding box center [291, 101] width 30 height 24
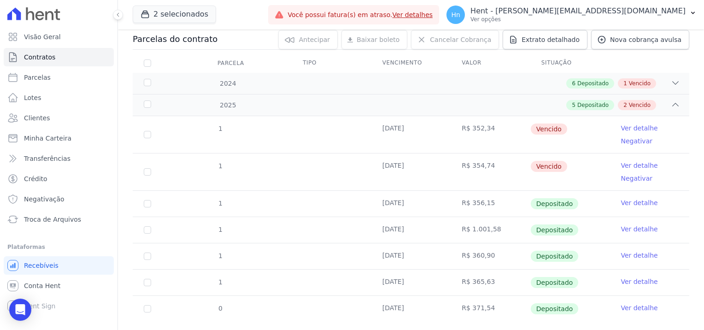
scroll to position [118, 0]
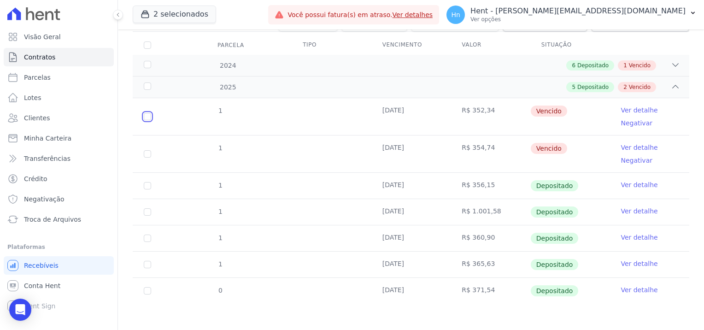
click at [150, 117] on input "checkbox" at bounding box center [147, 116] width 7 height 7
checkbox input "true"
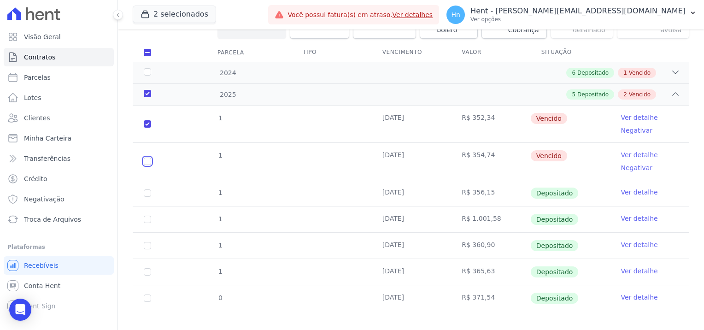
click at [148, 160] on input "checkbox" at bounding box center [147, 161] width 7 height 7
checkbox input "true"
click at [631, 70] on span "Vencido" at bounding box center [640, 73] width 22 height 8
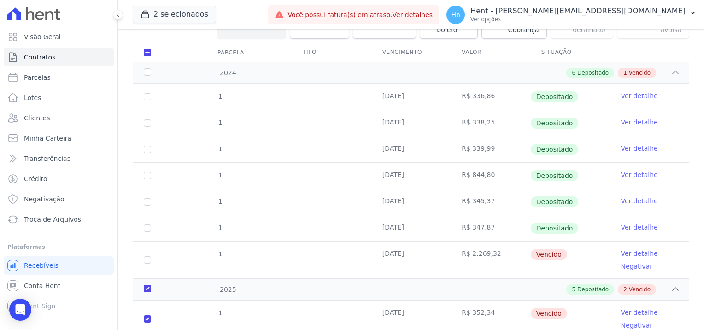
click at [153, 260] on td "1" at bounding box center [147, 259] width 29 height 37
click at [147, 260] on input "checkbox" at bounding box center [147, 259] width 7 height 7
checkbox input "true"
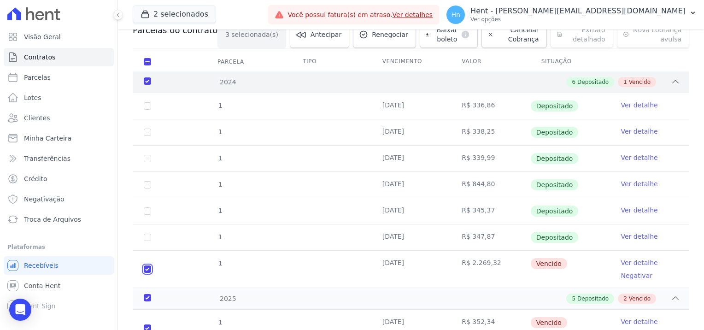
scroll to position [0, 0]
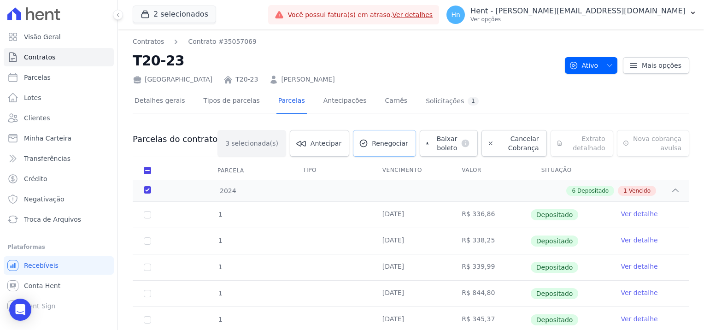
click at [372, 144] on span "Renegociar" at bounding box center [390, 143] width 36 height 9
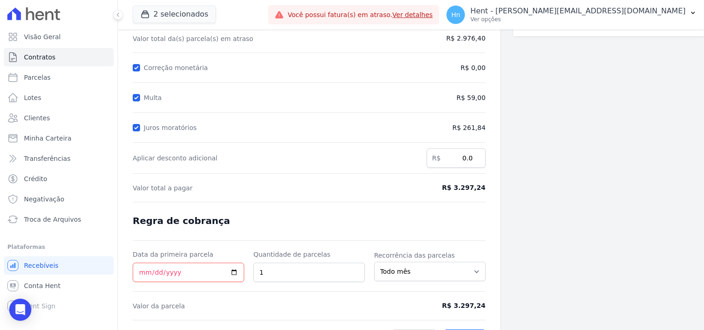
scroll to position [129, 0]
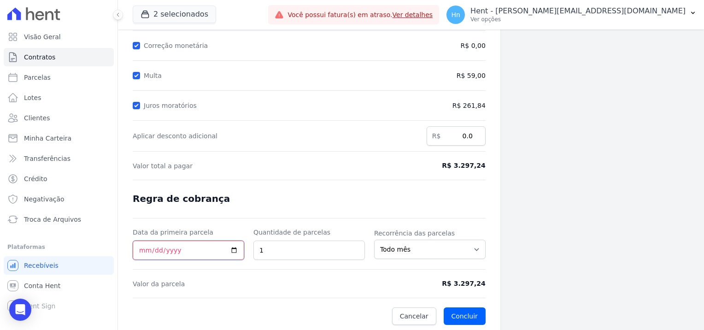
click at [235, 249] on input "Data da primeira parcela" at bounding box center [189, 250] width 112 height 19
type input "[DATE]"
click at [322, 247] on input "1" at bounding box center [309, 250] width 112 height 19
drag, startPoint x: 320, startPoint y: 247, endPoint x: 228, endPoint y: 248, distance: 92.2
click at [228, 248] on div "Data da primeira parcela [DATE] Quantidade de parcelas 1 Recorrência das parcel…" at bounding box center [309, 244] width 353 height 32
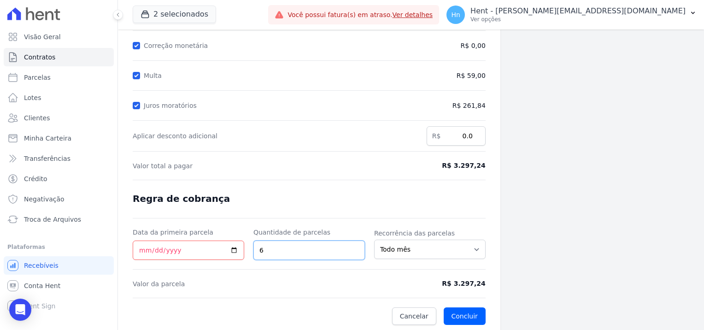
type input "6"
click at [465, 314] on button "Concluir" at bounding box center [465, 316] width 42 height 18
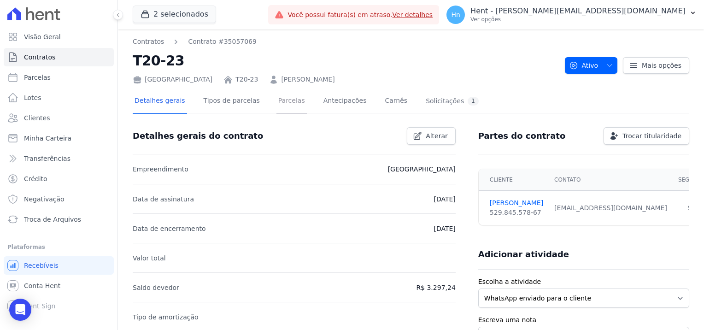
click at [280, 101] on link "Parcelas" at bounding box center [291, 101] width 30 height 24
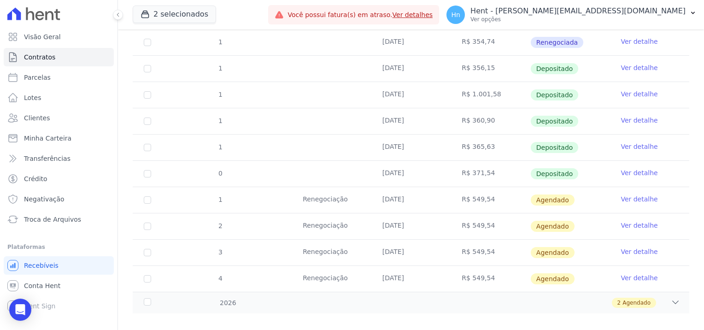
scroll to position [222, 0]
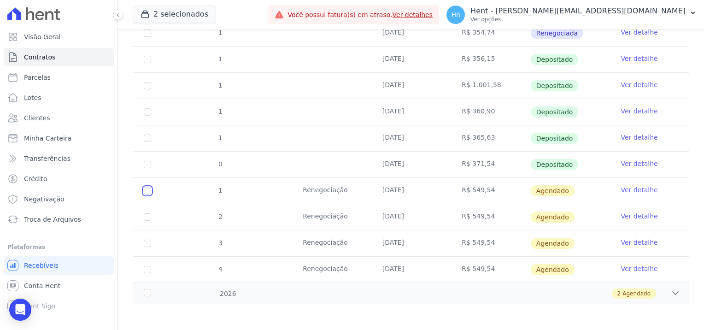
click at [144, 188] on input "checkbox" at bounding box center [147, 190] width 7 height 7
checkbox input "true"
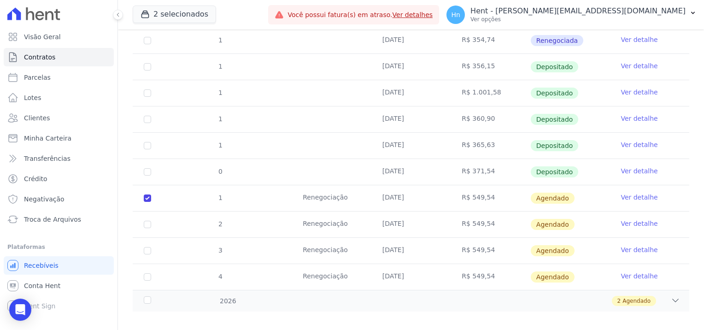
click at [631, 193] on link "Ver detalhe" at bounding box center [639, 197] width 37 height 9
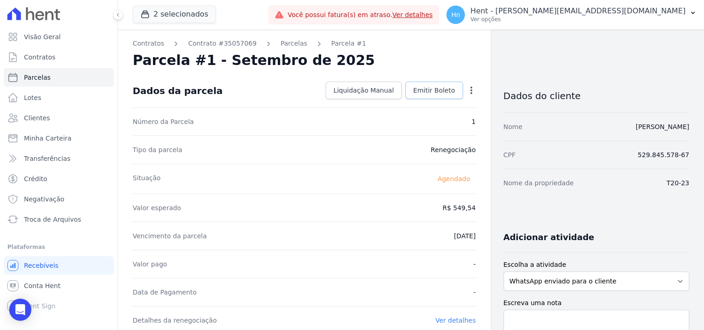
click at [441, 87] on span "Emitir Boleto" at bounding box center [434, 90] width 42 height 9
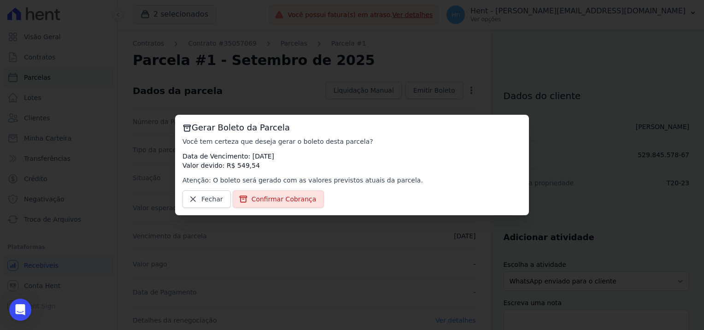
click at [291, 208] on div "Gerar Boleto da Parcela Você tem certeza que deseja gerar o boleto desta parcel…" at bounding box center [352, 165] width 354 height 100
click at [288, 202] on span "Confirmar Cobrança" at bounding box center [284, 198] width 65 height 9
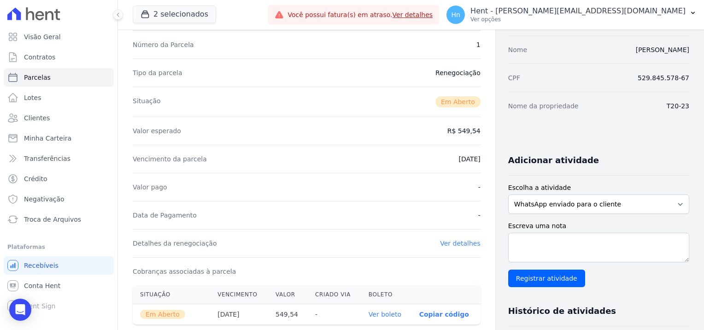
scroll to position [138, 0]
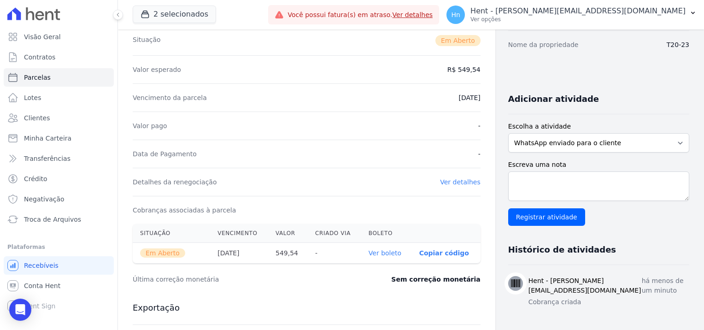
click at [380, 255] on link "Ver boleto" at bounding box center [385, 252] width 33 height 7
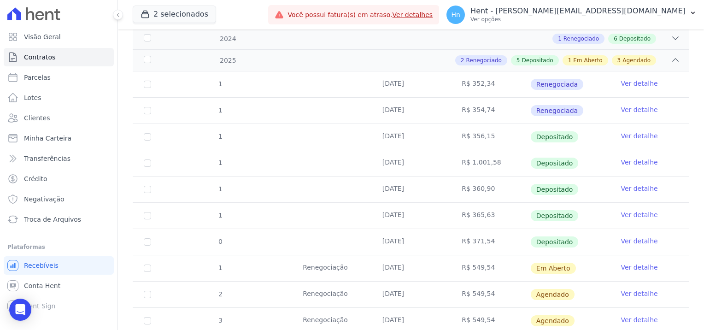
scroll to position [222, 0]
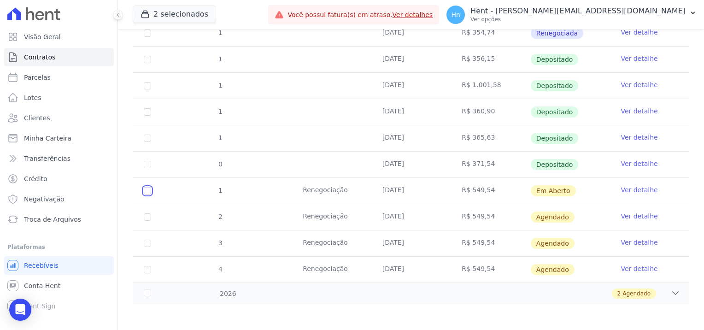
click at [147, 189] on input "checkbox" at bounding box center [147, 190] width 7 height 7
checkbox input "true"
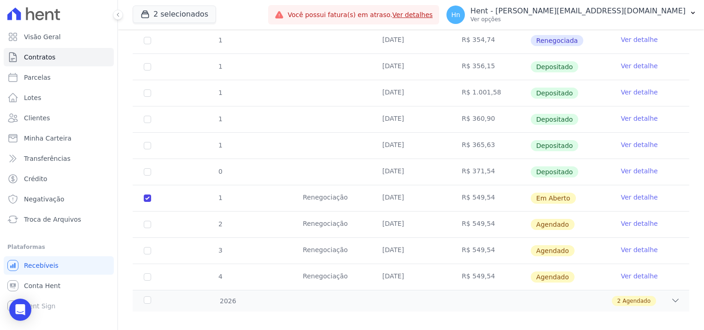
click at [147, 212] on td "2" at bounding box center [147, 225] width 29 height 26
click at [147, 221] on input "checkbox" at bounding box center [147, 224] width 7 height 7
checkbox input "true"
click at [148, 247] on input "checkbox" at bounding box center [147, 250] width 7 height 7
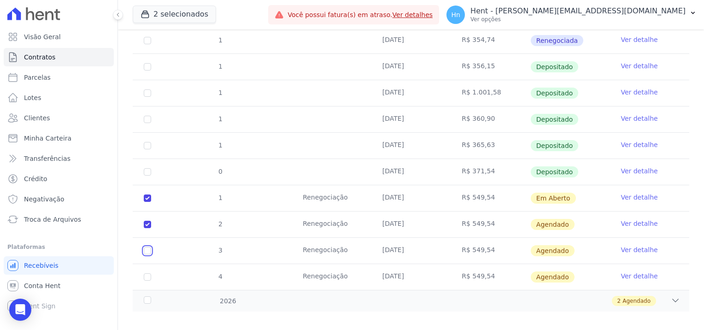
checkbox input "true"
click at [147, 273] on input "checkbox" at bounding box center [147, 276] width 7 height 7
checkbox input "true"
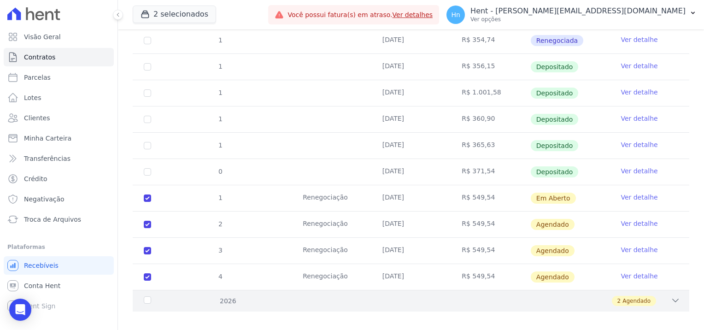
click at [146, 296] on div "2026" at bounding box center [166, 301] width 49 height 10
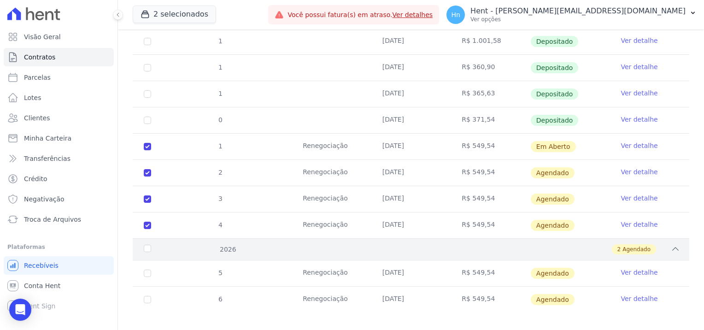
scroll to position [275, 0]
click at [147, 269] on input "checkbox" at bounding box center [147, 272] width 7 height 7
checkbox input "true"
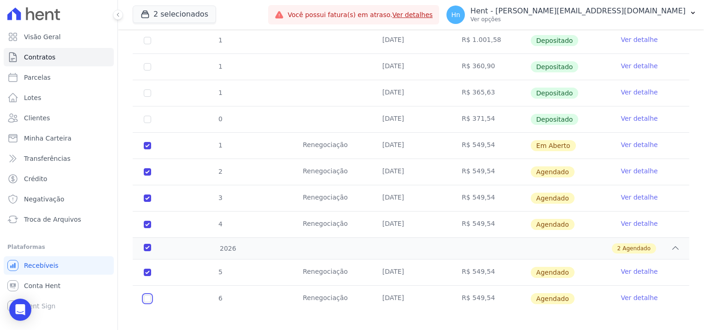
click at [151, 295] on input "checkbox" at bounding box center [147, 298] width 7 height 7
checkbox input "true"
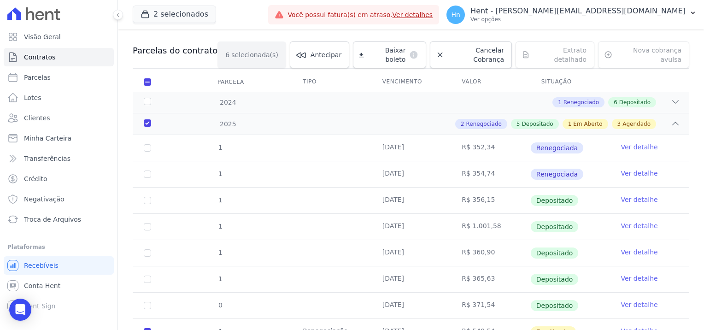
scroll to position [0, 0]
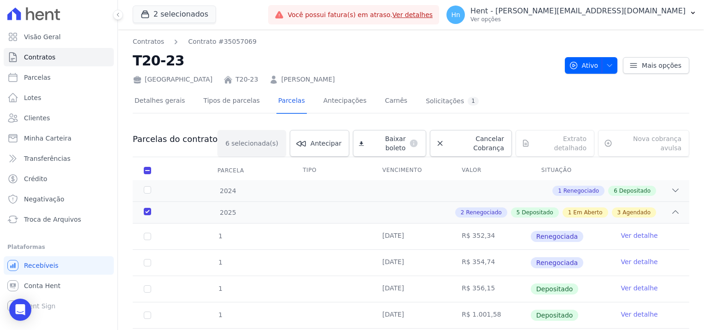
click at [142, 161] on th "Parcela" at bounding box center [147, 170] width 29 height 19
click at [147, 167] on input "checkbox" at bounding box center [147, 170] width 7 height 7
checkbox input "false"
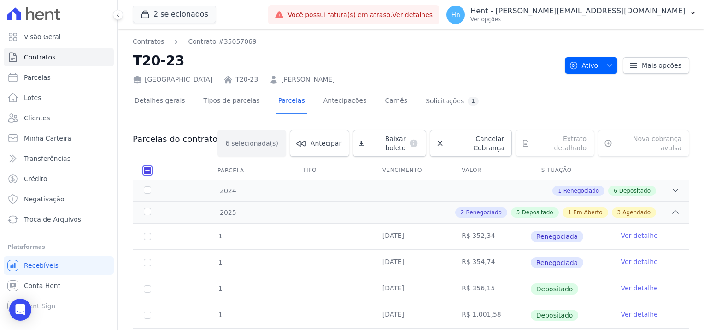
checkbox input "false"
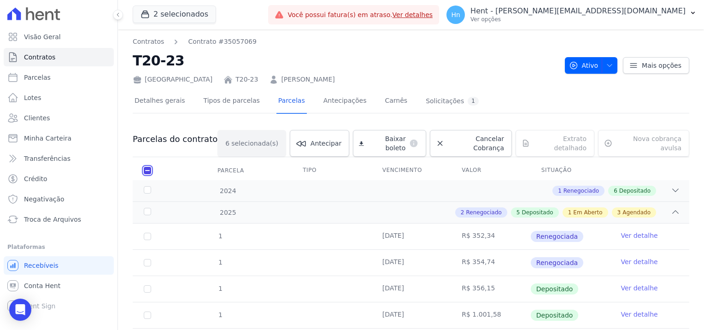
checkbox input "false"
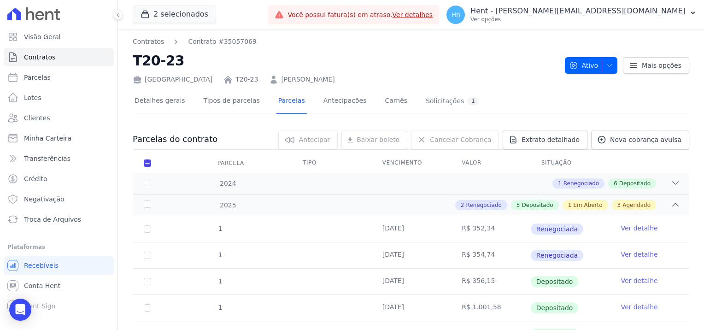
drag, startPoint x: 359, startPoint y: 78, endPoint x: 146, endPoint y: 81, distance: 212.9
click at [146, 81] on div "[GEOGRAPHIC_DATA] T20-23 [PERSON_NAME]" at bounding box center [345, 77] width 425 height 13
copy div "France T20-23 [PERSON_NAME]"
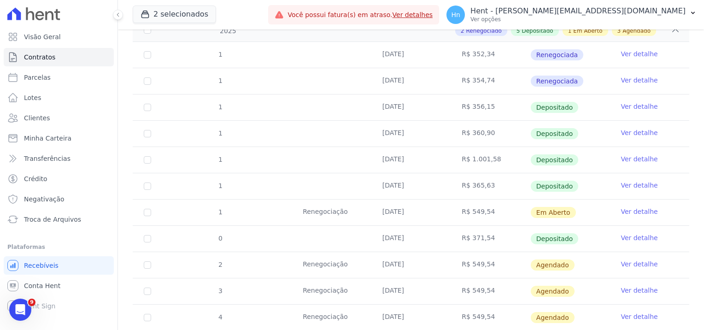
scroll to position [253, 0]
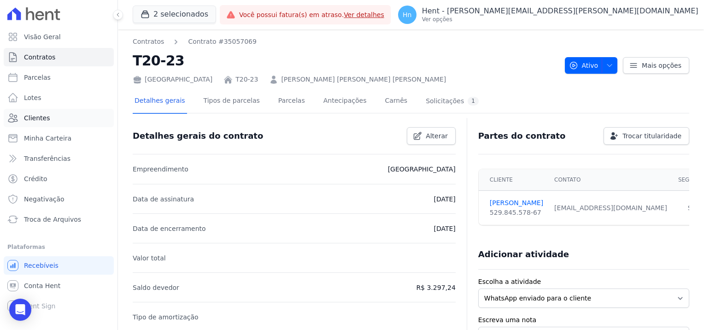
click at [33, 114] on span "Clientes" at bounding box center [37, 117] width 26 height 9
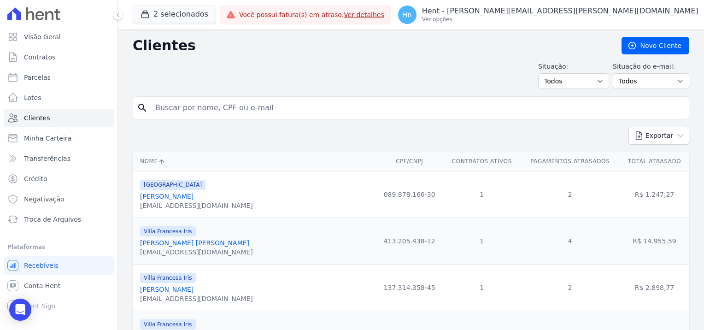
click at [200, 104] on input "search" at bounding box center [417, 108] width 535 height 18
paste input "France T20-23 GRAZIELA MONIQUE DE MORAES GOMES"
type input "France T20-23 GRAZIELA MONIQUE DE MORAES GOMES"
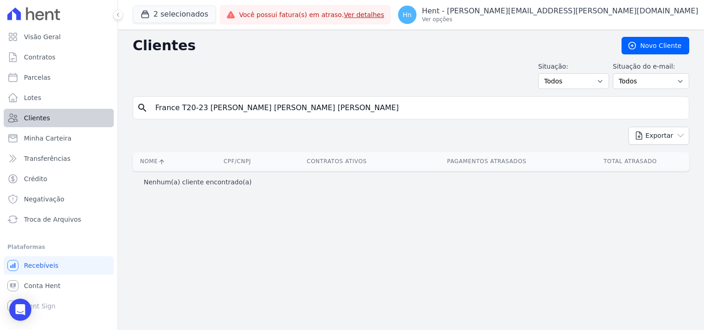
drag, startPoint x: 203, startPoint y: 106, endPoint x: 65, endPoint y: 109, distance: 138.3
click at [65, 109] on div "Visão Geral Contratos [GEOGRAPHIC_DATA] Lotes Clientes Minha Carteira Transferê…" at bounding box center [352, 165] width 704 height 330
type input "[PERSON_NAME]"
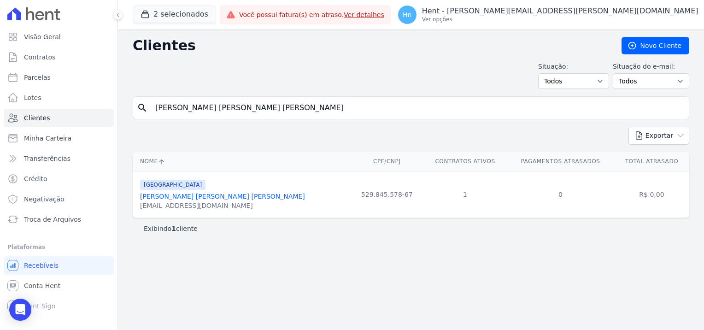
click at [199, 195] on link "[PERSON_NAME]" at bounding box center [222, 196] width 165 height 7
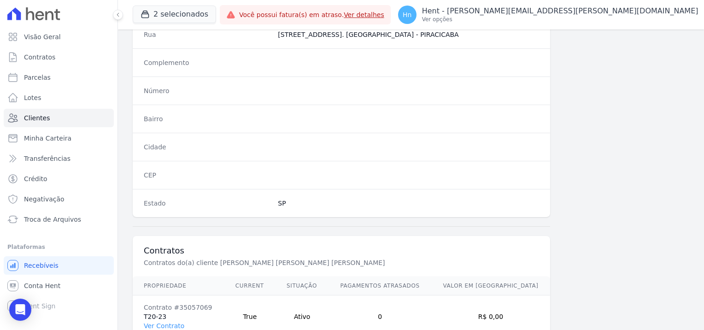
scroll to position [529, 0]
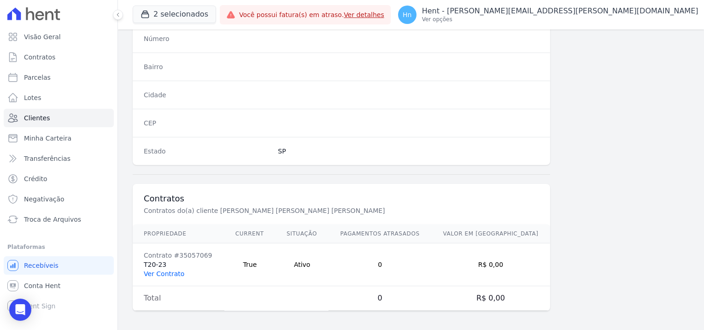
click at [166, 271] on link "Ver Contrato" at bounding box center [164, 273] width 41 height 7
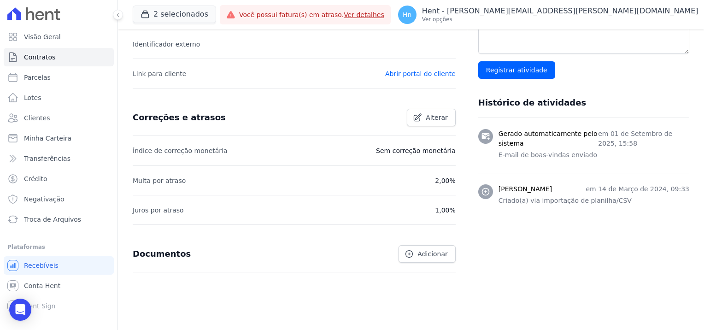
scroll to position [310, 0]
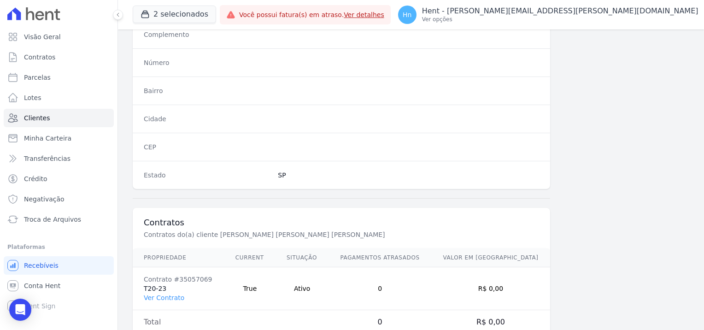
scroll to position [529, 0]
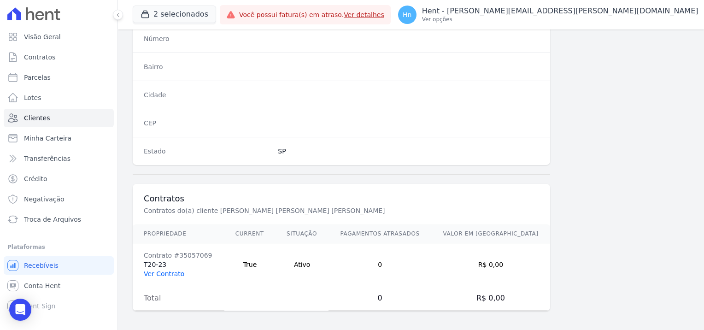
click at [168, 271] on link "Ver Contrato" at bounding box center [164, 273] width 41 height 7
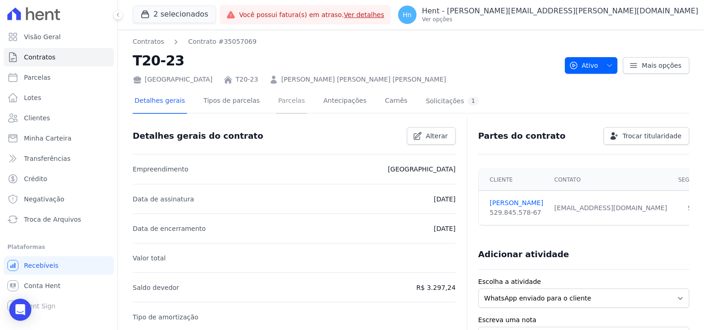
click at [282, 106] on link "Parcelas" at bounding box center [291, 101] width 30 height 24
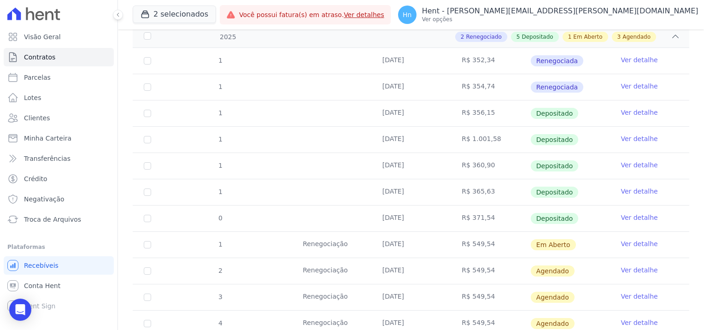
scroll to position [176, 0]
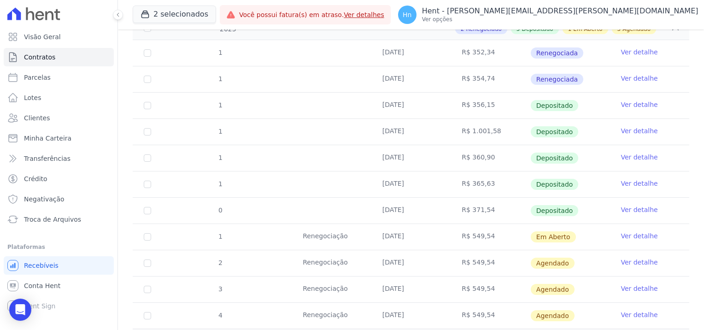
click at [629, 237] on link "Ver detalhe" at bounding box center [639, 235] width 37 height 9
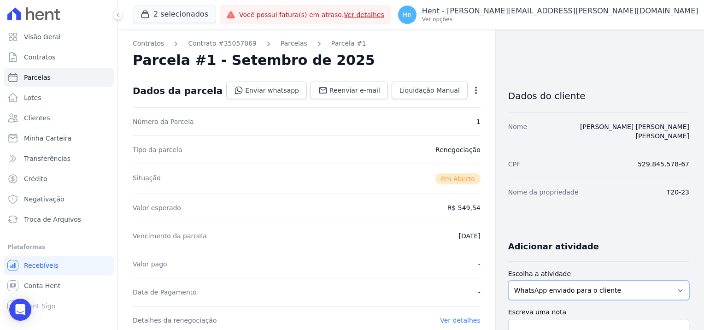
click at [627, 283] on select "WhatsApp enviado para o cliente Adicionar um comentário Ligação feita para o cl…" at bounding box center [598, 290] width 181 height 19
select select "charge"
click at [508, 281] on select "WhatsApp enviado para o cliente Adicionar um comentário Ligação feita para o cl…" at bounding box center [598, 290] width 181 height 19
click at [599, 285] on select "WhatsApp enviado para o cliente Adicionar um comentário Ligação feita para o cl…" at bounding box center [598, 290] width 181 height 19
click at [596, 321] on textarea "Escreva uma nota" at bounding box center [598, 333] width 181 height 29
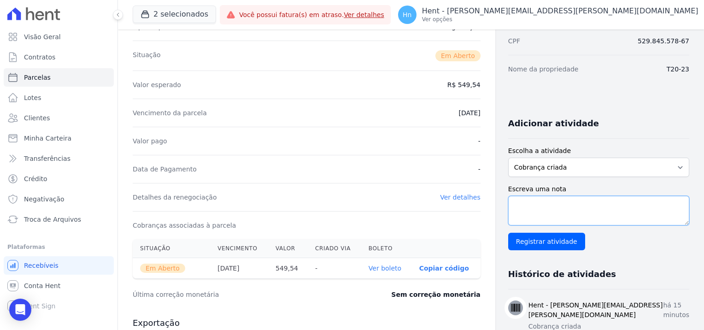
scroll to position [138, 0]
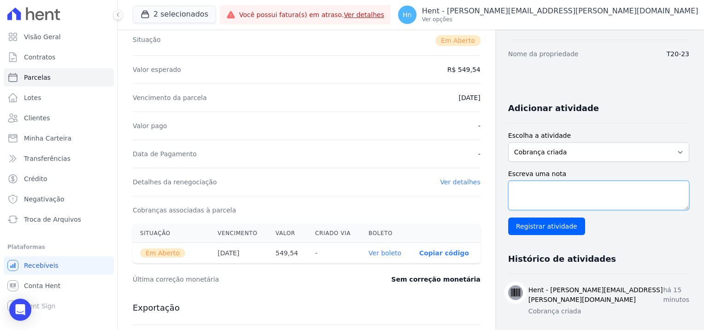
drag, startPoint x: 543, startPoint y: 192, endPoint x: 540, endPoint y: 188, distance: 4.9
click at [542, 191] on textarea "Escreva uma nota" at bounding box center [598, 195] width 181 height 29
paste textarea "Em contato com a cliente a mesma solicitou a renegociação dos débitos, referent…"
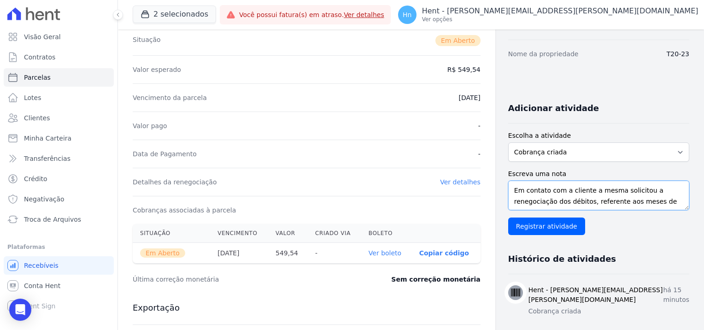
scroll to position [45, 0]
type textarea "Em contato com a cliente a mesma solicitou a renegociação dos débitos, referent…"
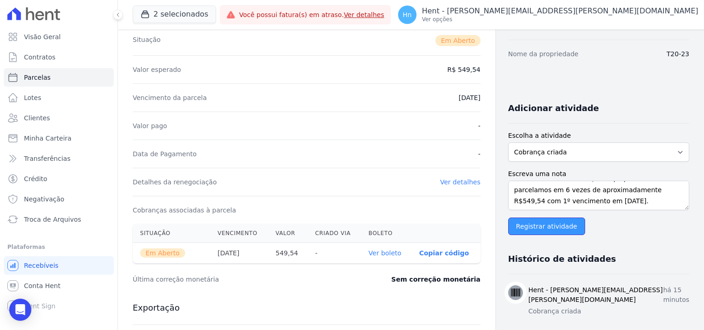
click at [541, 218] on input "Registrar atividade" at bounding box center [546, 227] width 77 height 18
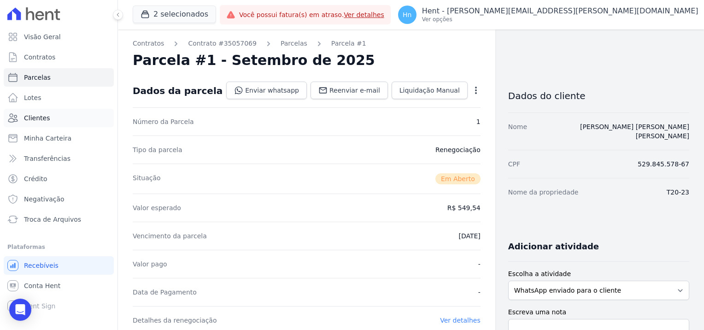
click at [43, 124] on link "Clientes" at bounding box center [59, 118] width 110 height 18
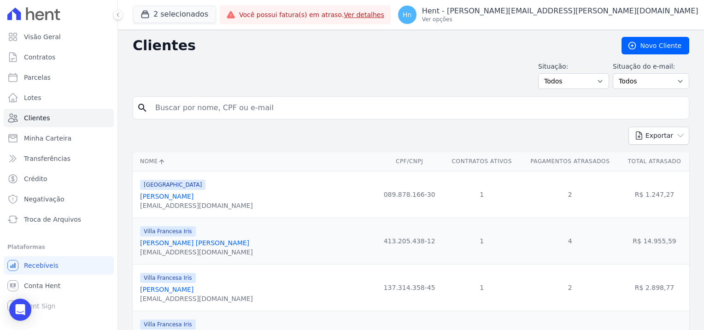
click at [264, 107] on input "search" at bounding box center [417, 108] width 535 height 18
paste input "Gizeli Rodrigues"
type input "Gizeli Rodrigues"
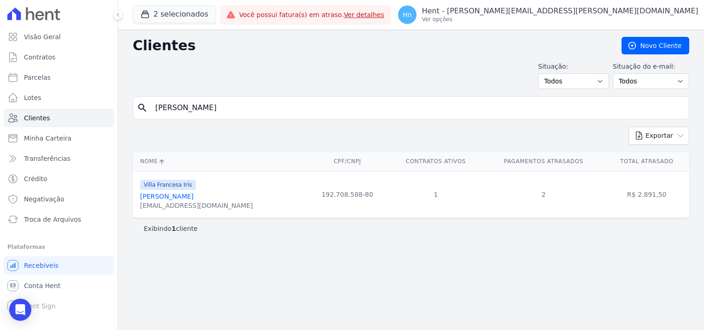
click at [169, 198] on link "Gizeli Rodrigues" at bounding box center [166, 196] width 53 height 7
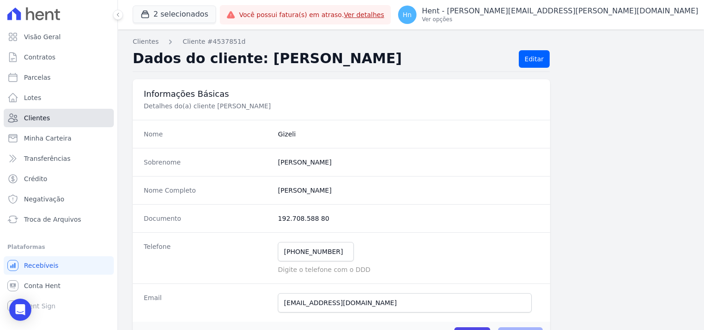
click at [55, 118] on link "Clientes" at bounding box center [59, 118] width 110 height 18
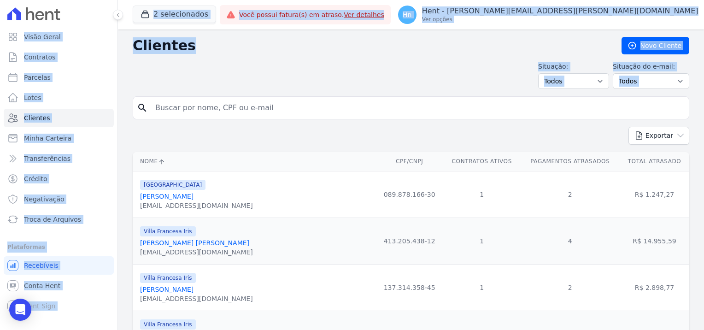
drag, startPoint x: 247, startPoint y: 105, endPoint x: 120, endPoint y: 109, distance: 126.8
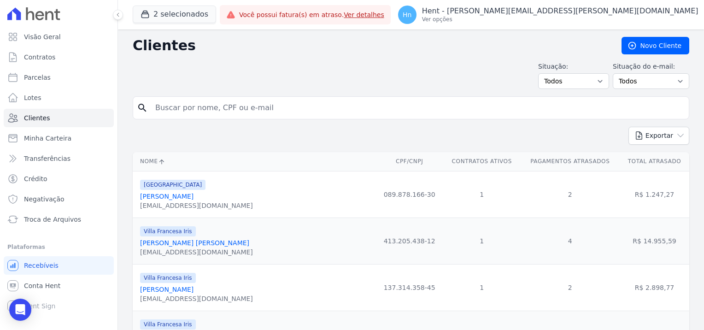
drag, startPoint x: 120, startPoint y: 109, endPoint x: 192, endPoint y: 111, distance: 71.5
click at [195, 113] on input "search" at bounding box center [417, 108] width 535 height 18
click at [190, 109] on input "search" at bounding box center [417, 108] width 535 height 18
paste input "Maria Eduarda Costa"
type input "Maria Eduarda Costa"
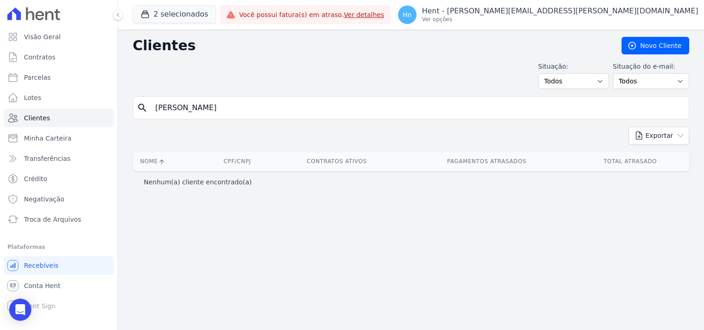
click at [241, 110] on input "Maria Eduarda Costa" at bounding box center [417, 108] width 535 height 18
click at [156, 111] on input "Maria Eduarda Costa" at bounding box center [417, 108] width 535 height 18
drag, startPoint x: 206, startPoint y: 105, endPoint x: 257, endPoint y: 108, distance: 50.3
click at [257, 108] on input "Maria Eduarda Costa" at bounding box center [417, 108] width 535 height 18
type input "Maria Eduard"
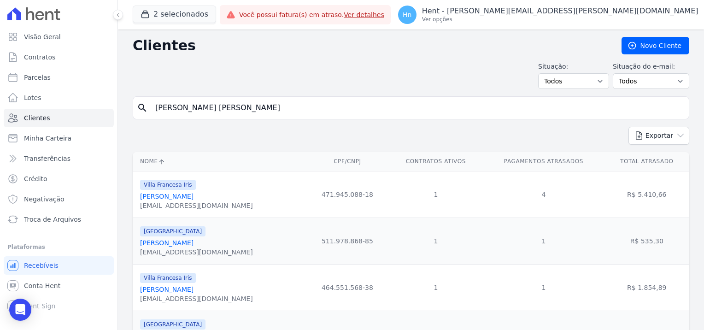
click at [168, 293] on link "Maria Eduarda Silva Costa" at bounding box center [166, 289] width 53 height 7
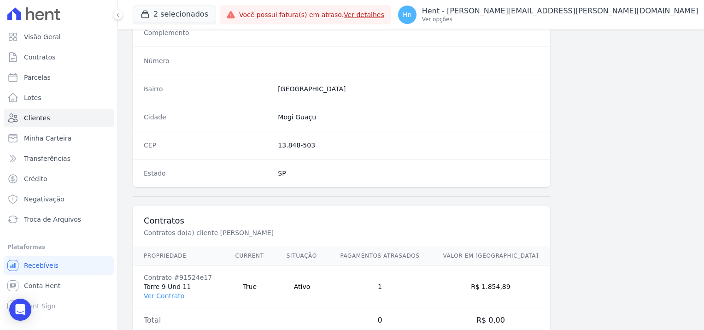
scroll to position [529, 0]
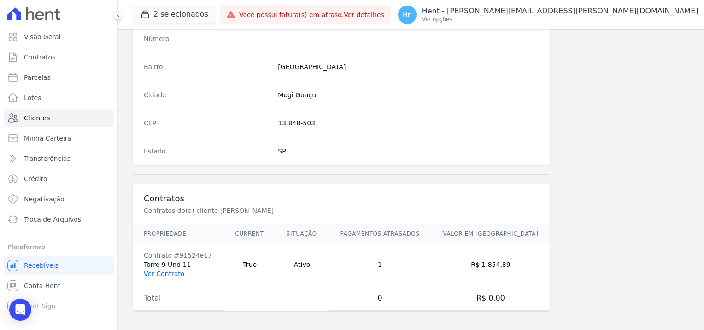
click at [164, 270] on link "Ver Contrato" at bounding box center [164, 273] width 41 height 7
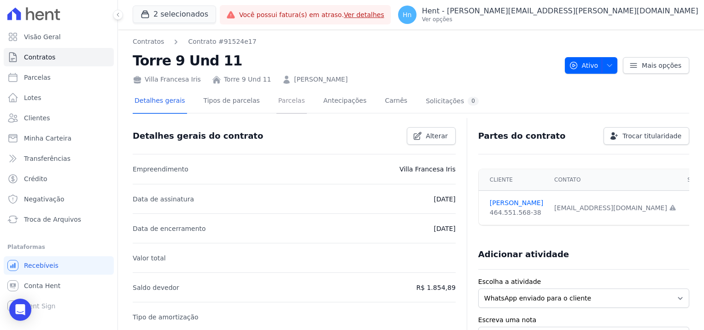
click at [283, 103] on link "Parcelas" at bounding box center [291, 101] width 30 height 24
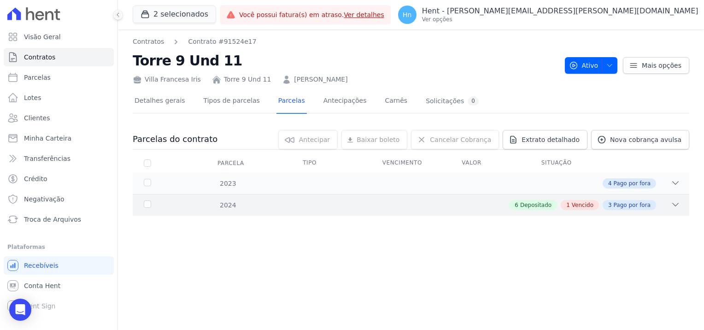
click at [578, 201] on span "Vencido" at bounding box center [583, 205] width 22 height 8
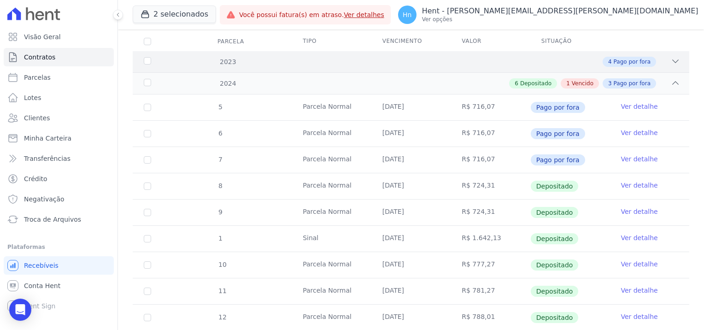
scroll to position [82, 0]
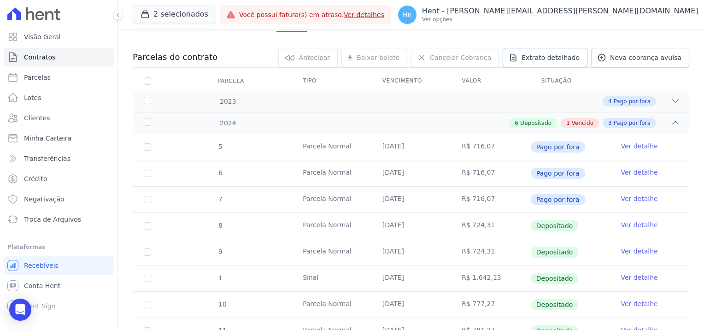
click at [555, 57] on span "Extrato detalhado" at bounding box center [551, 57] width 58 height 9
click at [683, 61] on span "Exportar PDF" at bounding box center [674, 57] width 48 height 9
click at [32, 123] on link "Clientes" at bounding box center [59, 118] width 110 height 18
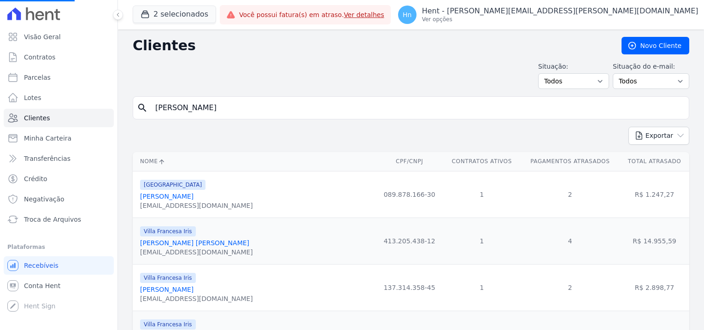
drag, startPoint x: 236, startPoint y: 112, endPoint x: 133, endPoint y: 112, distance: 103.7
click at [133, 112] on div "search Maria Eduarda Costa" at bounding box center [411, 107] width 557 height 23
paste input "Tania Caraiba Da Ma"
type input "Tania Caraiba Da Mata"
click at [183, 119] on form "search" at bounding box center [411, 111] width 557 height 30
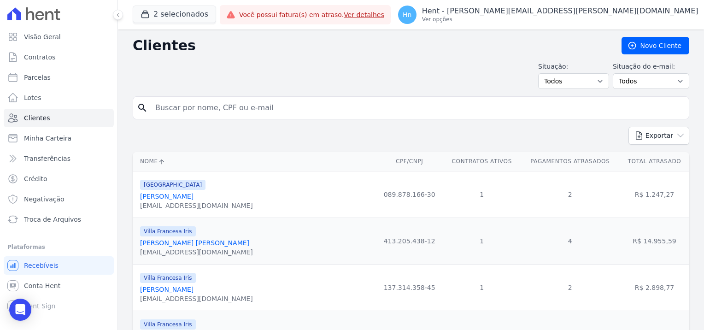
click at [173, 108] on input "search" at bounding box center [417, 108] width 535 height 18
paste input "Tania Caraiba Da Mata"
type input "Tania Caraiba Da Mata"
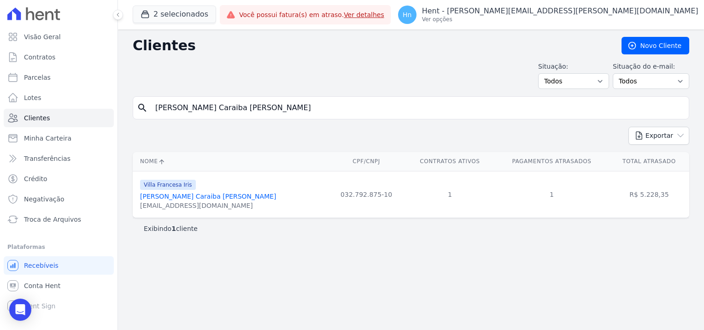
click at [176, 199] on link "Tania Caraiba Da Mata" at bounding box center [208, 196] width 136 height 7
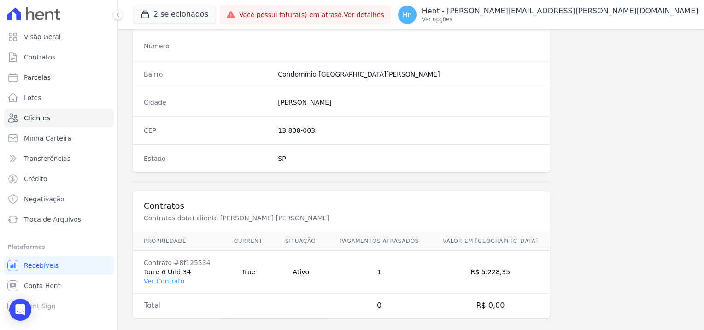
scroll to position [529, 0]
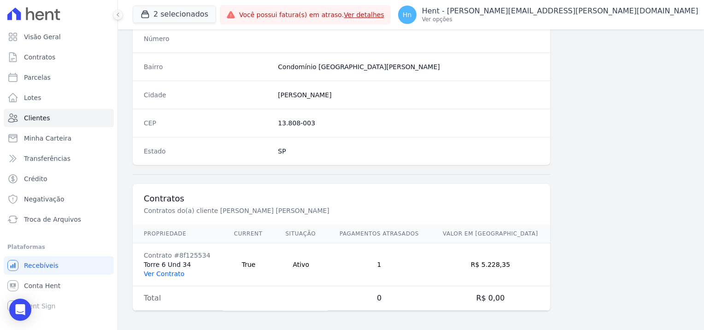
click at [176, 271] on link "Ver Contrato" at bounding box center [164, 273] width 41 height 7
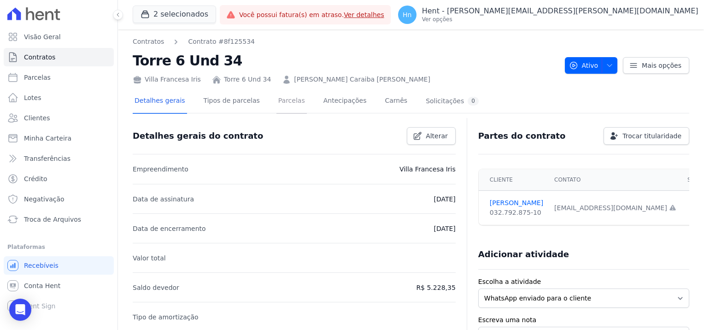
click at [280, 102] on link "Parcelas" at bounding box center [291, 101] width 30 height 24
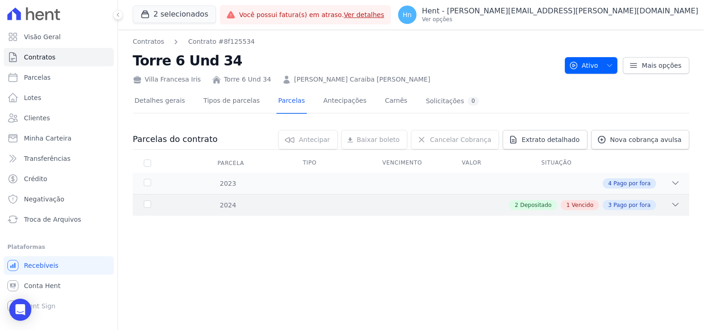
click at [664, 204] on div "2 Depositado 1 Vencido 3 Pago por fora" at bounding box center [438, 205] width 484 height 10
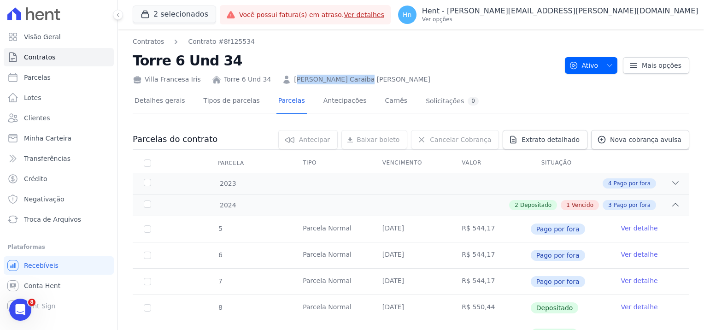
drag, startPoint x: 326, startPoint y: 79, endPoint x: 282, endPoint y: 78, distance: 43.8
click at [282, 78] on div "Villa Francesa Iris Torre 6 Und 34 Tania Caraiba da Mata" at bounding box center [345, 77] width 425 height 13
click at [344, 80] on link "Tania Caraiba da Mata" at bounding box center [362, 80] width 136 height 10
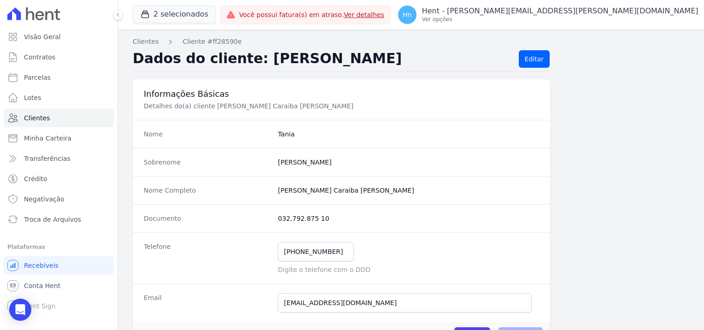
drag, startPoint x: 346, startPoint y: 81, endPoint x: 352, endPoint y: 81, distance: 6.5
click at [352, 81] on div "Informações Básicas Detalhes do(a) cliente Tania Caraiba Da Mata" at bounding box center [341, 99] width 417 height 41
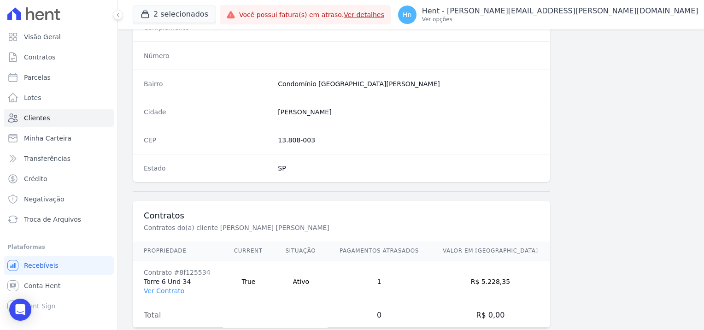
scroll to position [529, 0]
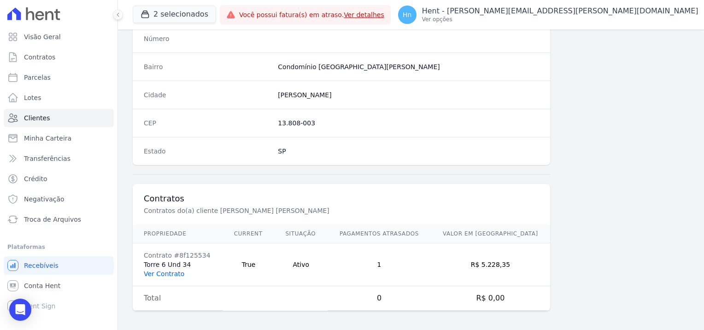
click at [173, 271] on link "Ver Contrato" at bounding box center [164, 273] width 41 height 7
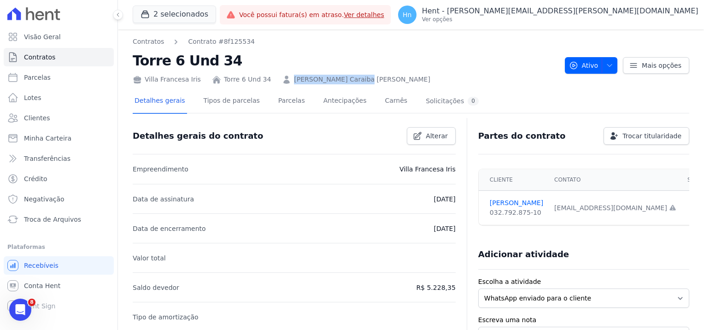
drag, startPoint x: 354, startPoint y: 82, endPoint x: 280, endPoint y: 80, distance: 73.7
click at [280, 80] on div "Villa Francesa Iris Torre 6 Und 34 Tania Caraiba da Mata" at bounding box center [345, 77] width 425 height 13
copy link "Tania Caraiba da Mata"
click at [276, 96] on link "Parcelas" at bounding box center [291, 101] width 30 height 24
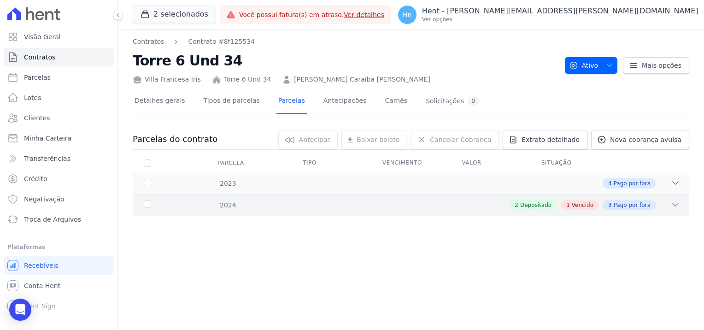
click at [577, 208] on div "1 Vencido" at bounding box center [580, 205] width 38 height 10
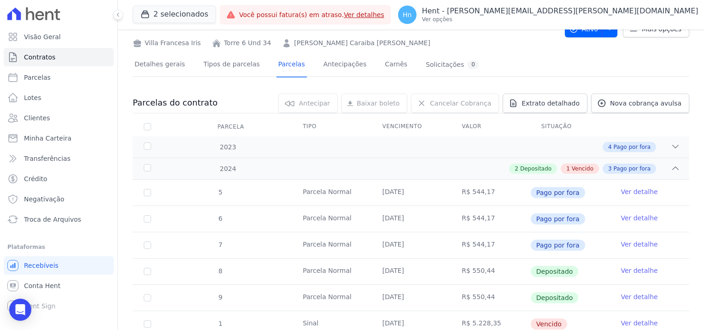
scroll to position [70, 0]
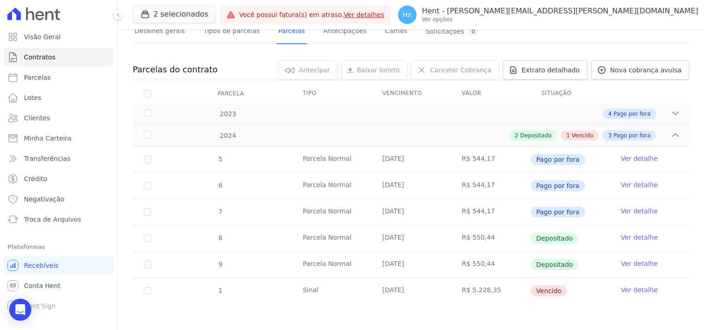
click at [640, 287] on link "Ver detalhe" at bounding box center [639, 289] width 37 height 9
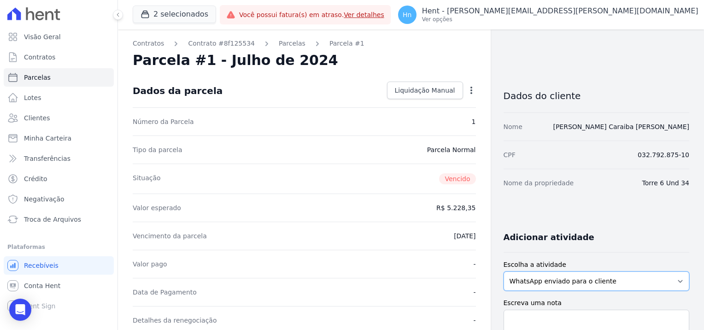
click at [557, 282] on select "WhatsApp enviado para o cliente Adicionar um comentário Ligação feita para o cl…" at bounding box center [597, 280] width 186 height 19
select select "note"
click at [504, 271] on select "WhatsApp enviado para o cliente Adicionar um comentário Ligação feita para o cl…" at bounding box center [597, 280] width 186 height 19
click at [562, 324] on textarea "Escreva uma nota" at bounding box center [597, 324] width 186 height 29
paste textarea "Em contato com a cliente a mesma alega que a parcela de Julho/2024 trata-se do …"
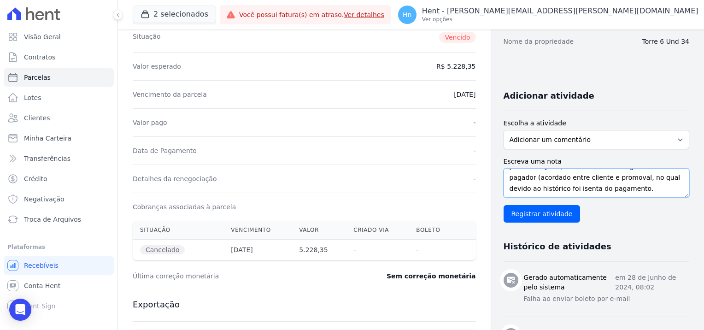
scroll to position [146, 0]
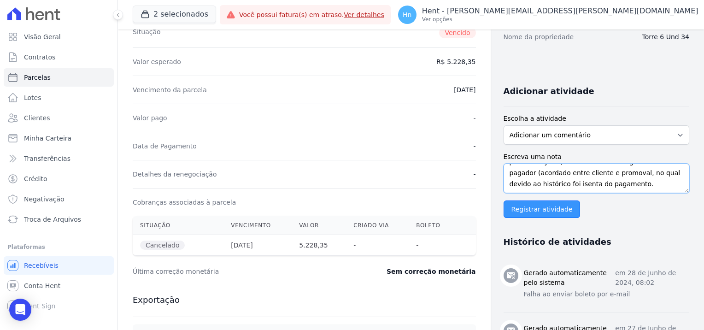
type textarea "Em contato com a cliente a mesma alega que a parcela de Julho/2024 trata-se do …"
click at [541, 209] on input "Registrar atividade" at bounding box center [542, 209] width 77 height 18
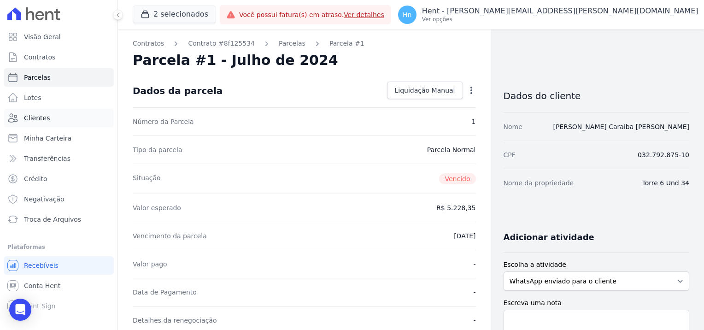
drag, startPoint x: 37, startPoint y: 122, endPoint x: 44, endPoint y: 122, distance: 7.4
click at [37, 122] on span "Clientes" at bounding box center [37, 117] width 26 height 9
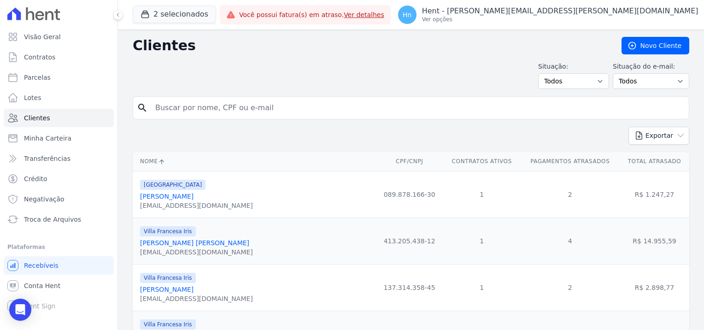
click at [257, 113] on input "search" at bounding box center [417, 108] width 535 height 18
paste input "Roberto Iago Barbosa Bento"
type input "Roberto Iago Barbosa Bento"
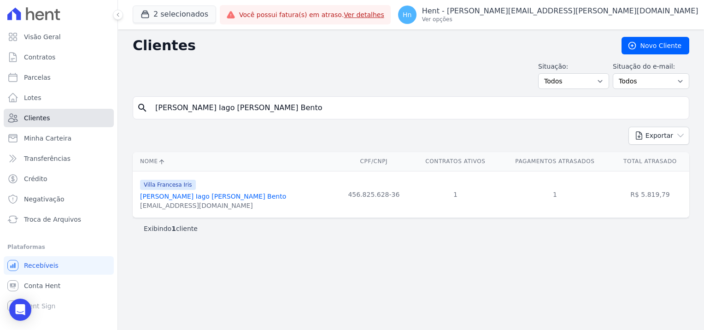
click at [42, 121] on span "Clientes" at bounding box center [37, 117] width 26 height 9
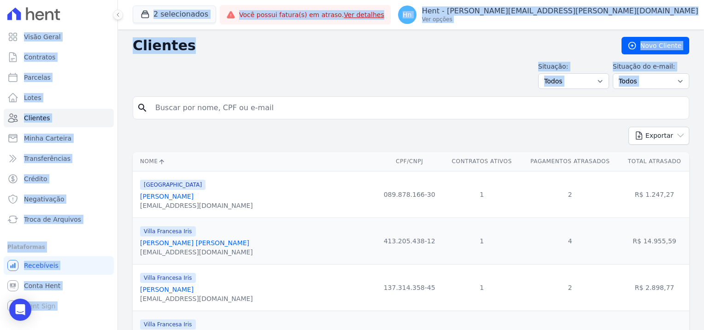
drag, startPoint x: 286, startPoint y: 106, endPoint x: 133, endPoint y: 109, distance: 153.0
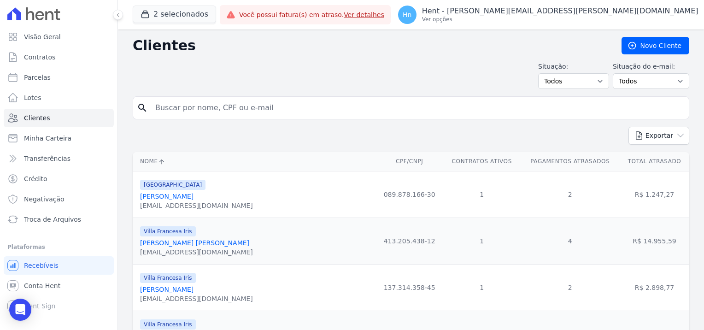
drag, startPoint x: 133, startPoint y: 109, endPoint x: 178, endPoint y: 109, distance: 45.2
click at [178, 109] on input "search" at bounding box center [417, 108] width 535 height 18
type input "tania"
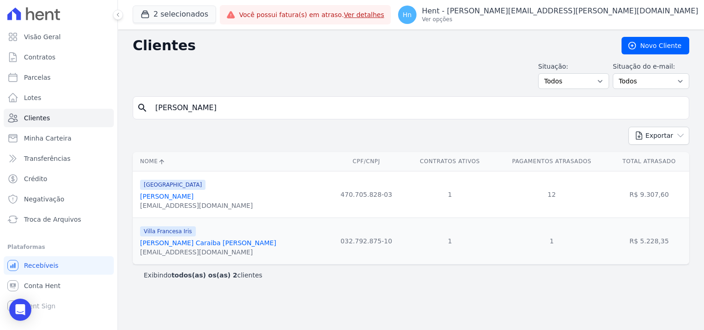
click at [172, 241] on link "Tania Caraiba Da Mata" at bounding box center [208, 242] width 136 height 7
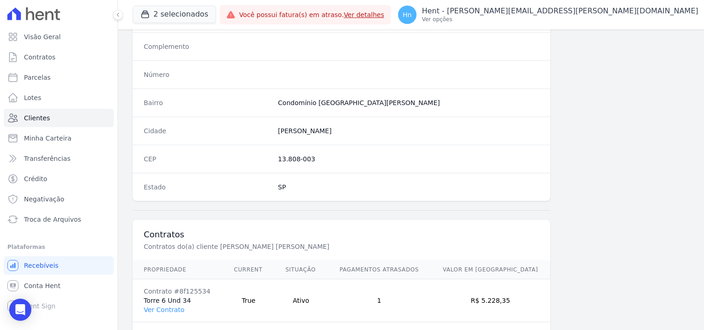
scroll to position [529, 0]
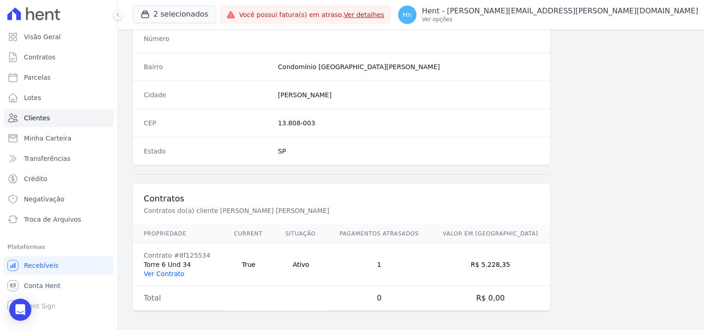
click at [160, 272] on link "Ver Contrato" at bounding box center [164, 273] width 41 height 7
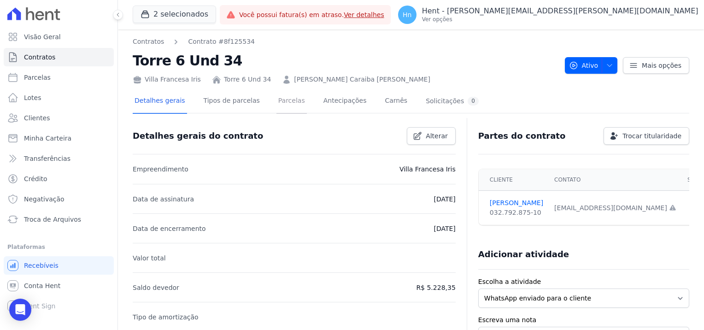
click at [287, 99] on link "Parcelas" at bounding box center [291, 101] width 30 height 24
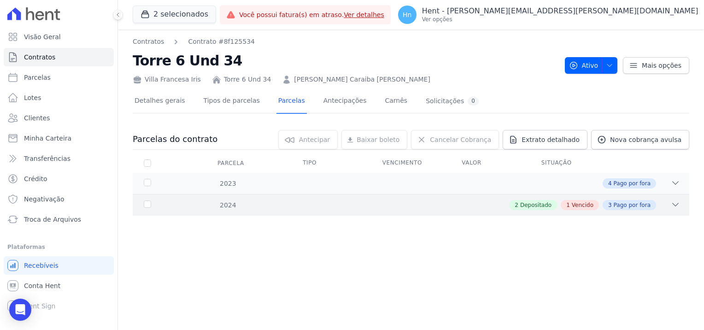
click at [231, 208] on div "2 Depositado 1 Vencido 3 Pago por fora" at bounding box center [438, 205] width 484 height 10
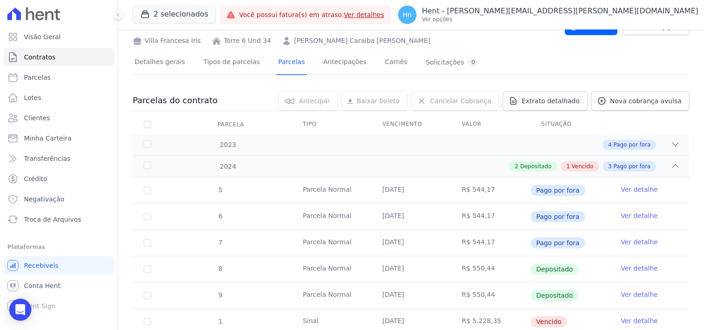
scroll to position [70, 0]
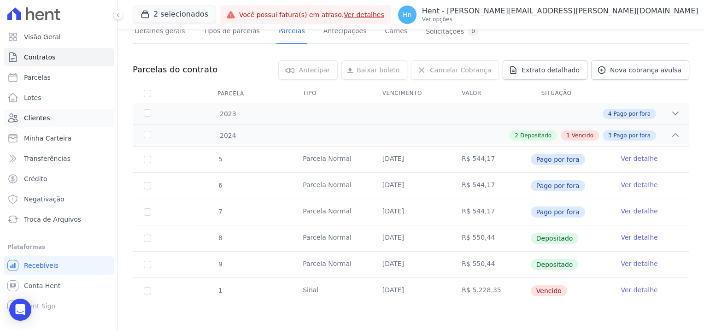
click at [38, 121] on span "Clientes" at bounding box center [37, 117] width 26 height 9
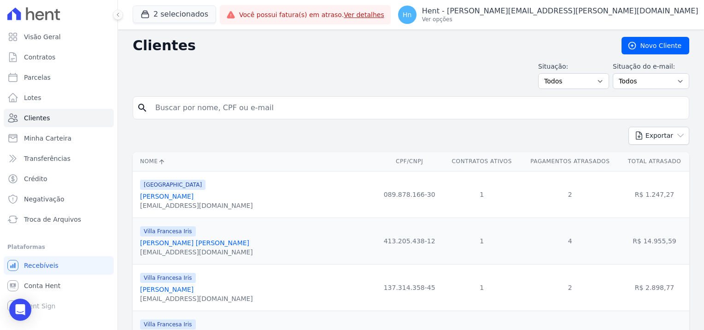
click at [264, 114] on input "search" at bounding box center [417, 108] width 535 height 18
paste input "Roberto Iago Barbosa Bento"
type input "Roberto Iago Barbosa Bento"
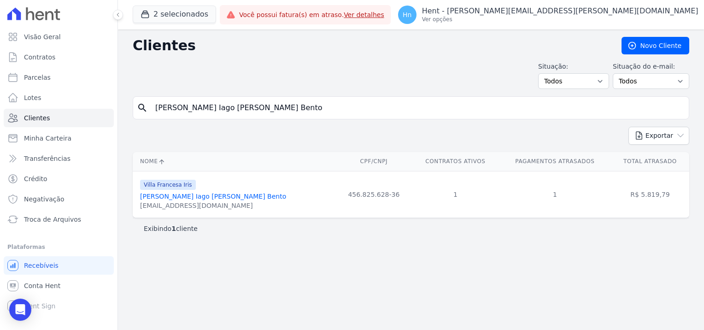
click at [159, 112] on input "Roberto Iago Barbosa Bento" at bounding box center [417, 108] width 535 height 18
type input "Roberto Iago Barbosa Bento"
click at [198, 199] on link "Roberto Iago Barbosa Bento" at bounding box center [213, 196] width 146 height 7
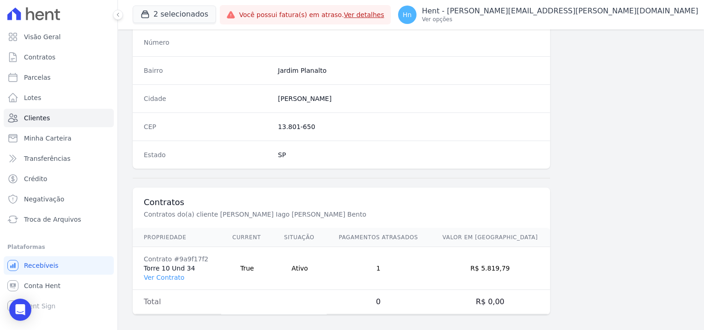
scroll to position [529, 0]
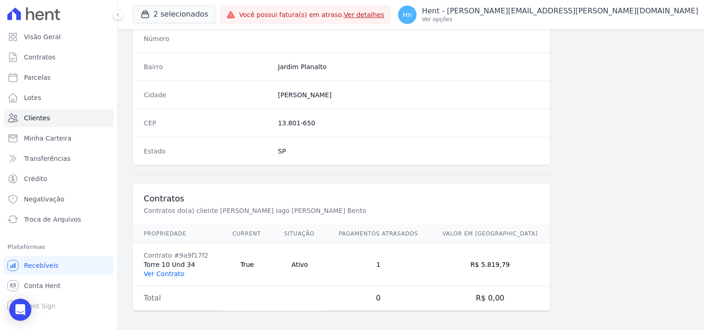
click at [157, 271] on link "Ver Contrato" at bounding box center [164, 273] width 41 height 7
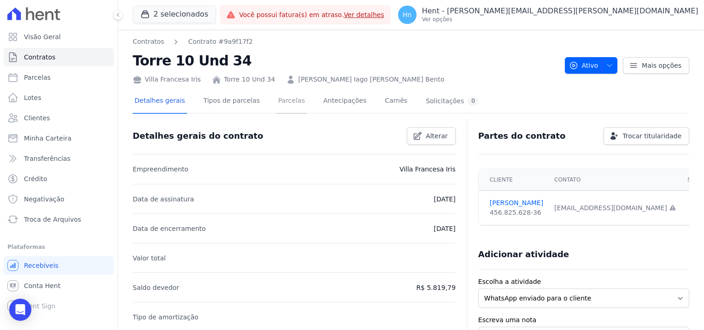
click at [281, 102] on link "Parcelas" at bounding box center [291, 101] width 30 height 24
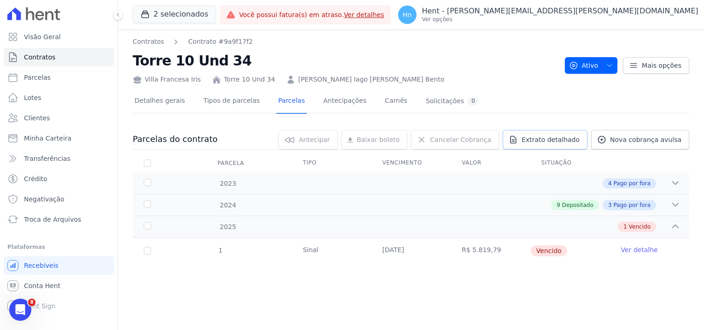
click at [562, 142] on span "Extrato detalhado" at bounding box center [551, 139] width 58 height 9
click at [672, 141] on span "Exportar PDF" at bounding box center [674, 139] width 48 height 9
click at [33, 121] on span "Clientes" at bounding box center [37, 117] width 26 height 9
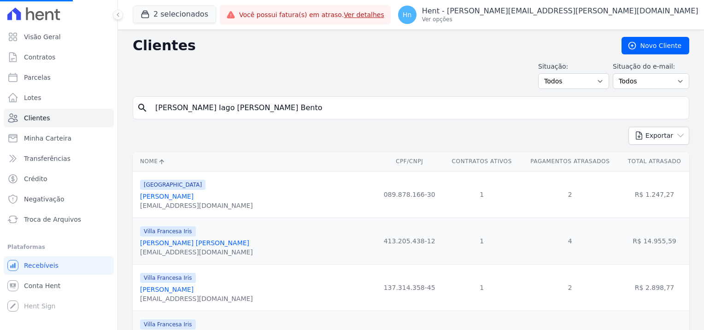
click at [264, 107] on input "Roberto Iago Barbosa Bento" at bounding box center [417, 108] width 535 height 18
drag, startPoint x: 248, startPoint y: 111, endPoint x: 151, endPoint y: 114, distance: 97.3
click at [151, 114] on input "search" at bounding box center [417, 108] width 535 height 18
paste input "Kauê Rocha"
click at [157, 110] on input "Kauê Rocha" at bounding box center [417, 108] width 535 height 18
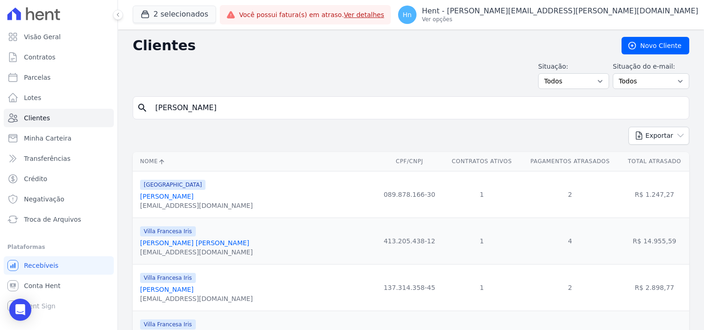
type input "Kauê Rocha"
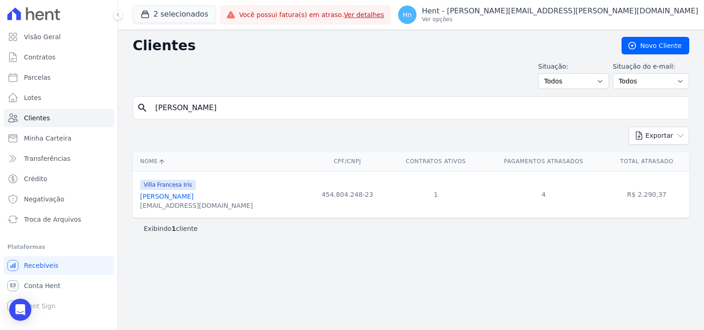
click at [159, 197] on link "Kaue Rocha" at bounding box center [166, 196] width 53 height 7
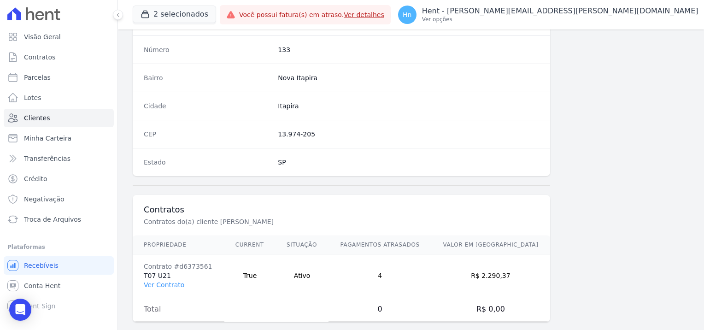
scroll to position [529, 0]
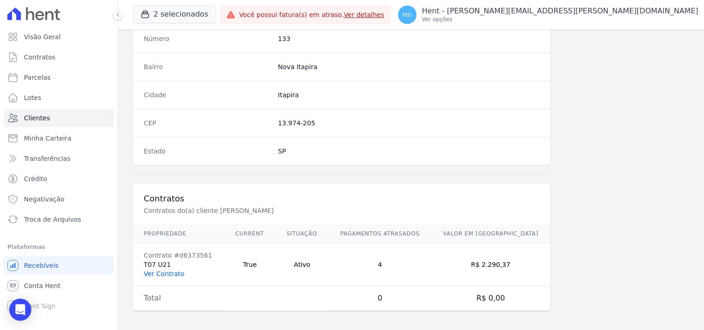
click at [171, 270] on link "Ver Contrato" at bounding box center [164, 273] width 41 height 7
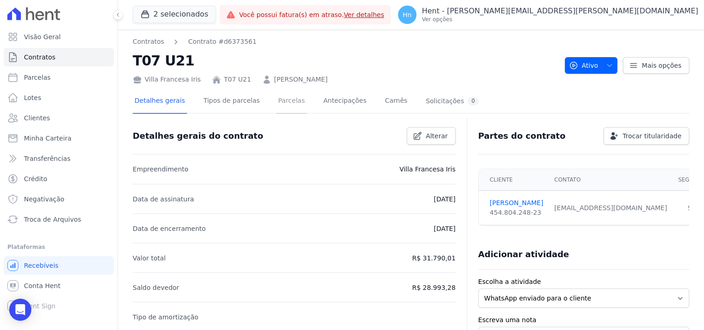
click at [278, 102] on link "Parcelas" at bounding box center [291, 101] width 30 height 24
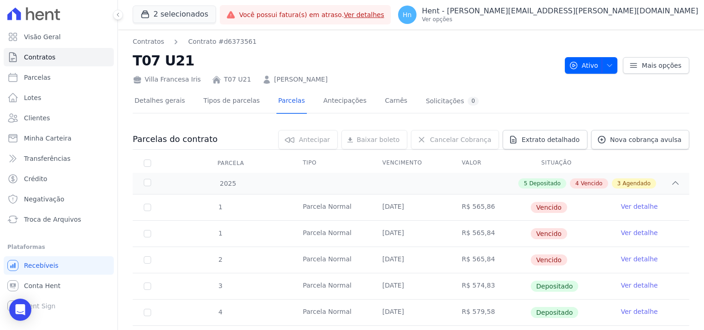
drag, startPoint x: 317, startPoint y: 84, endPoint x: 320, endPoint y: 79, distance: 5.9
click at [320, 79] on div "Contratos Contrato #d6373561 T07 U21 Villa Francesa Iris T07 U21 KAUE ROCHA Ati…" at bounding box center [411, 293] width 586 height 529
click at [320, 79] on div "Villa Francesa Iris T07 U21 KAUE ROCHA" at bounding box center [345, 77] width 425 height 13
click at [323, 75] on div "Villa Francesa Iris T07 U21 KAUE ROCHA" at bounding box center [345, 77] width 425 height 13
drag, startPoint x: 308, startPoint y: 79, endPoint x: 262, endPoint y: 83, distance: 46.3
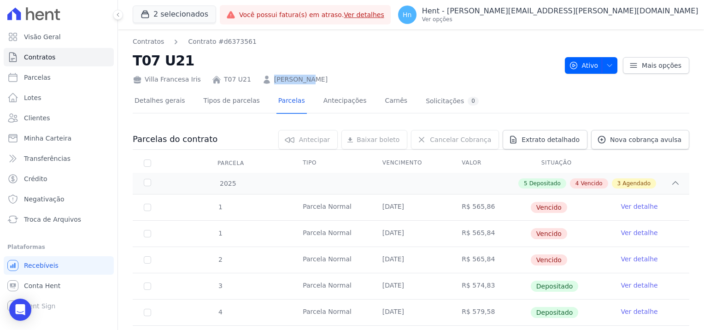
click at [262, 83] on div "Villa Francesa Iris T07 U21 KAUE ROCHA" at bounding box center [345, 77] width 425 height 13
copy link "KAUE ROCHA"
click at [627, 207] on link "Ver detalhe" at bounding box center [639, 206] width 37 height 9
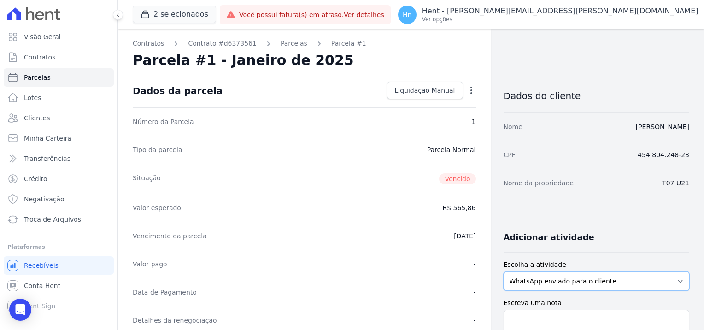
click at [564, 276] on select "WhatsApp enviado para o cliente Adicionar um comentário Ligação feita para o cl…" at bounding box center [597, 280] width 186 height 19
select select "note"
click at [504, 271] on select "WhatsApp enviado para o cliente Adicionar um comentário Ligação feita para o cl…" at bounding box center [597, 280] width 186 height 19
click at [538, 319] on textarea "Escreva uma nota" at bounding box center [597, 324] width 186 height 29
paste textarea "Em contato com o cliente KAUE ROCHA - T7-21 - Villa Francesa Iris, o mesmo aleg…"
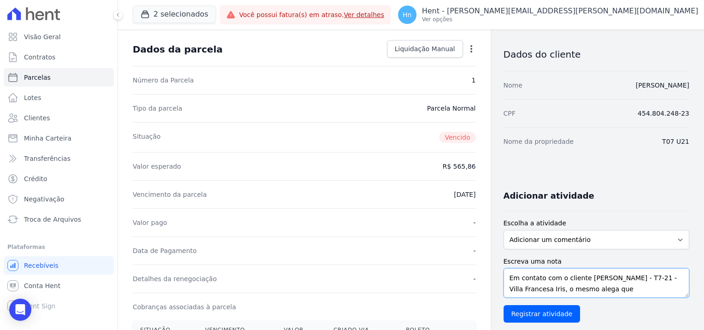
drag, startPoint x: 596, startPoint y: 311, endPoint x: 542, endPoint y: 284, distance: 60.2
click at [542, 284] on textarea "Em contato com o cliente KAUE ROCHA - T7-21 - Villa Francesa Iris, o mesmo aleg…" at bounding box center [597, 282] width 186 height 29
drag, startPoint x: 544, startPoint y: 291, endPoint x: 645, endPoint y: 276, distance: 102.1
click at [645, 276] on textarea "Em contato com o cliente, o mesmo alega que já realizou o pagamento das parcela…" at bounding box center [597, 282] width 186 height 29
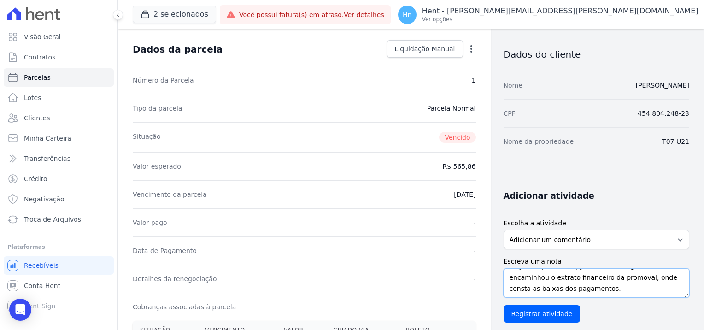
scroll to position [23, 0]
type textarea "Em contato com o cliente, o mesmo alega que já realizou o pagamento das parcela…"
drag, startPoint x: 535, startPoint y: 313, endPoint x: 665, endPoint y: 294, distance: 131.9
click at [665, 294] on div "Escreva uma nota Em contato com o cliente, o mesmo alega que já realizou o paga…" at bounding box center [597, 290] width 186 height 66
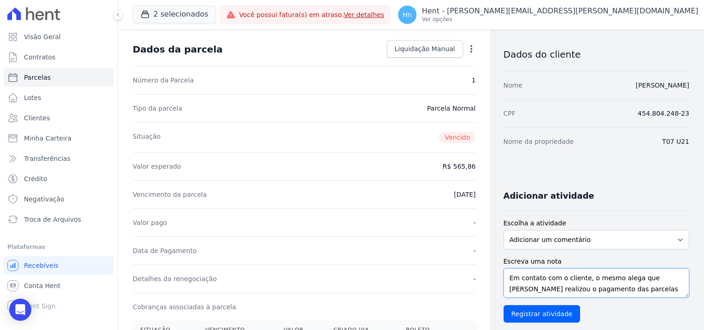
drag, startPoint x: 660, startPoint y: 291, endPoint x: 499, endPoint y: 256, distance: 165.0
click at [504, 257] on div "Escreva uma nota Em contato com o cliente, o mesmo alega que já realizou o paga…" at bounding box center [597, 290] width 186 height 66
click at [524, 319] on input "Registrar atividade" at bounding box center [542, 314] width 77 height 18
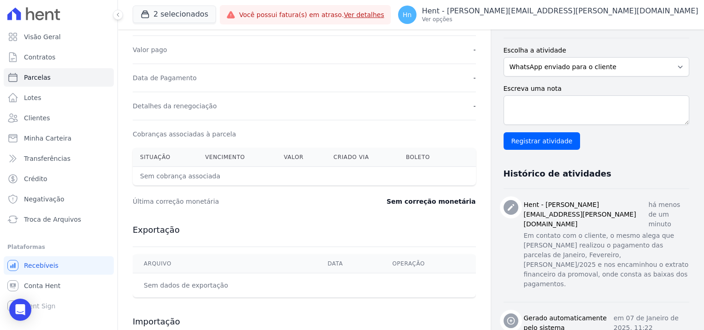
scroll to position [230, 0]
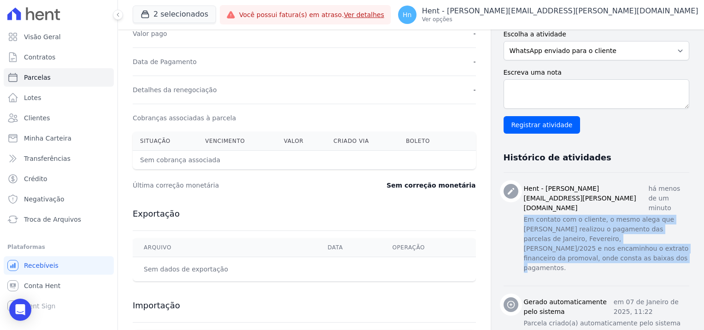
drag, startPoint x: 667, startPoint y: 238, endPoint x: 514, endPoint y: 208, distance: 155.4
click at [514, 208] on div "Hent - natalia.alves@e-arke.com há menos de um minuto Em contato com o cliente,…" at bounding box center [597, 229] width 186 height 91
copy p "Em contato com o cliente, o mesmo alega que já realizou o pagamento das parcela…"
click at [45, 119] on span "Clientes" at bounding box center [37, 117] width 26 height 9
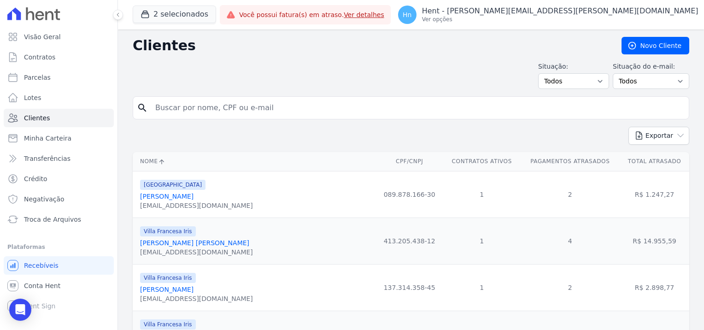
click at [281, 103] on input "search" at bounding box center [417, 108] width 535 height 18
paste input "Ezequiel Venancio Generoso"
type input "Ezequiel Venancio Generoso"
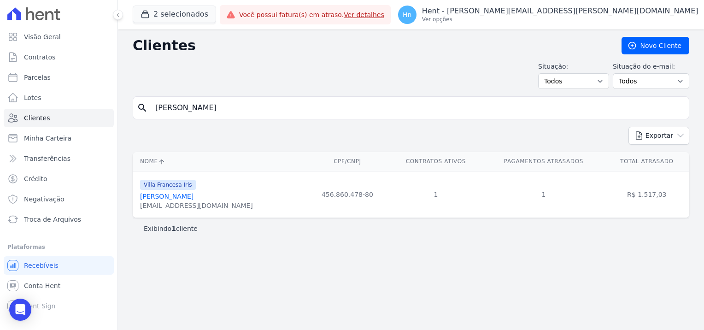
click at [176, 194] on link "Ezequiel Venancio Generoso" at bounding box center [166, 196] width 53 height 7
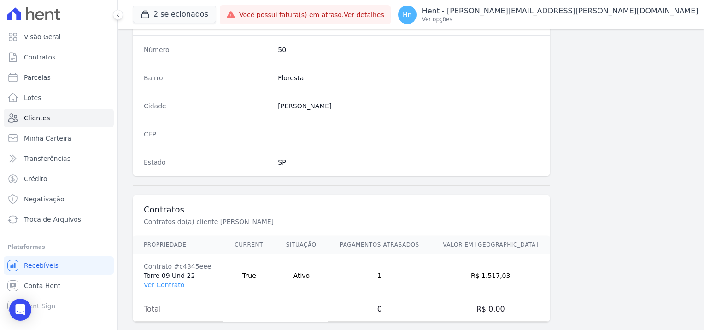
scroll to position [529, 0]
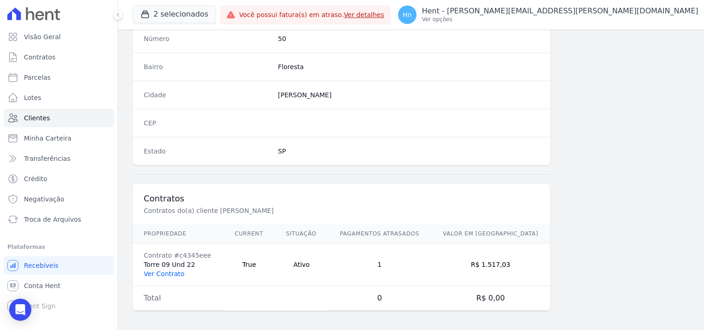
click at [172, 271] on link "Ver Contrato" at bounding box center [164, 273] width 41 height 7
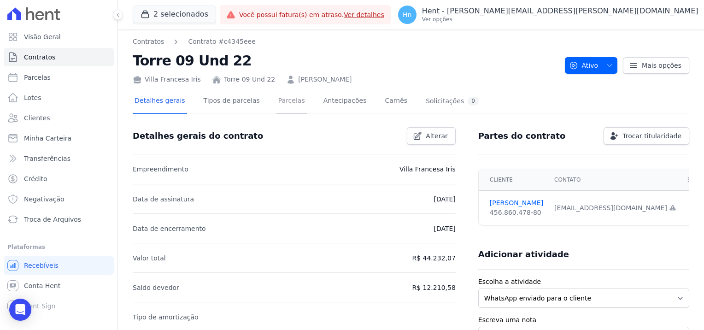
click at [276, 103] on link "Parcelas" at bounding box center [291, 101] width 30 height 24
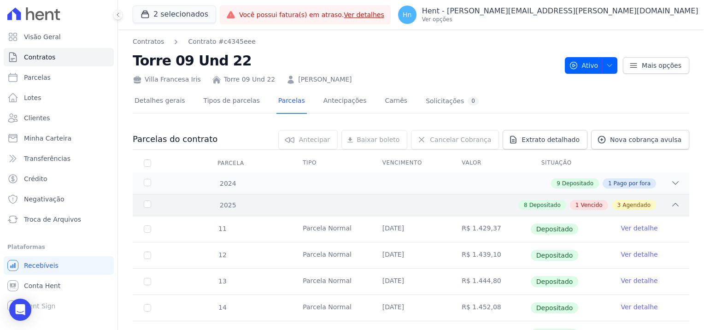
click at [593, 205] on span "Vencido" at bounding box center [592, 205] width 22 height 8
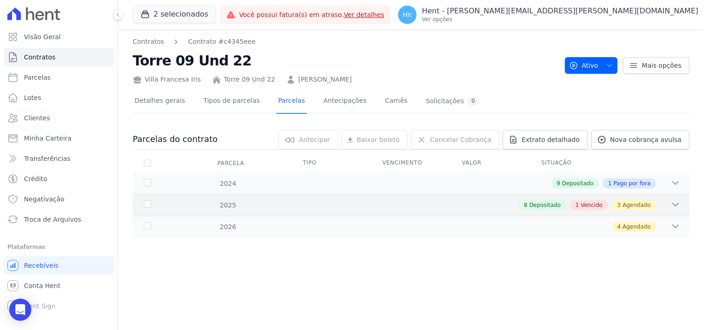
click at [593, 206] on span "Vencido" at bounding box center [592, 205] width 22 height 8
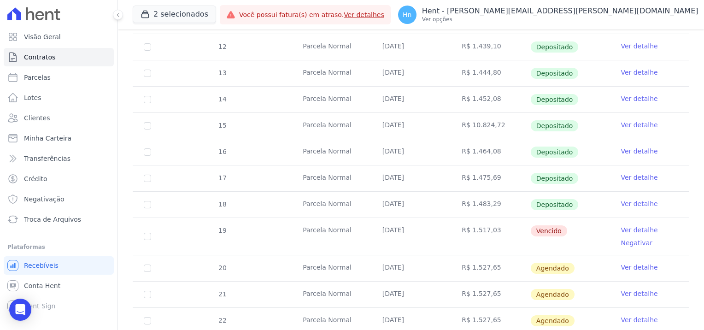
scroll to position [230, 0]
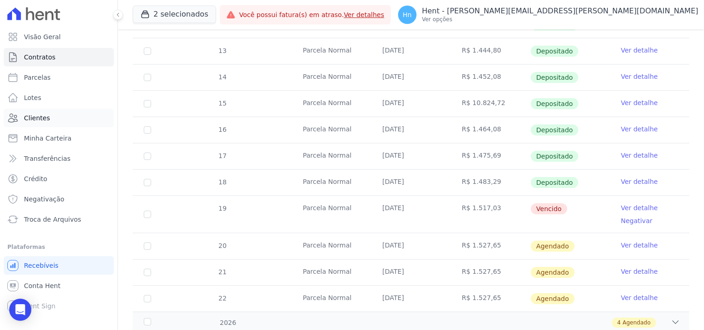
click at [35, 120] on span "Clientes" at bounding box center [37, 117] width 26 height 9
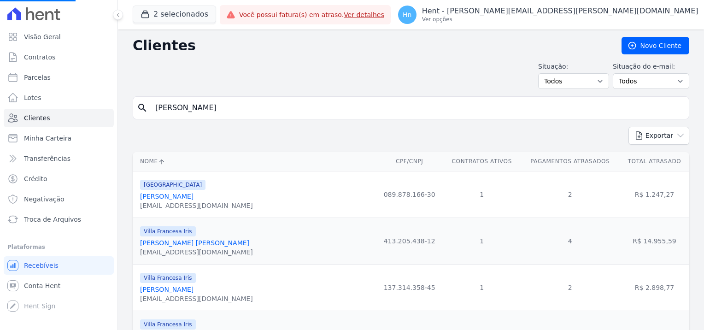
drag, startPoint x: 258, startPoint y: 107, endPoint x: 144, endPoint y: 107, distance: 113.8
click at [144, 107] on div "search Ezequiel Venancio Generoso" at bounding box center [411, 107] width 557 height 23
paste input "Camila Leticia De Mace"
type input "Camila Leticia De Mace"
click at [221, 109] on input "search" at bounding box center [417, 108] width 535 height 18
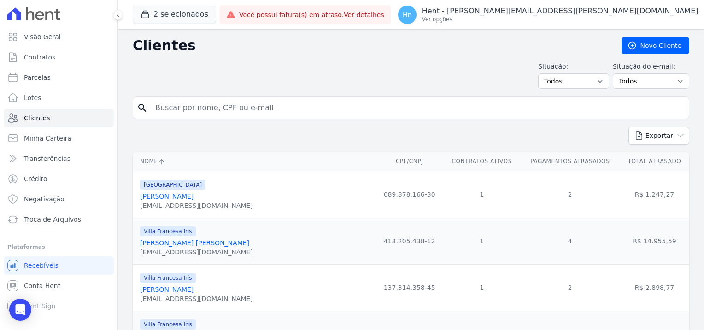
paste input "Camila Leticia De Mace"
type input "Camila Leticia De Mace"
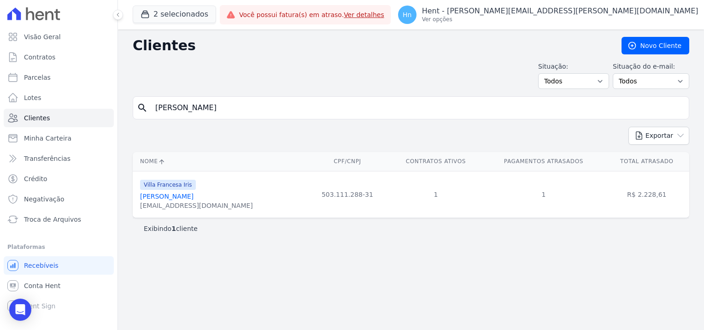
click at [194, 196] on link "Camila Leticia De Macedo Dionysio" at bounding box center [166, 196] width 53 height 7
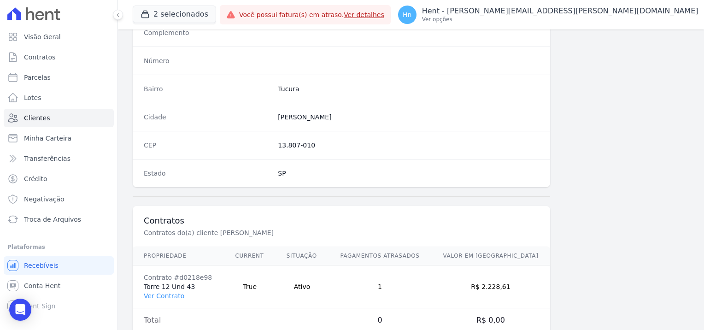
scroll to position [529, 0]
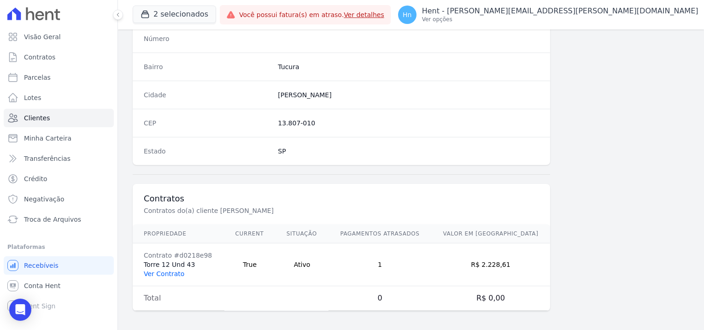
click at [164, 270] on link "Ver Contrato" at bounding box center [164, 273] width 41 height 7
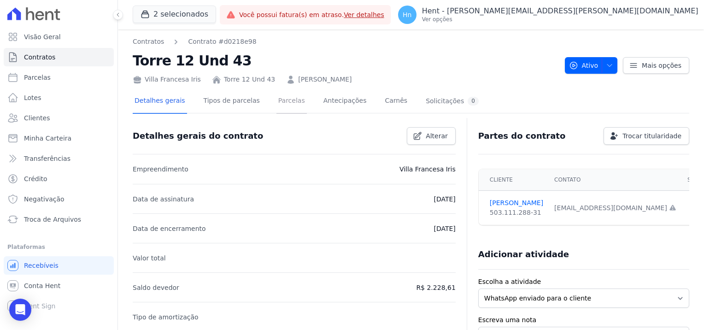
click at [276, 101] on link "Parcelas" at bounding box center [291, 101] width 30 height 24
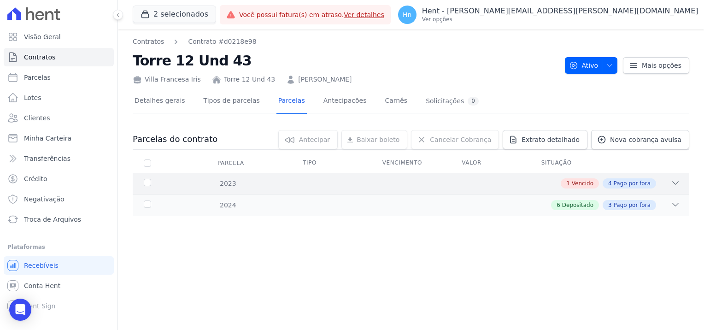
click at [588, 177] on div "2023 1 Vencido 4 Pago por fora" at bounding box center [411, 183] width 557 height 21
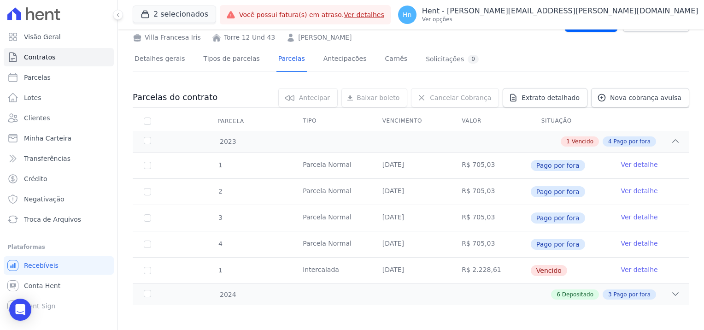
scroll to position [43, 0]
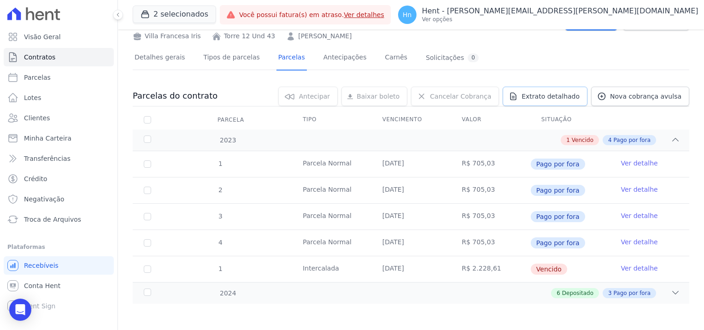
click at [559, 94] on span "Extrato detalhado" at bounding box center [551, 96] width 58 height 9
click at [673, 97] on span "Exportar PDF" at bounding box center [674, 96] width 48 height 9
click at [39, 115] on span "Clientes" at bounding box center [37, 117] width 26 height 9
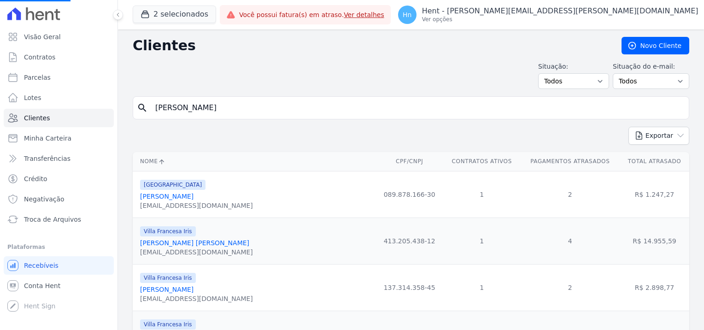
click at [230, 116] on input "Camila Leticia De Mace" at bounding box center [417, 108] width 535 height 18
drag, startPoint x: 229, startPoint y: 110, endPoint x: 138, endPoint y: 110, distance: 90.8
click at [138, 110] on div "search Camila Leticia De Mace" at bounding box center [411, 107] width 557 height 23
click at [141, 109] on icon "search" at bounding box center [142, 107] width 11 height 11
click at [182, 107] on input "search" at bounding box center [417, 108] width 535 height 18
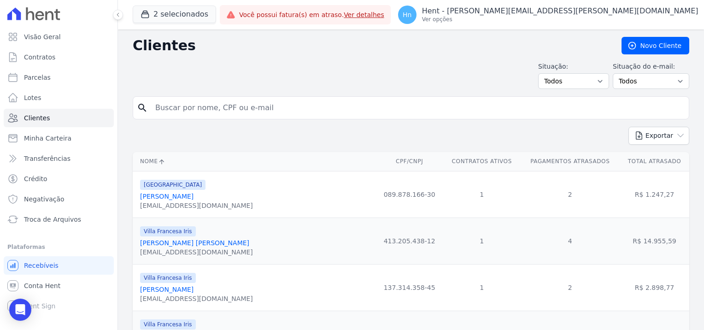
paste input "Valeria De Sousa Nunes Da Silva"
type input "Valeria De Sousa Nunes Da Silva"
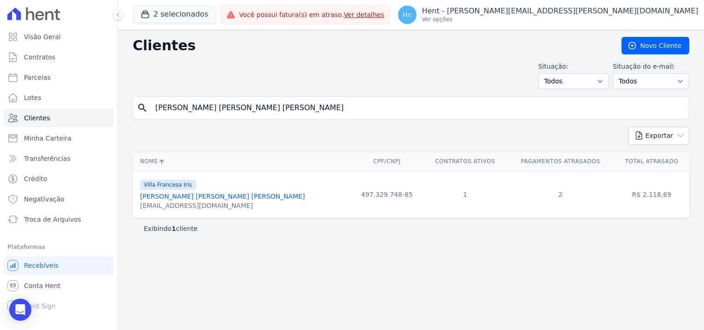
click at [159, 105] on input "Valeria De Sousa Nunes Da Silva" at bounding box center [417, 108] width 535 height 18
type input "Valeria De Sousa Nunes Da Silva"
click at [191, 195] on link "Valeria De Sousa Nunes Da Silva" at bounding box center [222, 196] width 165 height 7
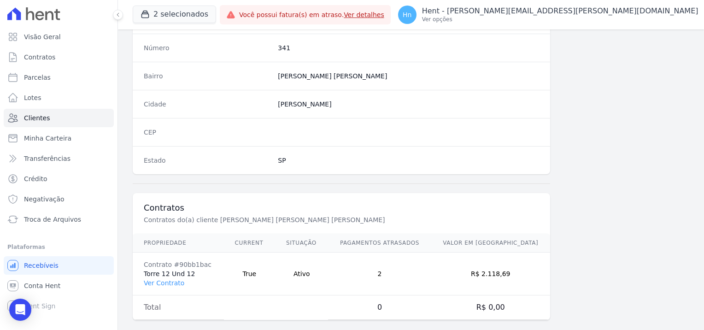
scroll to position [529, 0]
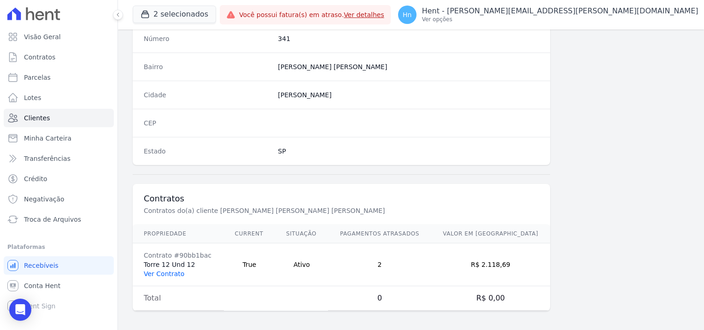
click at [176, 271] on link "Ver Contrato" at bounding box center [164, 273] width 41 height 7
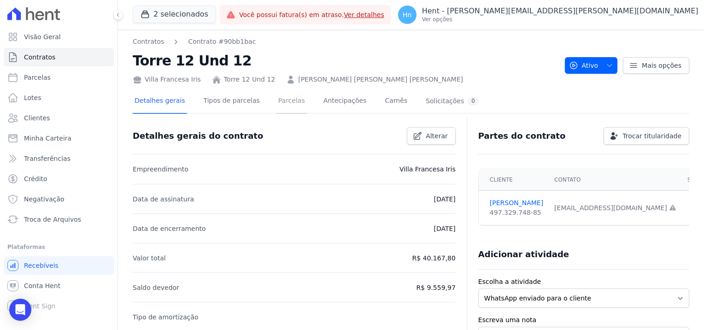
click at [281, 100] on link "Parcelas" at bounding box center [291, 101] width 30 height 24
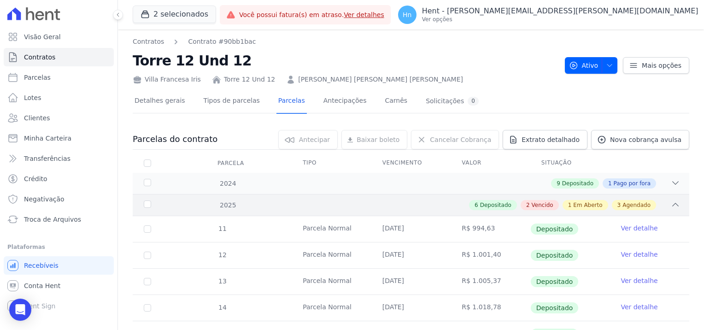
click at [531, 210] on div "2025 6 Depositado 2 Vencido 1 Em Aberto 3 Agendado" at bounding box center [411, 205] width 557 height 22
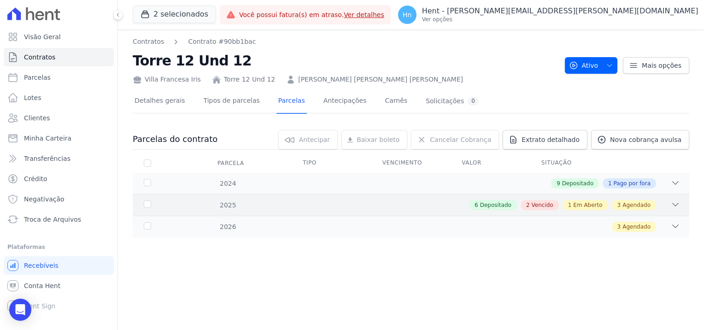
click at [540, 205] on span "Vencido" at bounding box center [543, 205] width 22 height 8
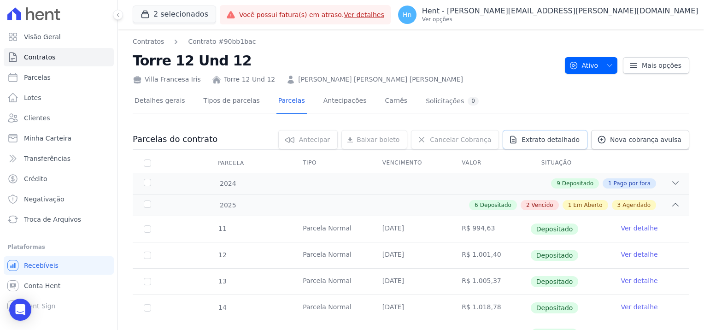
click at [560, 138] on span "Extrato detalhado" at bounding box center [551, 139] width 58 height 9
click at [670, 141] on span "Exportar PDF" at bounding box center [674, 139] width 48 height 9
click at [37, 116] on span "Clientes" at bounding box center [37, 117] width 26 height 9
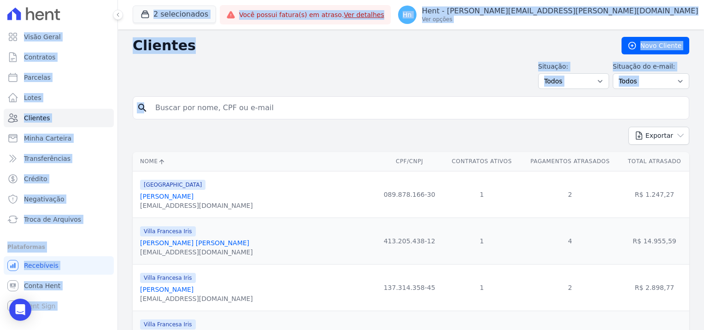
drag, startPoint x: 272, startPoint y: 107, endPoint x: 144, endPoint y: 111, distance: 128.6
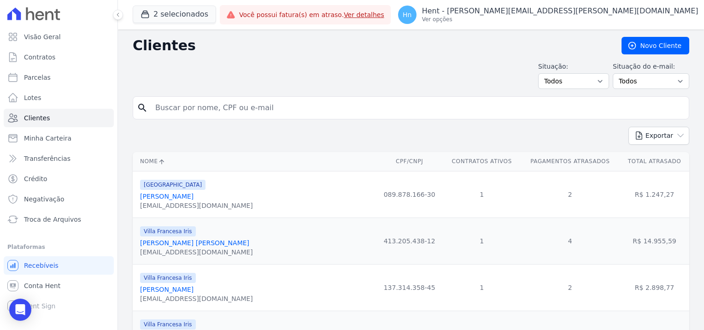
drag, startPoint x: 144, startPoint y: 111, endPoint x: 176, endPoint y: 110, distance: 31.8
click at [176, 110] on input "search" at bounding box center [417, 108] width 535 height 18
type input "helenice"
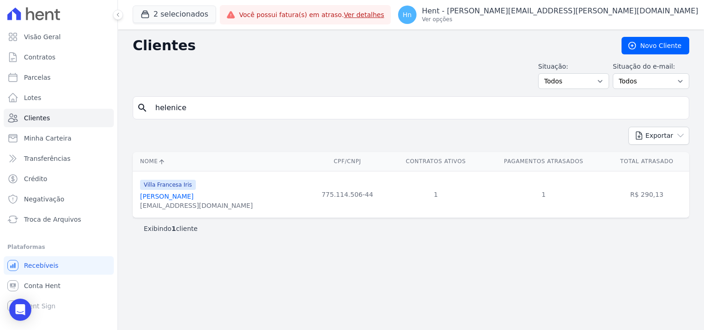
click at [184, 199] on link "Helenice Alexandre De Freitas" at bounding box center [166, 196] width 53 height 7
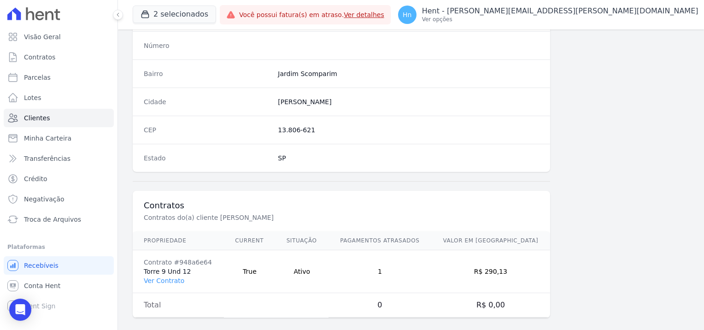
scroll to position [529, 0]
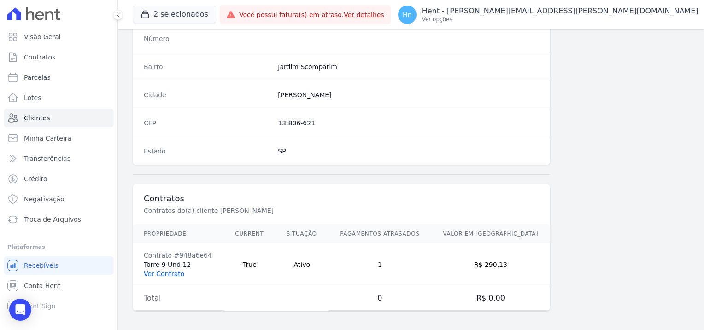
click at [168, 270] on link "Ver Contrato" at bounding box center [164, 273] width 41 height 7
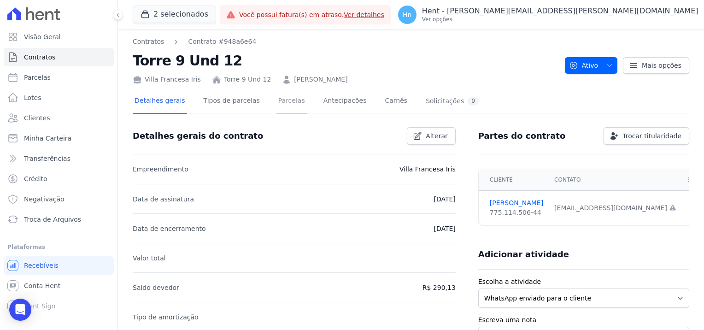
click at [276, 101] on link "Parcelas" at bounding box center [291, 101] width 30 height 24
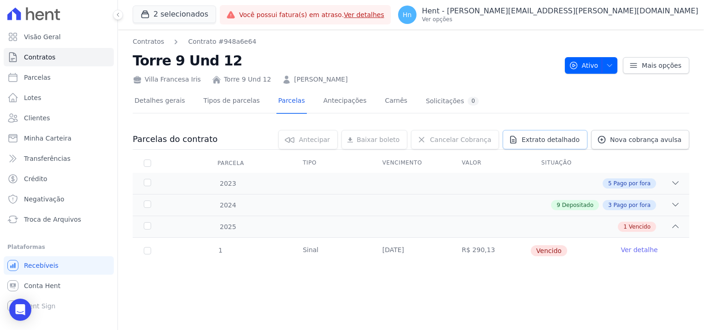
click at [564, 140] on span "Extrato detalhado" at bounding box center [551, 139] width 58 height 9
click at [683, 141] on span "Exportar PDF" at bounding box center [674, 139] width 48 height 9
click at [49, 120] on link "Clientes" at bounding box center [59, 118] width 110 height 18
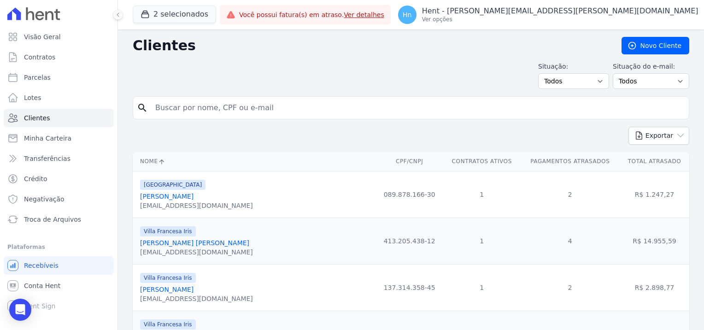
click at [192, 106] on input "search" at bounding box center [417, 108] width 535 height 18
type input "isabela melzani"
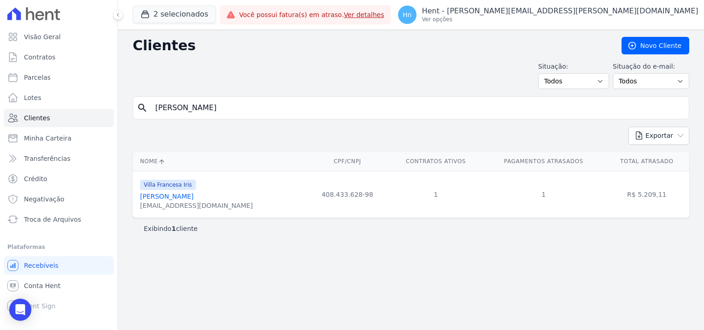
click at [186, 199] on link "Isabela Melzani De Souza" at bounding box center [166, 196] width 53 height 7
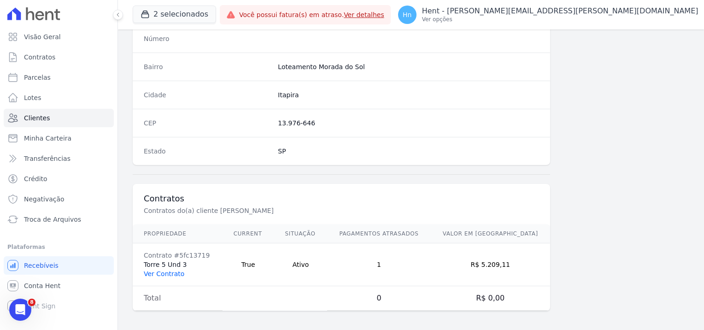
click at [162, 273] on link "Ver Contrato" at bounding box center [164, 273] width 41 height 7
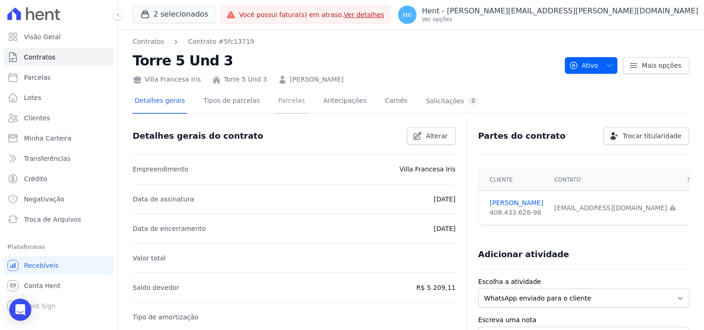
click at [277, 102] on link "Parcelas" at bounding box center [291, 101] width 30 height 24
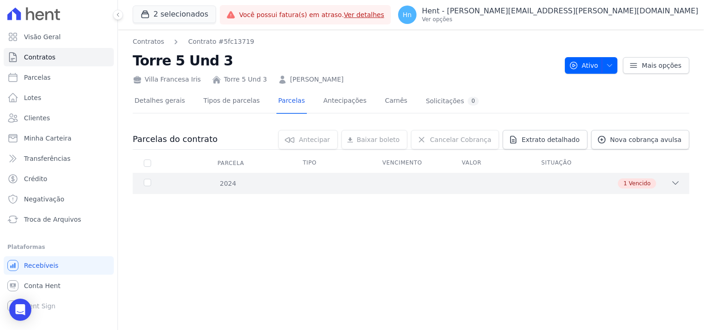
click at [623, 185] on div "1 Vencido" at bounding box center [637, 183] width 38 height 10
click at [565, 144] on link "Extrato detalhado" at bounding box center [545, 139] width 85 height 19
click at [671, 141] on span "Exportar PDF" at bounding box center [674, 139] width 48 height 9
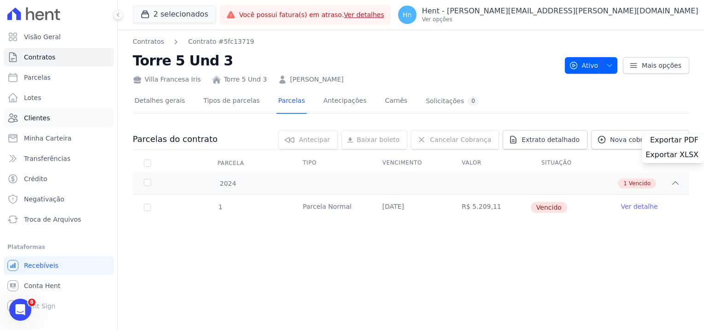
click at [46, 117] on span "Clientes" at bounding box center [37, 117] width 26 height 9
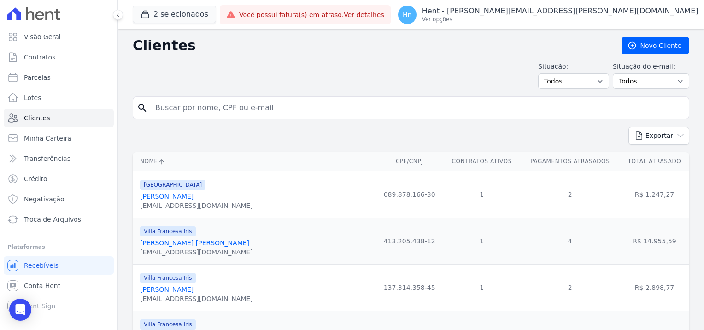
click at [163, 112] on input "search" at bounding box center [417, 108] width 535 height 18
paste input "VINICIUS LAGUNA ALVARENG"
type input "VINICIUS LAGUNA ALVARENG"
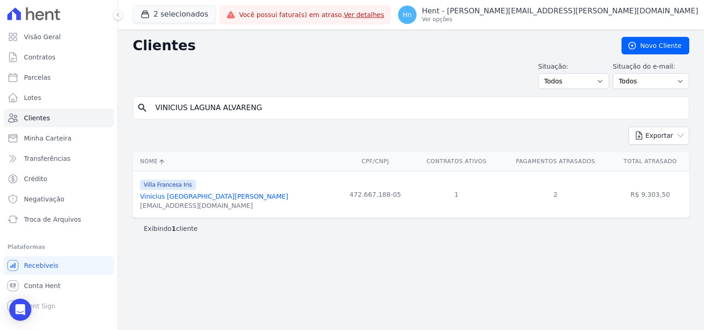
click at [188, 195] on link "Vinicius Laguna Alvarenga" at bounding box center [214, 196] width 148 height 7
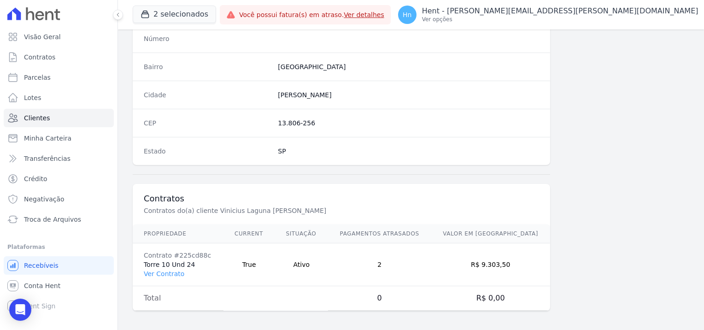
scroll to position [529, 0]
click at [167, 270] on link "Ver Contrato" at bounding box center [164, 273] width 41 height 7
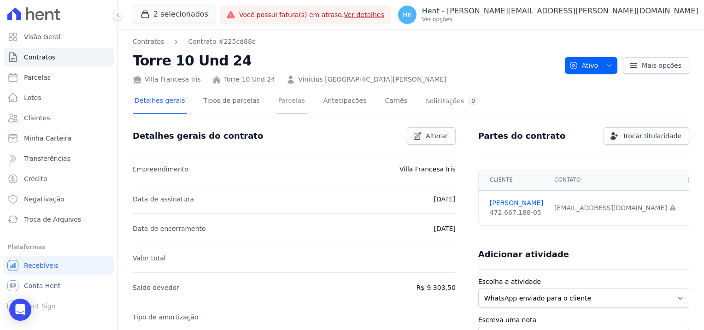
click at [280, 102] on link "Parcelas" at bounding box center [291, 101] width 30 height 24
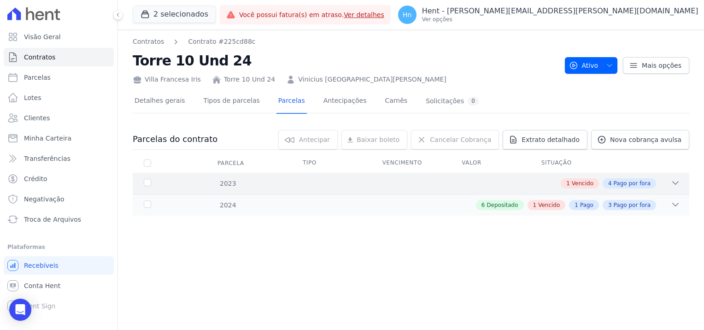
click at [562, 180] on div "1 Vencido 4 Pago por fora" at bounding box center [438, 183] width 484 height 10
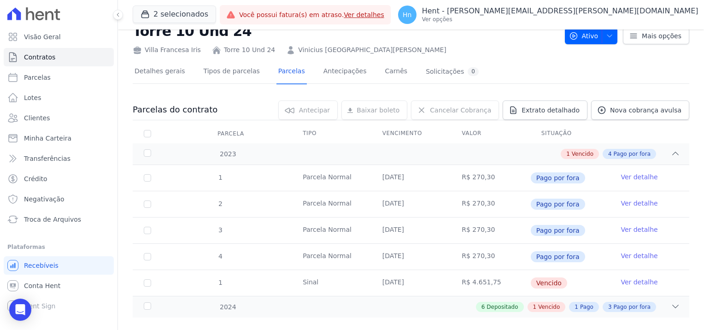
scroll to position [43, 0]
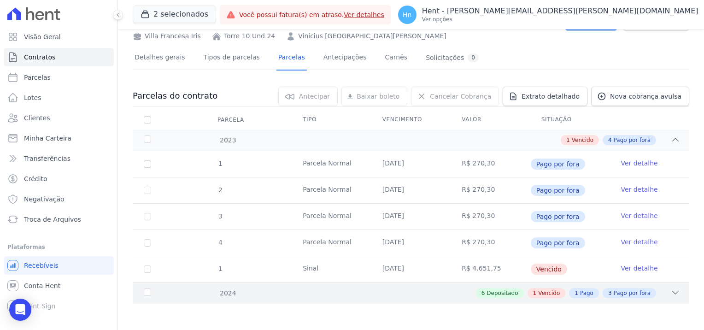
click at [538, 289] on span "Vencido" at bounding box center [549, 293] width 22 height 8
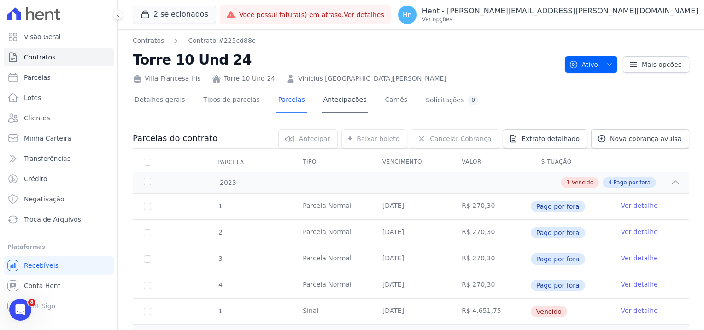
scroll to position [0, 0]
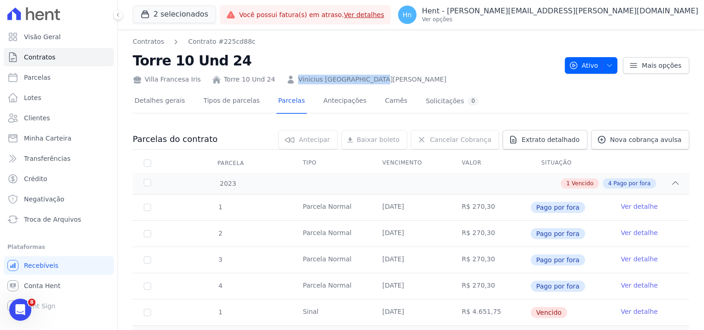
drag, startPoint x: 358, startPoint y: 80, endPoint x: 286, endPoint y: 83, distance: 71.5
click at [286, 83] on div "Villa Francesa Iris Torre 10 Und 24 Vinicius Laguna Alvarenga" at bounding box center [345, 77] width 425 height 13
copy link "Vinicius Laguna Alvarenga"
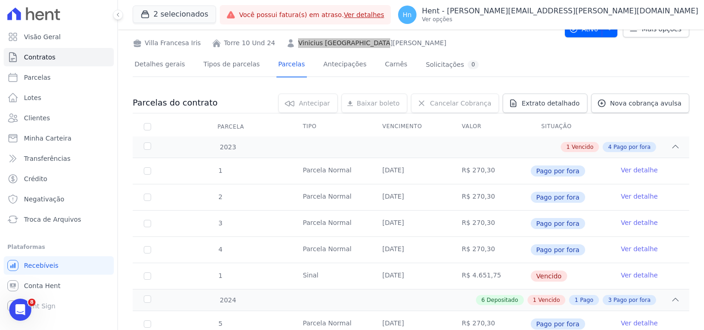
scroll to position [92, 0]
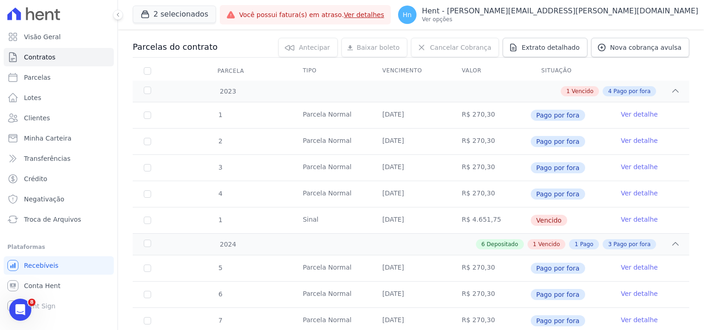
click at [635, 218] on link "Ver detalhe" at bounding box center [639, 219] width 37 height 9
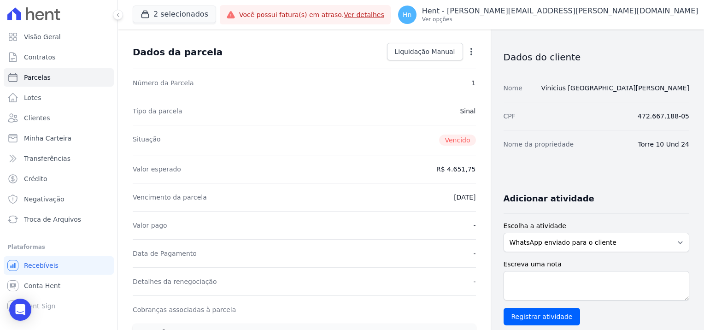
scroll to position [92, 0]
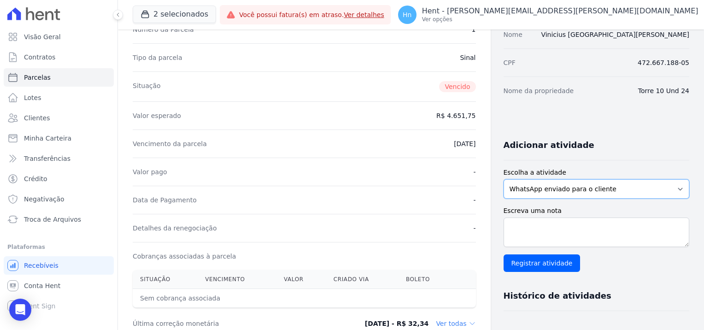
click at [547, 190] on select "WhatsApp enviado para o cliente Adicionar um comentário Ligação feita para o cl…" at bounding box center [597, 188] width 186 height 19
select select "note"
click at [504, 179] on select "WhatsApp enviado para o cliente Adicionar um comentário Ligação feita para o cl…" at bounding box center [597, 188] width 186 height 19
click at [538, 232] on textarea "Escreva uma nota" at bounding box center [597, 232] width 186 height 29
paste textarea "Em contato com o cliente Vinicius Laguna Alvarenga - T10-24 - Villa Francesa Ir…"
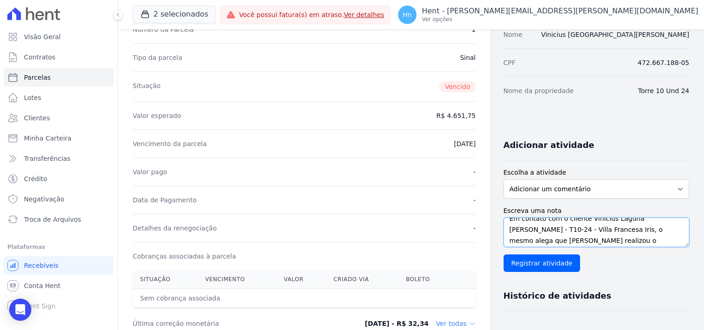
scroll to position [0, 0]
drag, startPoint x: 581, startPoint y: 238, endPoint x: 576, endPoint y: 225, distance: 14.1
click at [576, 225] on textarea "Em contato com o cliente Vinicius Laguna Alvarenga - T10-24 - Villa Francesa Ir…" at bounding box center [597, 232] width 186 height 29
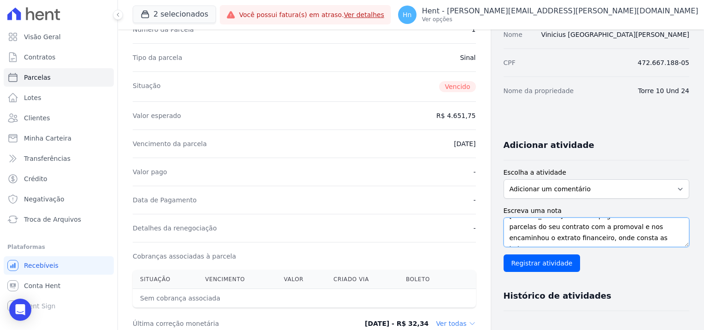
click at [555, 235] on textarea "Em contato com o cliente, o mesmo alega que já realizou o pagamento de todas as…" at bounding box center [597, 232] width 186 height 29
type textarea "Em contato com o cliente, o mesmo alega que já realizou o pagamento de todas as…"
click at [536, 265] on input "Registrar atividade" at bounding box center [542, 263] width 77 height 18
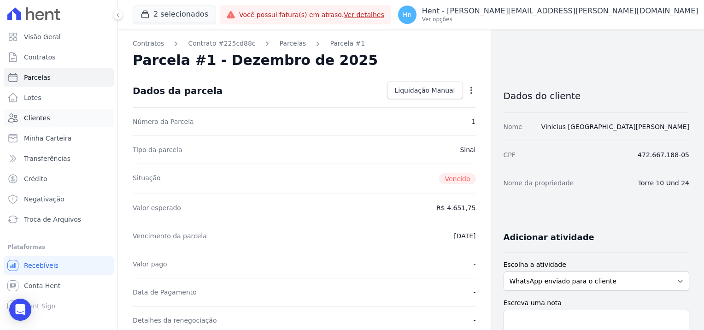
click at [41, 120] on span "Clientes" at bounding box center [37, 117] width 26 height 9
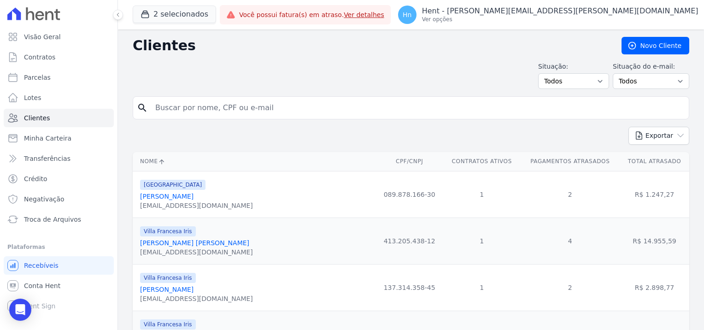
click at [237, 112] on input "search" at bounding box center [417, 108] width 535 height 18
paste input "Mario Augusto De Andrade Naldo"
type input "Mario Augusto De Andrade Naldo"
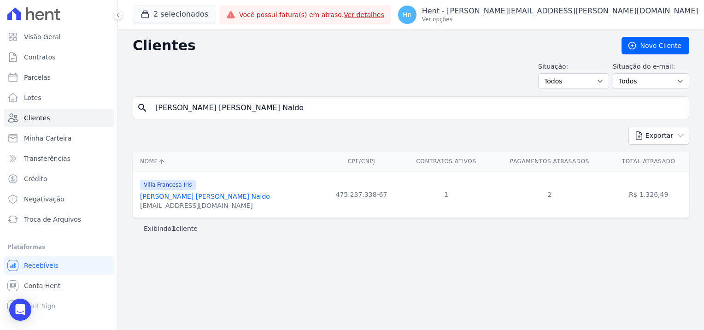
click at [211, 205] on div "[EMAIL_ADDRESS][DOMAIN_NAME]" at bounding box center [205, 205] width 130 height 9
click at [208, 200] on div "Villa Francesa Iris Mario Augusto De Andrade Naldo sememail@gmail.com" at bounding box center [205, 194] width 130 height 31
click at [196, 196] on link "Mario Augusto De Andrade Naldo" at bounding box center [205, 196] width 130 height 7
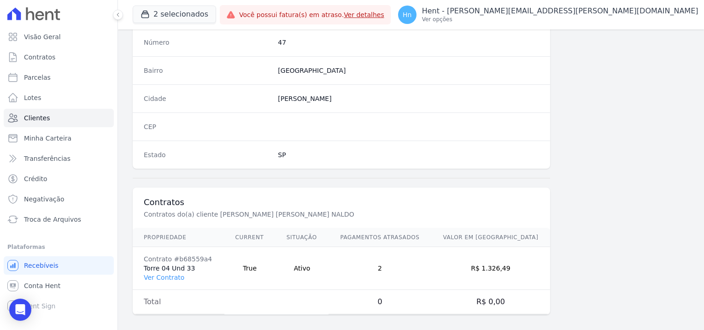
scroll to position [529, 0]
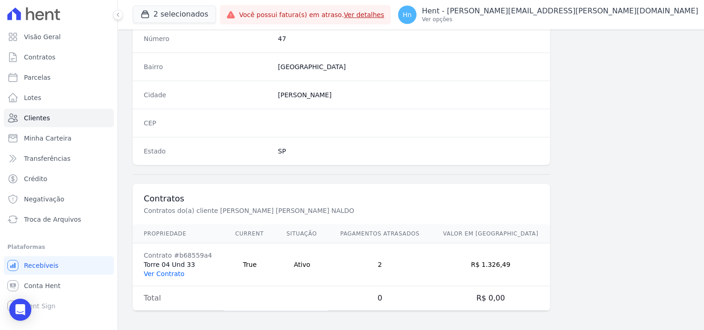
click at [165, 270] on link "Ver Contrato" at bounding box center [164, 273] width 41 height 7
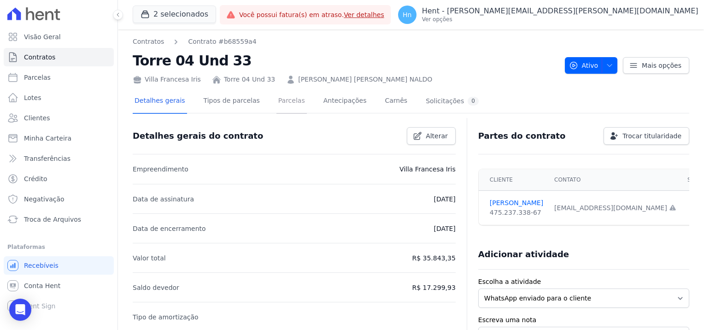
click at [276, 98] on link "Parcelas" at bounding box center [291, 101] width 30 height 24
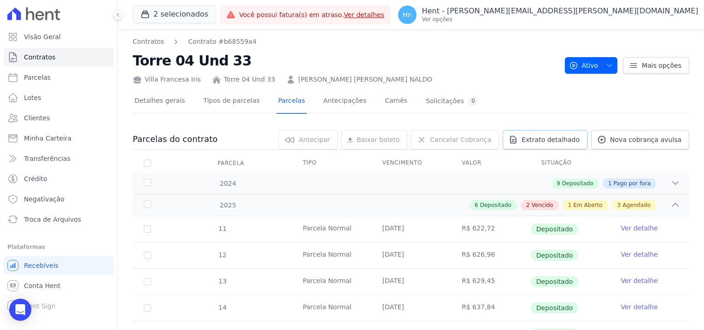
click at [550, 142] on span "Extrato detalhado" at bounding box center [551, 139] width 58 height 9
click at [660, 141] on span "Exportar PDF" at bounding box center [674, 139] width 48 height 9
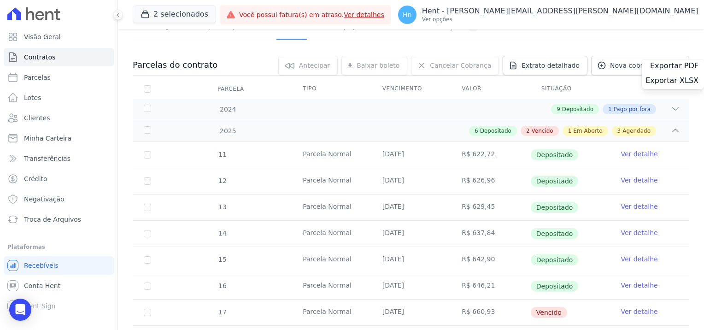
scroll to position [39, 0]
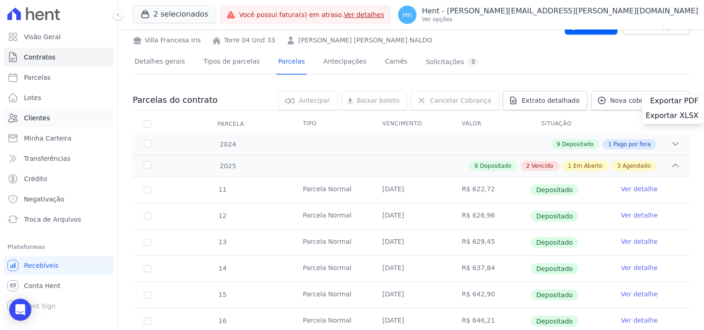
click at [41, 122] on span "Clientes" at bounding box center [37, 117] width 26 height 9
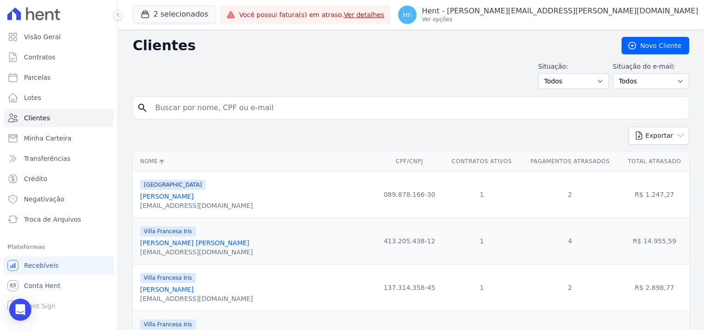
click at [203, 106] on input "search" at bounding box center [417, 108] width 535 height 18
click at [203, 104] on input "search" at bounding box center [417, 108] width 535 height 18
paste input "Priscila Gimenez"
click at [203, 104] on input "Priscila Gimenez" at bounding box center [417, 108] width 535 height 18
type input "Priscila Gimenez"
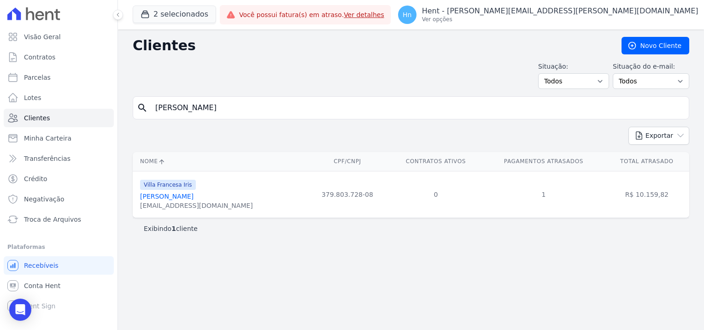
click at [219, 112] on input "Priscila Gimenez" at bounding box center [417, 108] width 535 height 18
click at [181, 202] on div "[EMAIL_ADDRESS][DOMAIN_NAME]" at bounding box center [196, 205] width 113 height 9
click at [177, 198] on link "Priscila Gimenez Vanzela" at bounding box center [166, 196] width 53 height 7
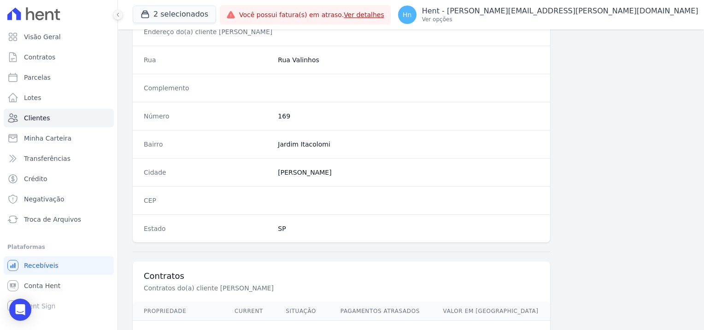
scroll to position [529, 0]
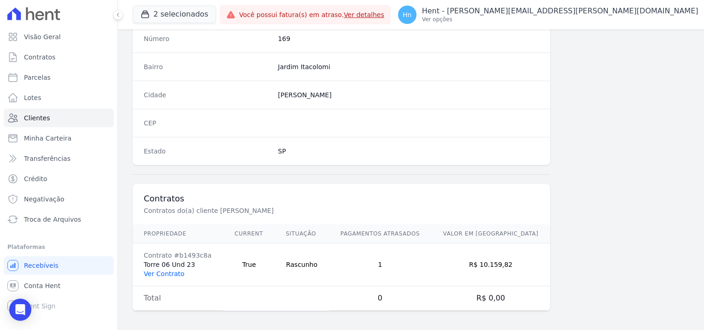
click at [168, 270] on link "Ver Contrato" at bounding box center [164, 273] width 41 height 7
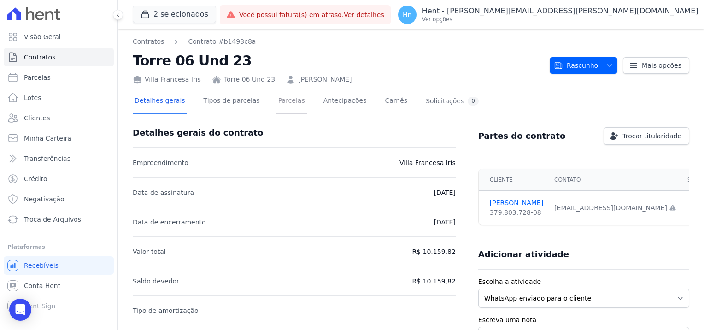
click at [276, 98] on link "Parcelas" at bounding box center [291, 101] width 30 height 24
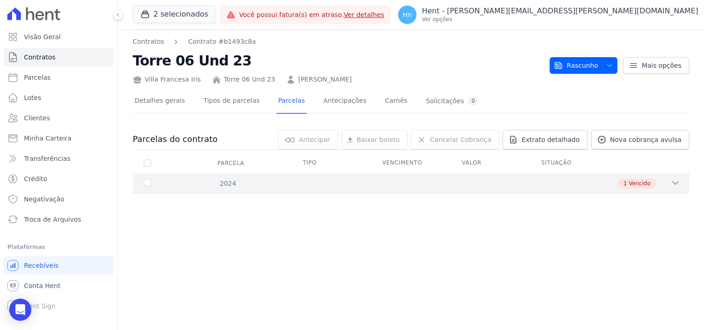
click at [663, 186] on div "1 Vencido" at bounding box center [438, 183] width 484 height 10
click at [556, 142] on span "Extrato detalhado" at bounding box center [551, 139] width 58 height 9
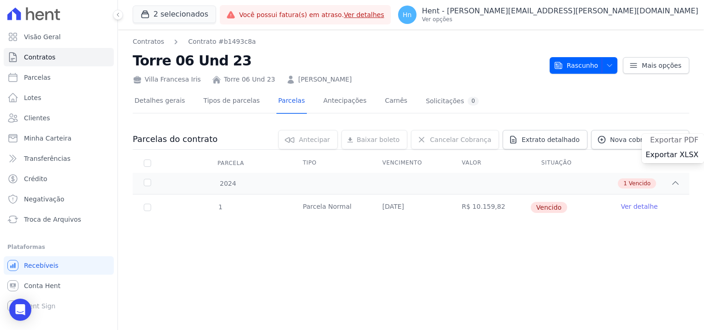
click at [685, 139] on span "Exportar PDF" at bounding box center [674, 139] width 48 height 9
click at [52, 121] on link "Clientes" at bounding box center [59, 118] width 110 height 18
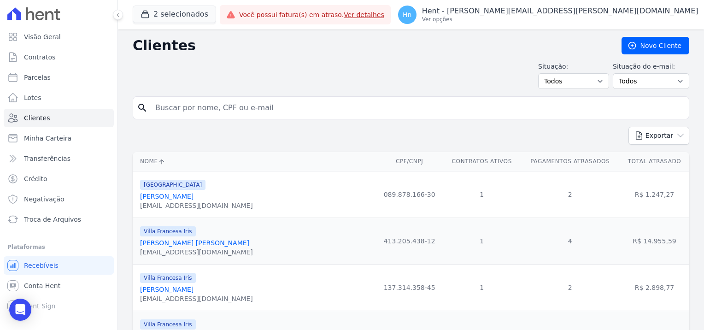
click at [221, 105] on input "search" at bounding box center [417, 108] width 535 height 18
paste input "Luana Caetano Rondo"
type input "Luana Caetano Rondo"
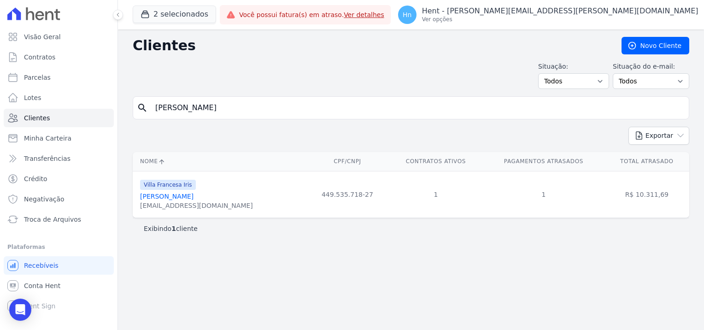
click at [190, 195] on link "Luana Caetano Rondon" at bounding box center [166, 196] width 53 height 7
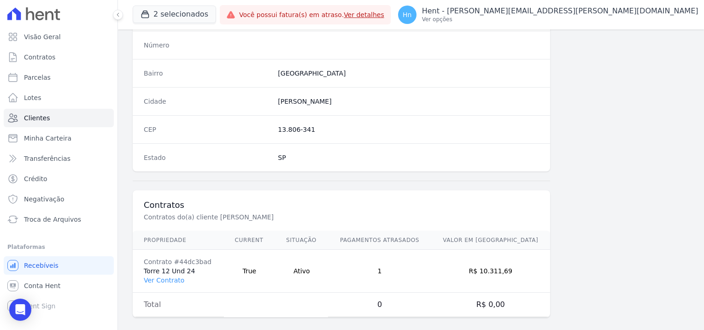
scroll to position [529, 0]
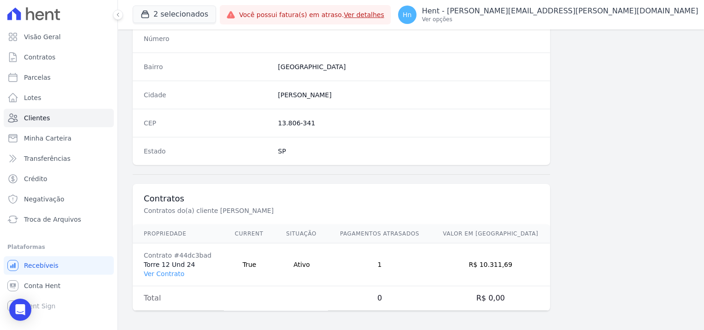
click at [170, 276] on td "Contrato #44dc3bad Torre 12 Und 24 Ver Contrato" at bounding box center [178, 264] width 91 height 43
click at [170, 271] on link "Ver Contrato" at bounding box center [164, 273] width 41 height 7
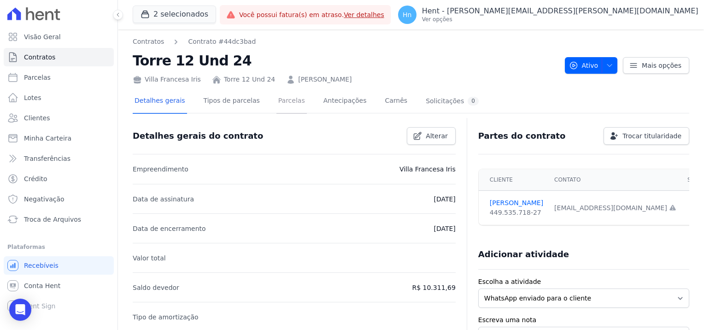
click at [284, 100] on link "Parcelas" at bounding box center [291, 101] width 30 height 24
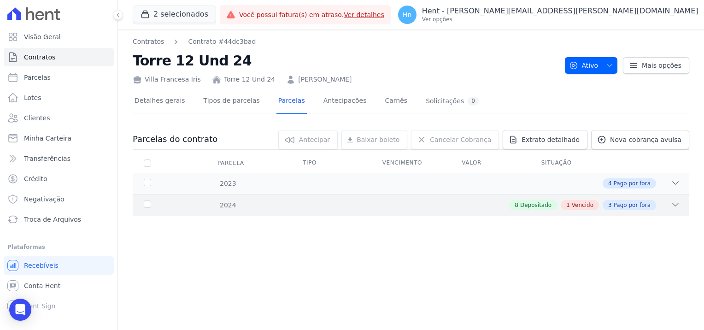
click at [629, 203] on span "Pago por fora" at bounding box center [632, 205] width 37 height 8
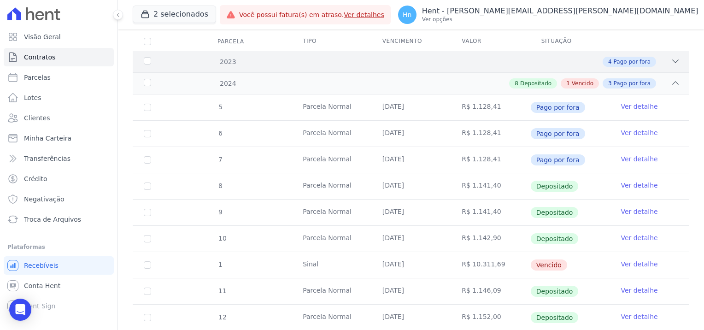
scroll to position [42, 0]
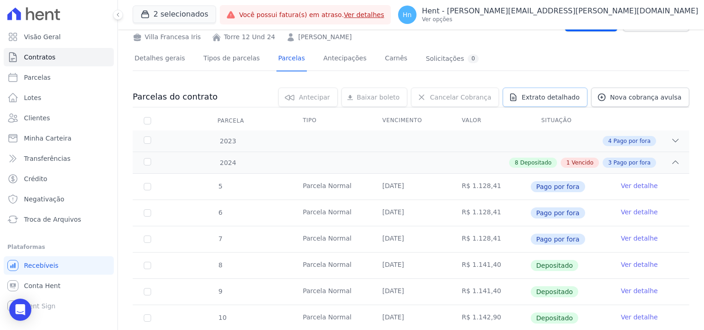
click at [553, 102] on link "Extrato detalhado" at bounding box center [545, 97] width 85 height 19
click at [654, 99] on span "Exportar PDF" at bounding box center [674, 97] width 48 height 9
click at [40, 120] on span "Clientes" at bounding box center [37, 117] width 26 height 9
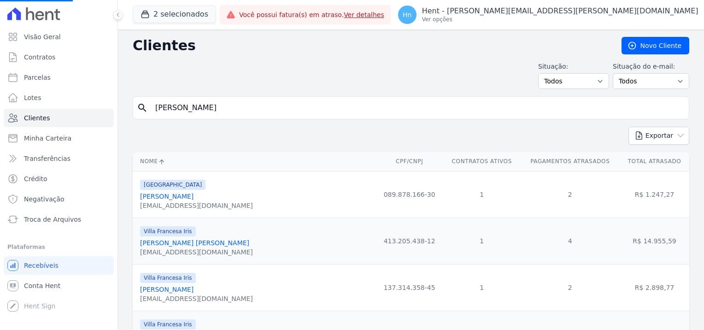
click at [249, 111] on input "Luana Caetano Rondo" at bounding box center [417, 108] width 535 height 18
click at [168, 105] on input "search" at bounding box center [417, 108] width 535 height 18
type input "breno venancio"
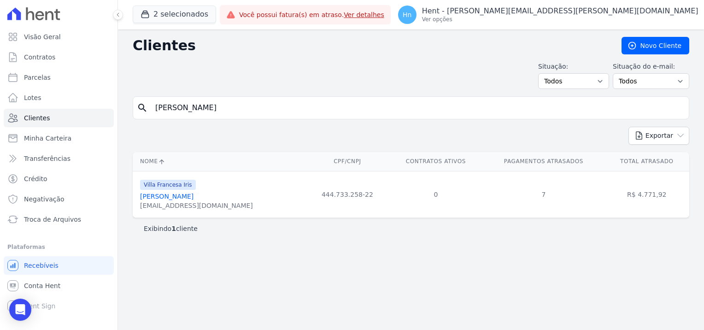
click at [173, 200] on link "Breno Venancio" at bounding box center [166, 196] width 53 height 7
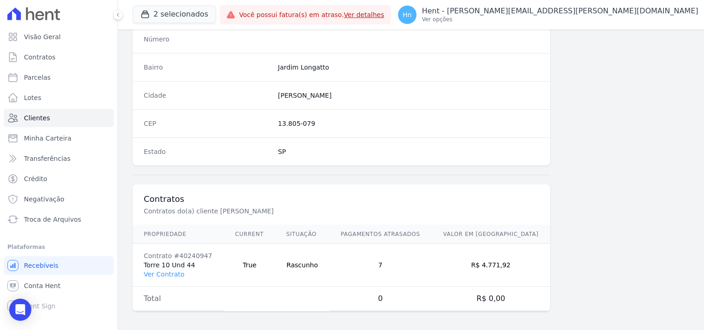
scroll to position [529, 0]
click at [169, 272] on link "Ver Contrato" at bounding box center [164, 273] width 41 height 7
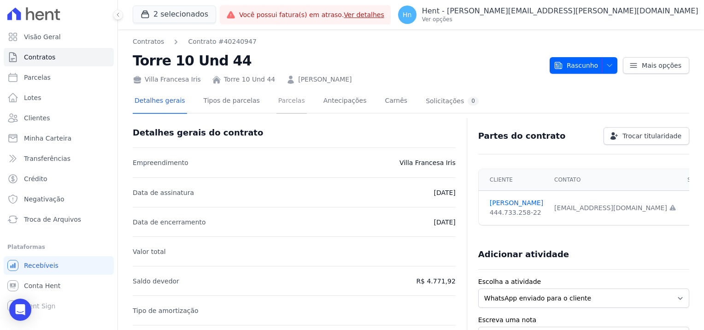
click at [281, 104] on link "Parcelas" at bounding box center [291, 101] width 30 height 24
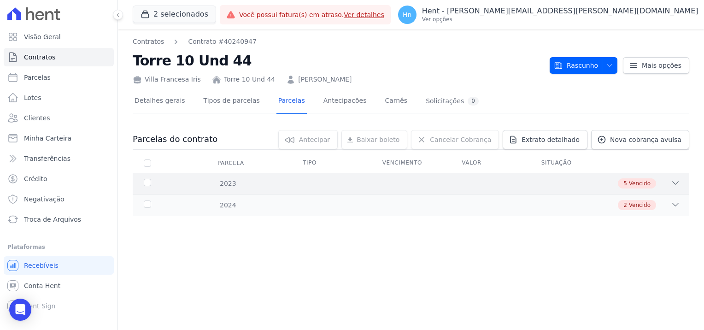
click at [661, 181] on div "5 Vencido" at bounding box center [438, 183] width 484 height 10
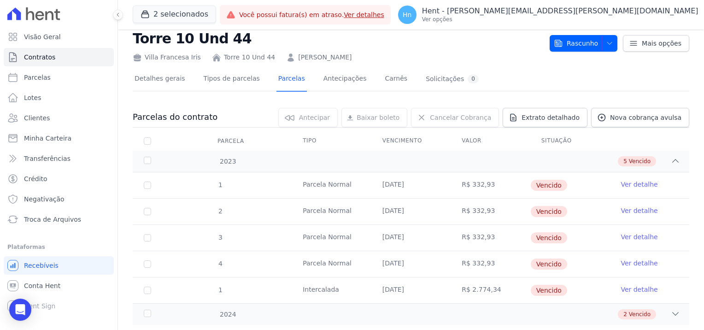
scroll to position [43, 0]
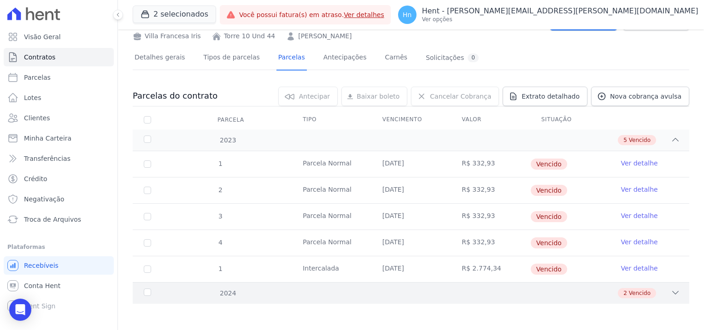
click at [629, 294] on span "Vencido" at bounding box center [640, 293] width 22 height 8
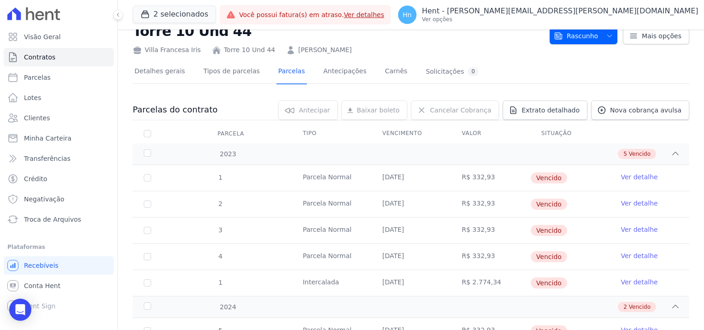
scroll to position [0, 0]
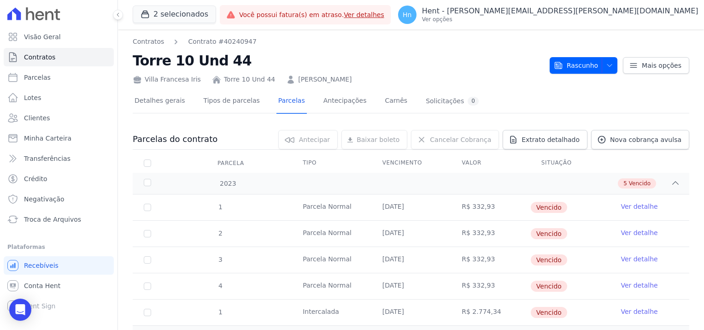
drag, startPoint x: 337, startPoint y: 77, endPoint x: 285, endPoint y: 81, distance: 52.7
click at [285, 81] on div "Villa Francesa Iris Torre 10 Und 44 Breno Venancio" at bounding box center [338, 77] width 410 height 13
copy link "Breno Venancio"
click at [628, 206] on link "Ver detalhe" at bounding box center [639, 206] width 37 height 9
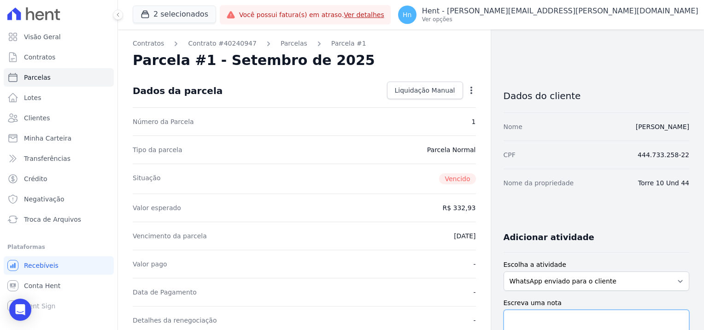
click at [550, 314] on textarea "Escreva uma nota" at bounding box center [597, 324] width 186 height 29
paste textarea "Em contato com o cliente, o mesmo alega que já realizou o pagamento das parcela…"
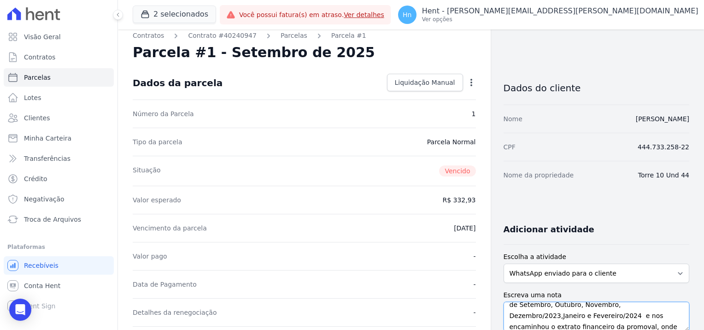
type textarea "Em contato com o cliente, o mesmo alega que já realizou o pagamento das parcela…"
click at [566, 272] on select "WhatsApp enviado para o cliente Adicionar um comentário Ligação feita para o cl…" at bounding box center [597, 273] width 186 height 19
select select "note"
click at [504, 264] on select "WhatsApp enviado para o cliente Adicionar um comentário Ligação feita para o cl…" at bounding box center [597, 273] width 186 height 19
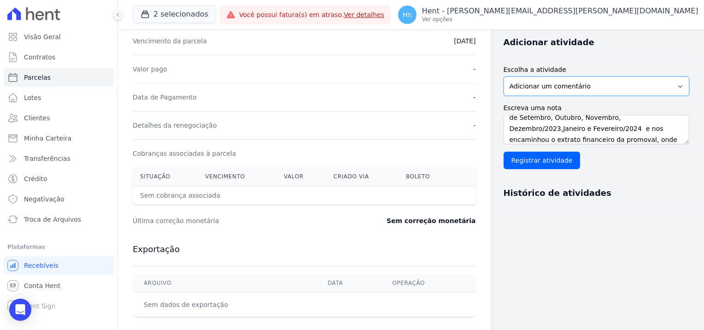
scroll to position [238, 0]
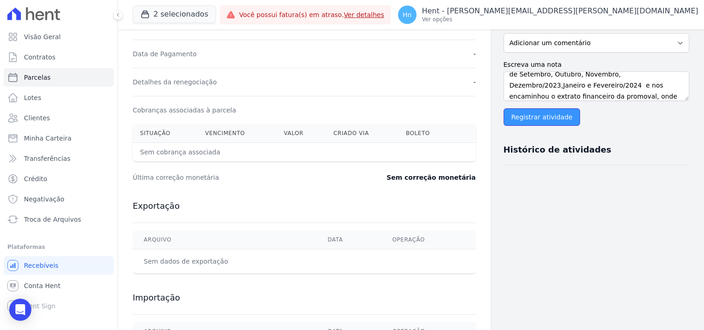
click at [547, 113] on input "Registrar atividade" at bounding box center [542, 117] width 77 height 18
